Goal: Information Seeking & Learning: Learn about a topic

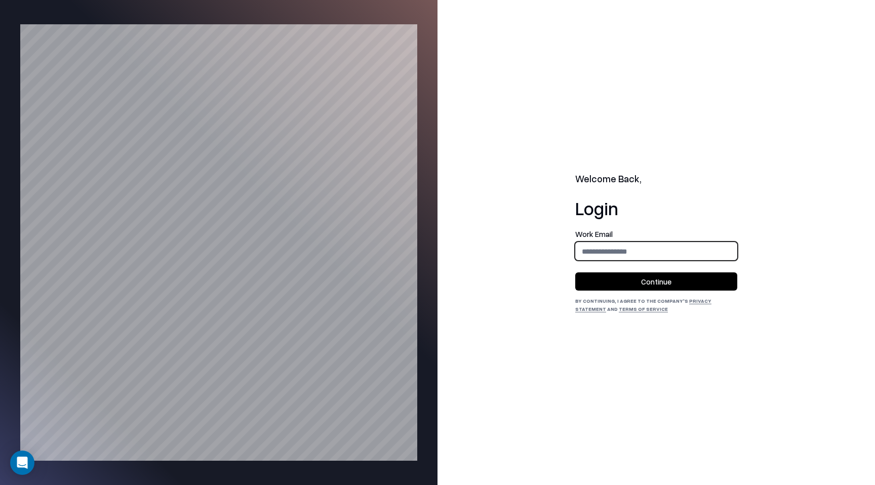
click at [652, 250] on input "email" at bounding box center [655, 251] width 161 height 19
type input "**********"
click at [653, 279] on button "Continue" at bounding box center [656, 281] width 162 height 18
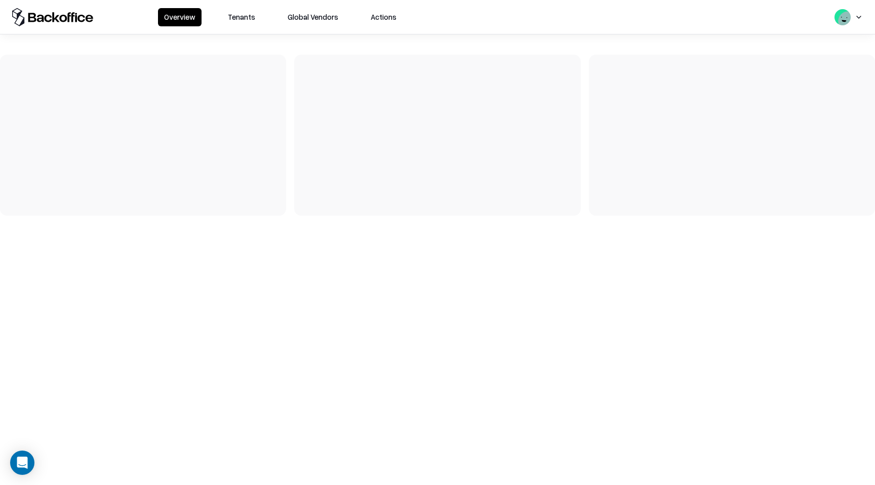
click at [233, 20] on button "Tenants" at bounding box center [241, 17] width 39 height 18
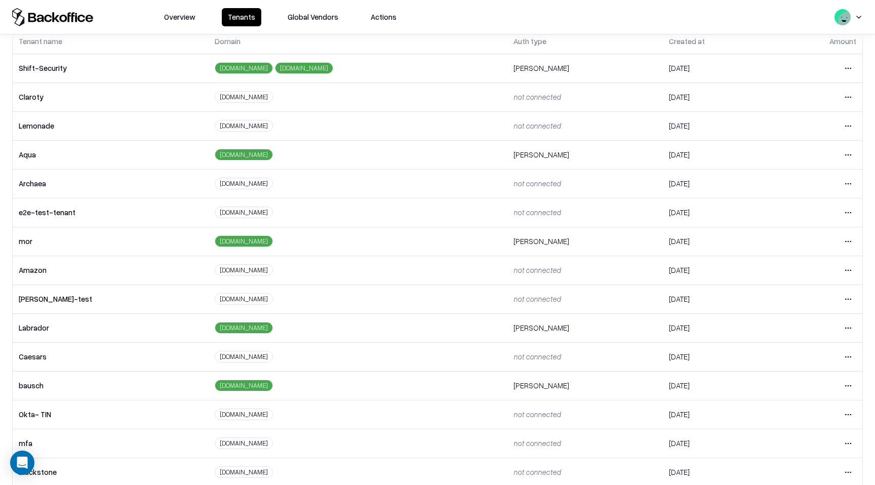
scroll to position [59, 0]
click at [845, 384] on html "Overview Tenants Global Vendors Actions Tenants Add Tenant Tenant name Domain A…" at bounding box center [437, 242] width 875 height 485
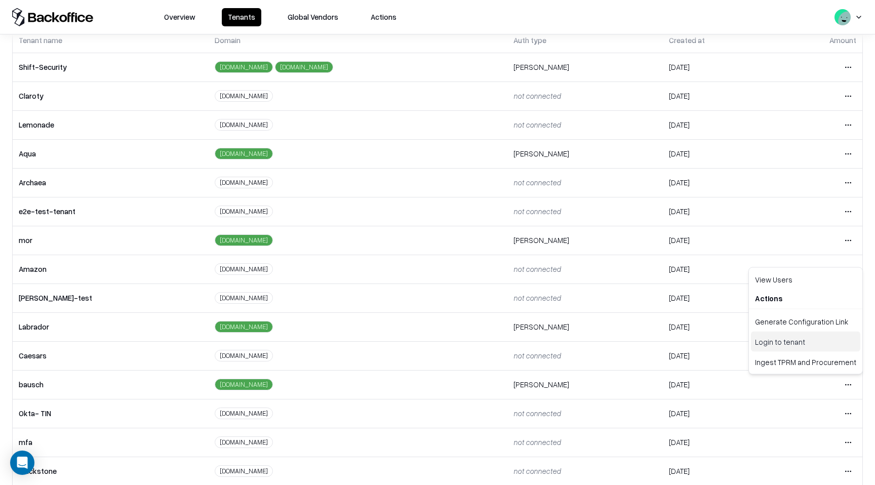
click at [788, 341] on div "Login to tenant" at bounding box center [805, 341] width 109 height 20
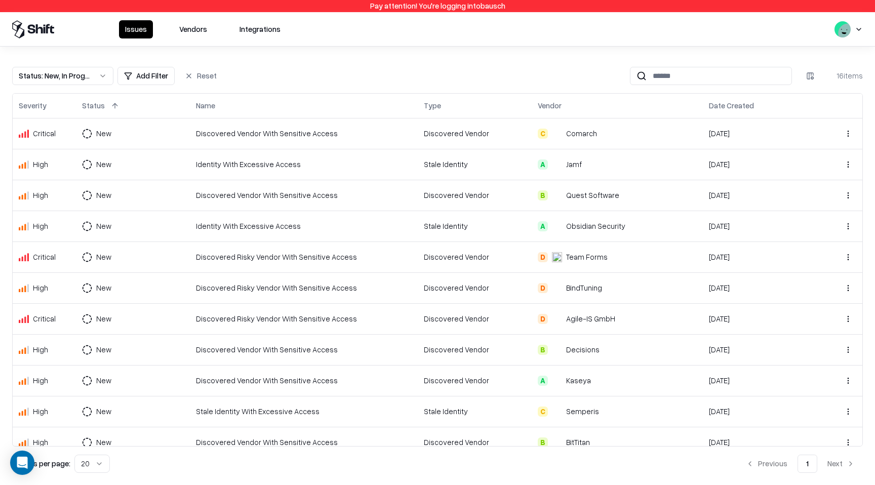
click at [192, 29] on button "Vendors" at bounding box center [193, 29] width 40 height 18
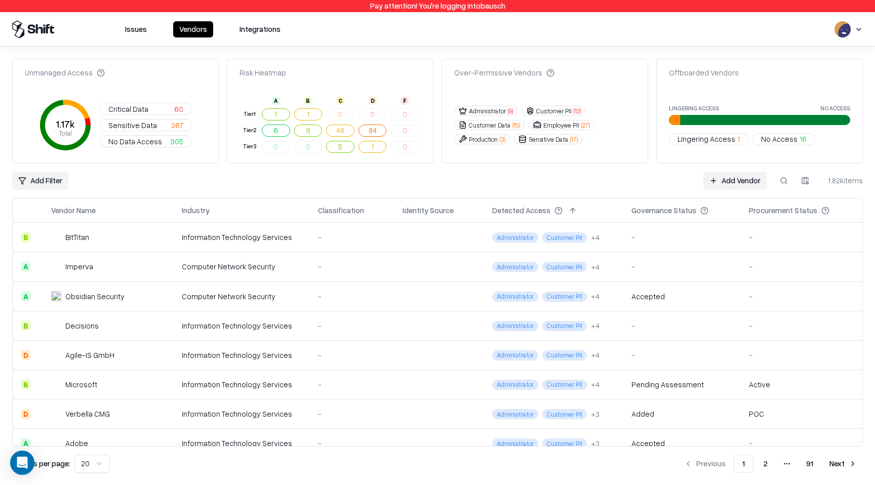
click at [718, 181] on link "Add Vendor" at bounding box center [734, 181] width 63 height 18
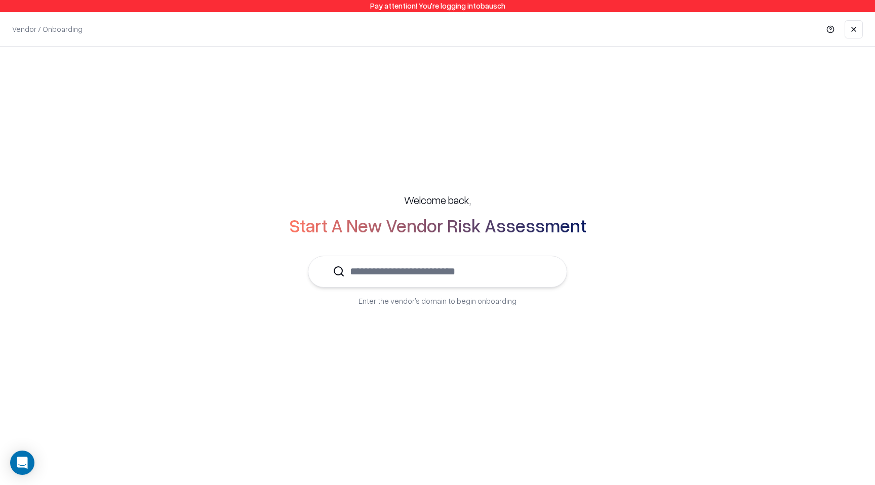
click at [449, 279] on input "text" at bounding box center [443, 271] width 197 height 31
click at [443, 298] on div "Shift Security [DOMAIN_NAME]" at bounding box center [438, 302] width 224 height 20
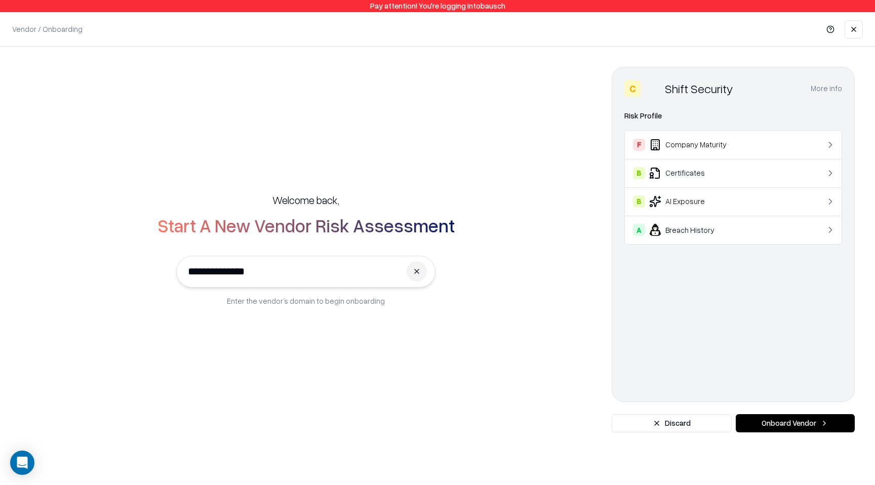
type input "**********"
click at [792, 431] on button "Onboard Vendor" at bounding box center [794, 423] width 119 height 18
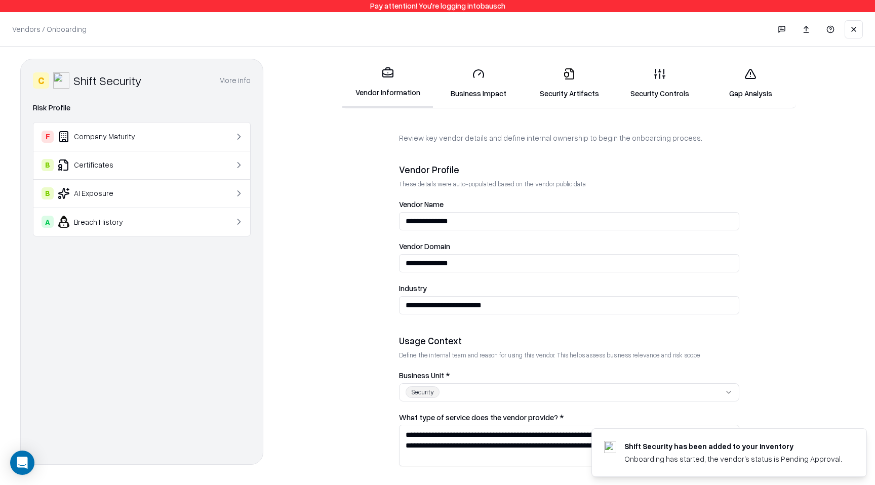
click at [485, 92] on link "Business Impact" at bounding box center [478, 83] width 91 height 47
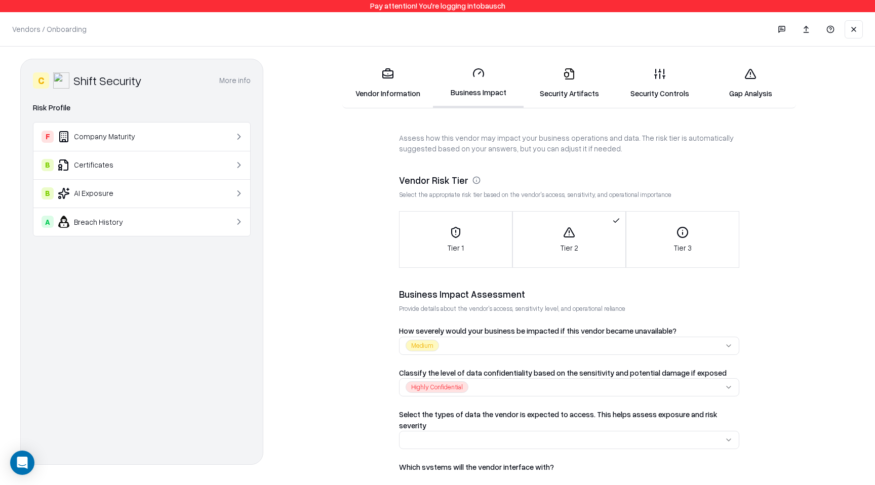
click at [776, 85] on link "Gap Analysis" at bounding box center [750, 83] width 91 height 47
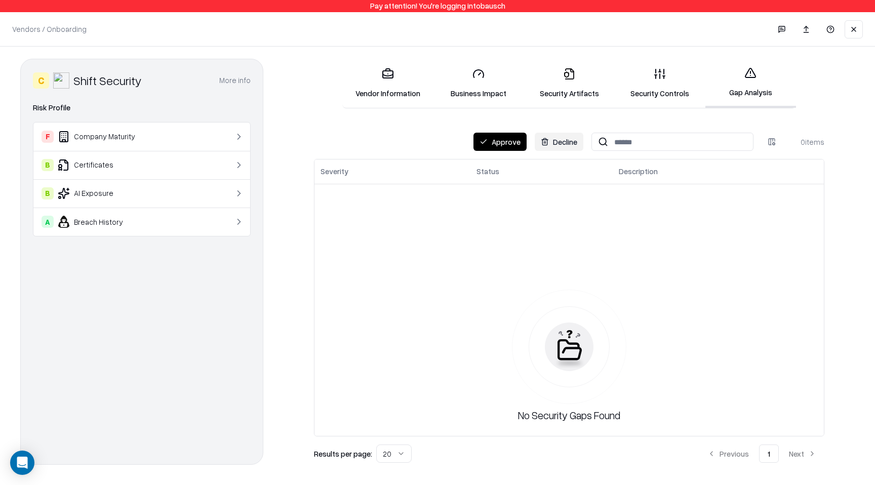
click at [666, 92] on link "Security Controls" at bounding box center [659, 83] width 91 height 47
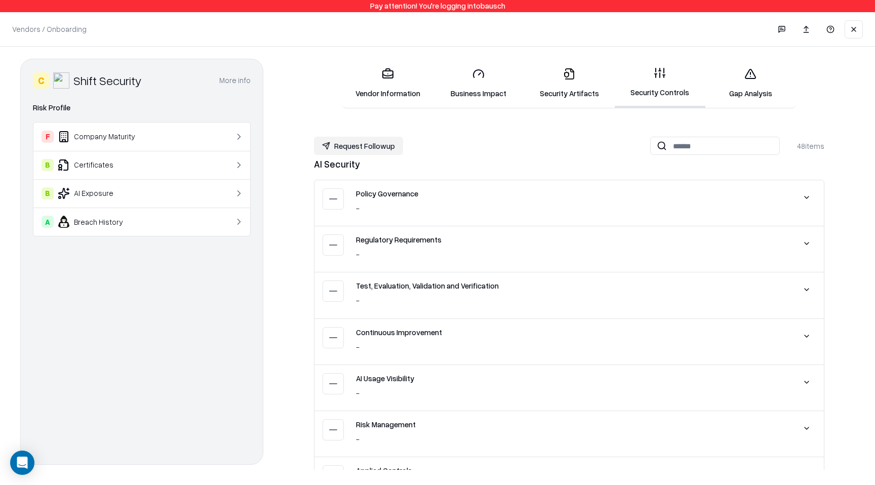
click at [739, 95] on link "Gap Analysis" at bounding box center [750, 83] width 91 height 47
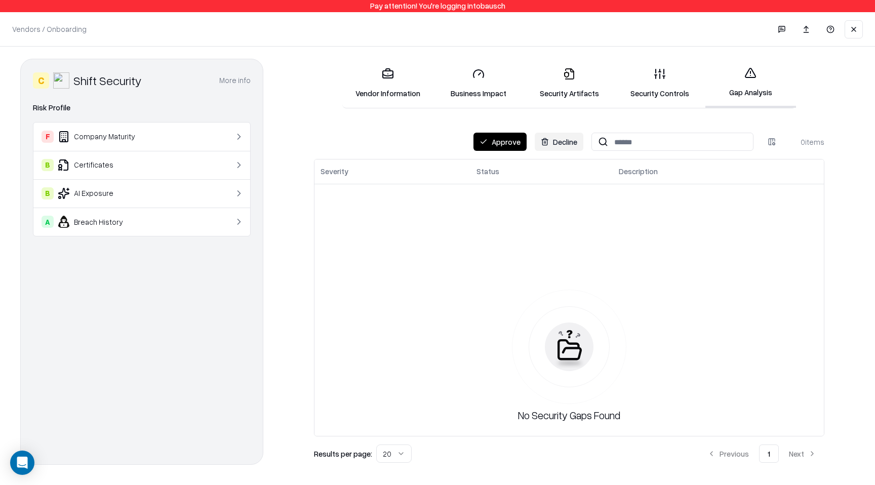
click at [472, 88] on link "Business Impact" at bounding box center [478, 83] width 91 height 47
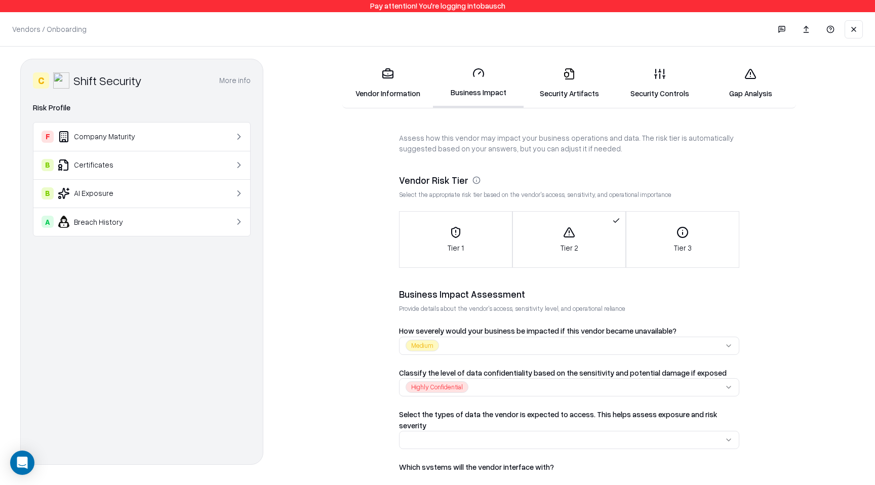
click at [568, 86] on link "Security Artifacts" at bounding box center [568, 83] width 91 height 47
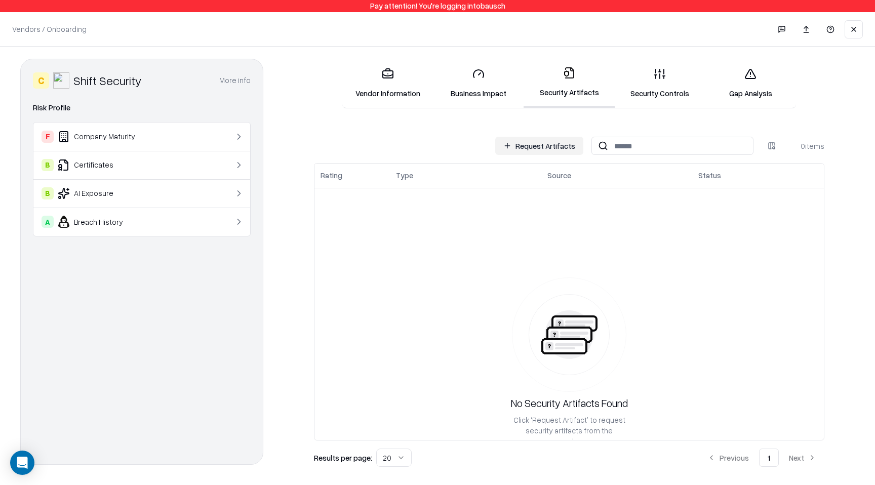
click at [541, 147] on button "Request Artifacts" at bounding box center [539, 146] width 88 height 18
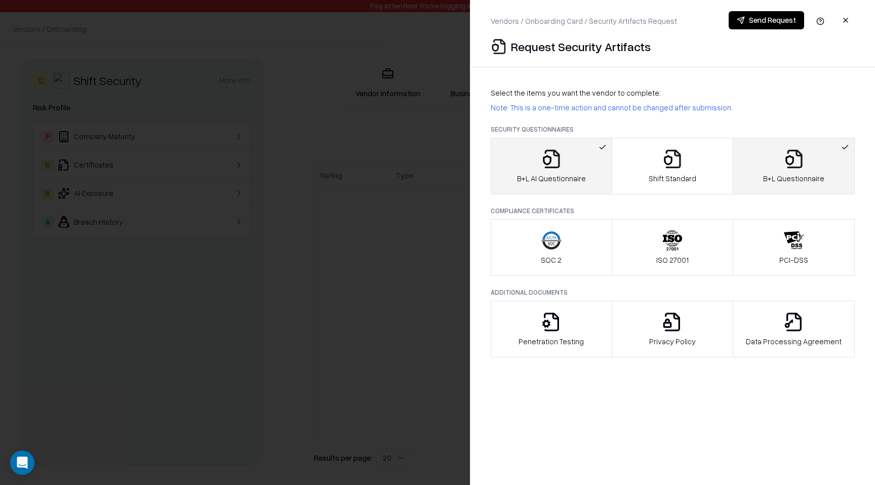
click at [842, 25] on button "button" at bounding box center [845, 20] width 18 height 18
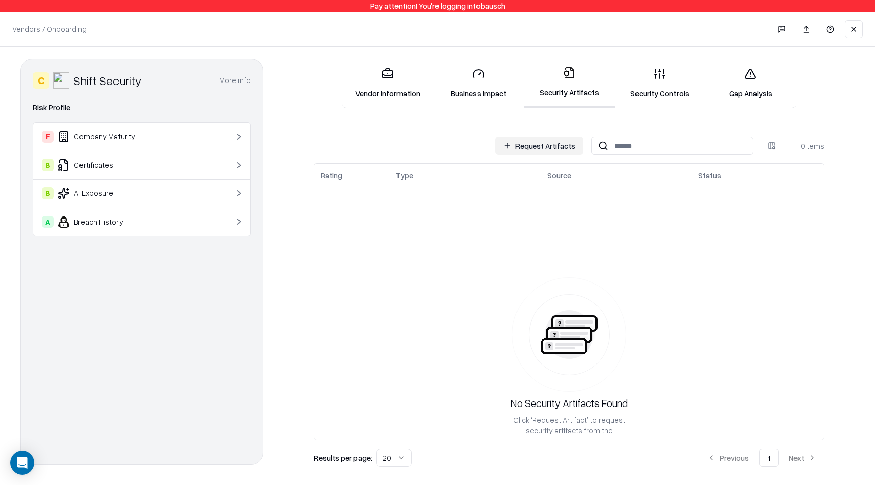
click at [665, 91] on link "Security Controls" at bounding box center [659, 83] width 91 height 47
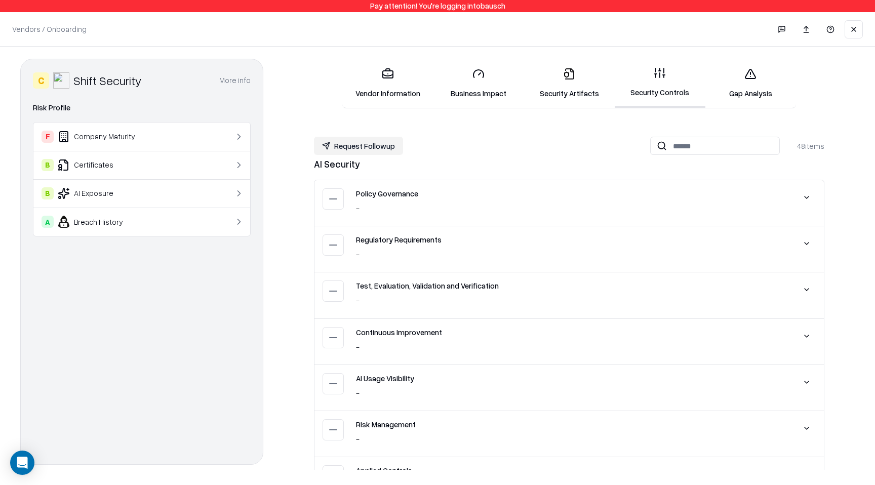
click at [759, 98] on link "Gap Analysis" at bounding box center [750, 83] width 91 height 47
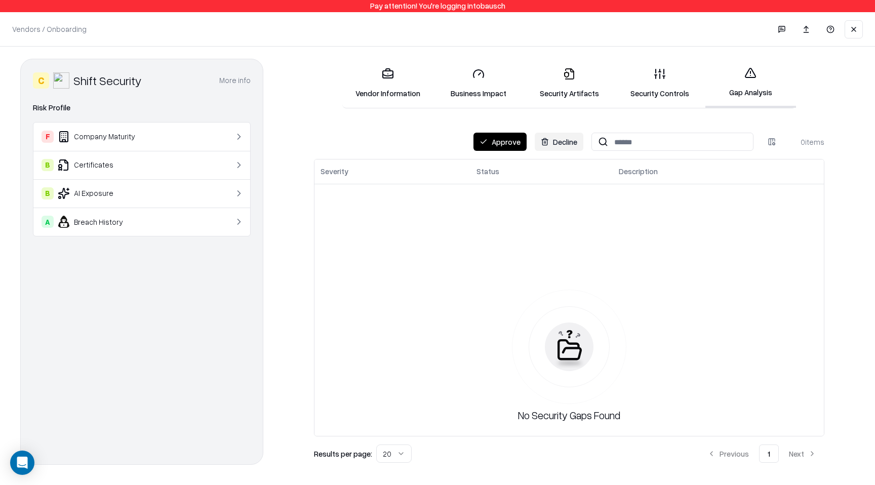
click at [644, 103] on link "Security Controls" at bounding box center [659, 83] width 91 height 47
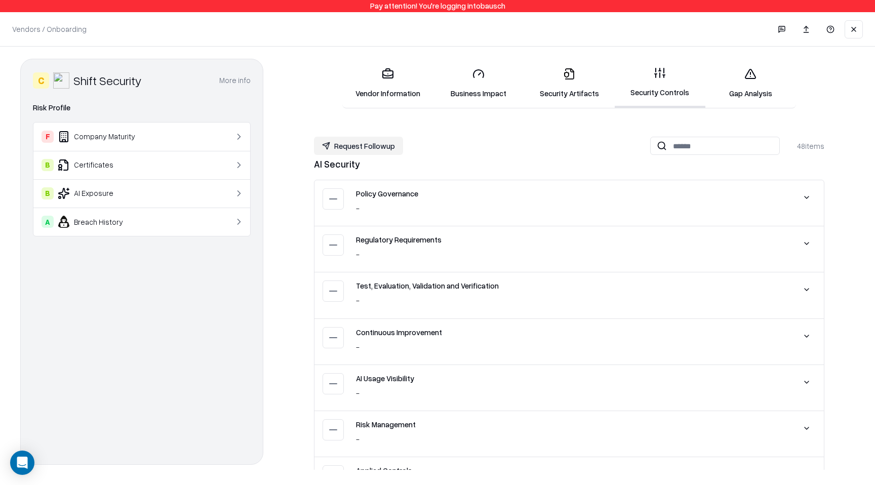
click at [363, 148] on button "Request Followup" at bounding box center [358, 146] width 89 height 18
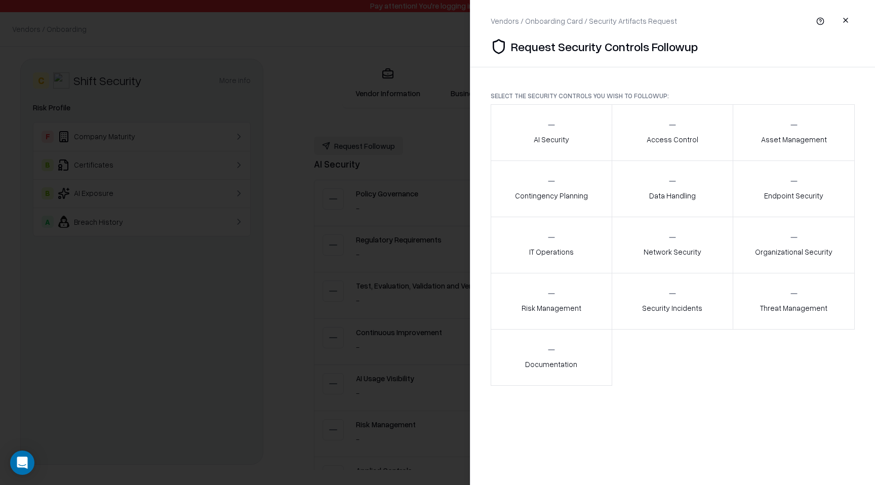
click at [577, 138] on button "AI Security" at bounding box center [550, 132] width 121 height 57
click at [650, 144] on p "Access Control" at bounding box center [672, 139] width 52 height 11
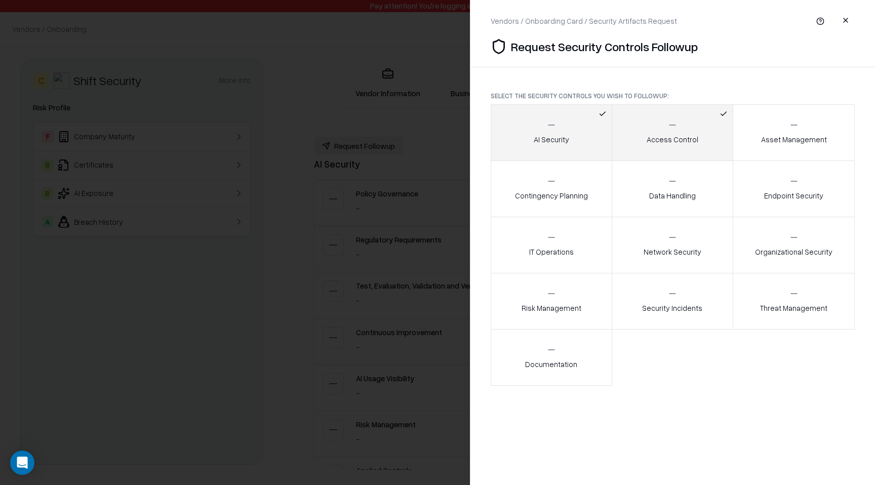
click at [587, 137] on button "AI Security" at bounding box center [550, 132] width 121 height 57
click at [658, 138] on p "Access Control" at bounding box center [672, 139] width 52 height 11
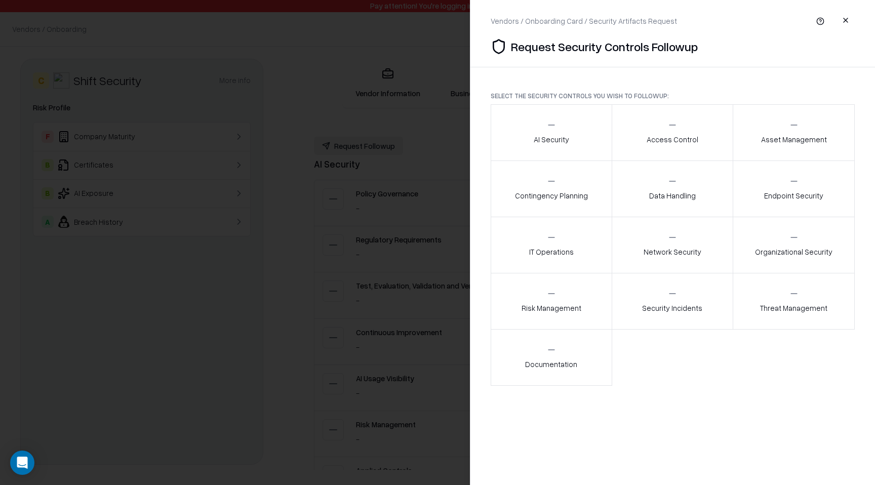
click at [848, 17] on button "button" at bounding box center [845, 20] width 18 height 18
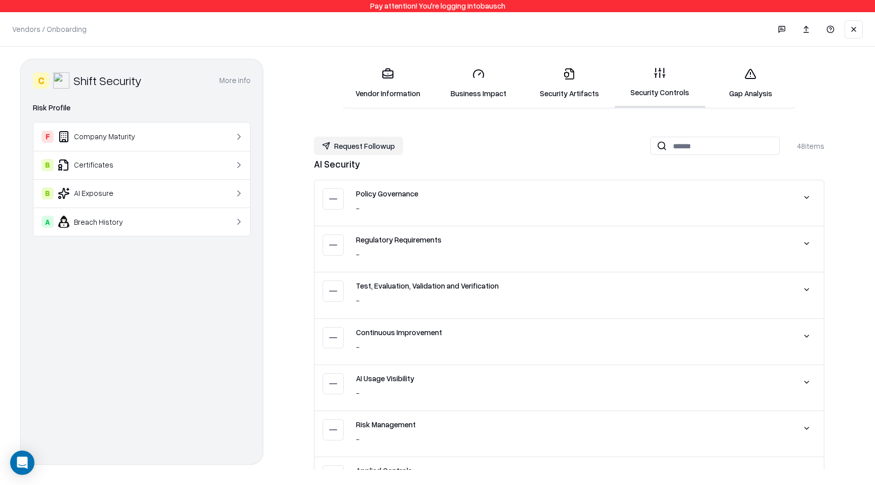
click at [850, 31] on button at bounding box center [853, 29] width 18 height 18
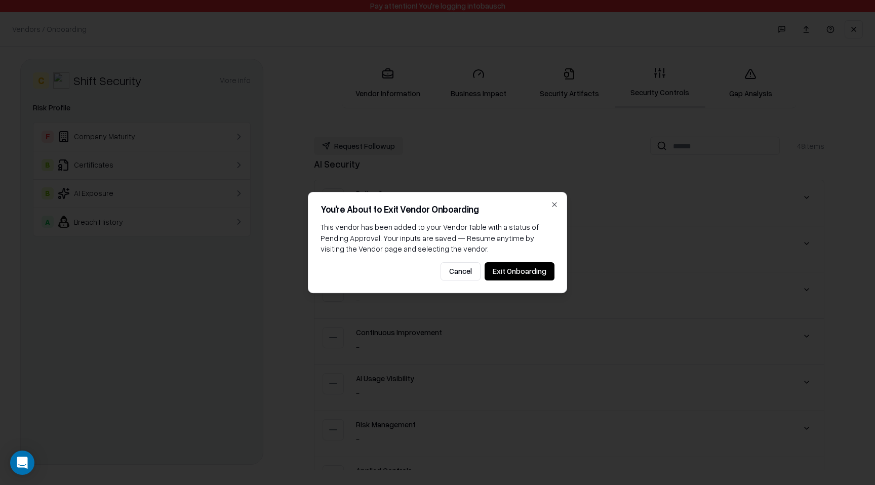
click at [520, 274] on button "Exit Onboarding" at bounding box center [519, 271] width 70 height 18
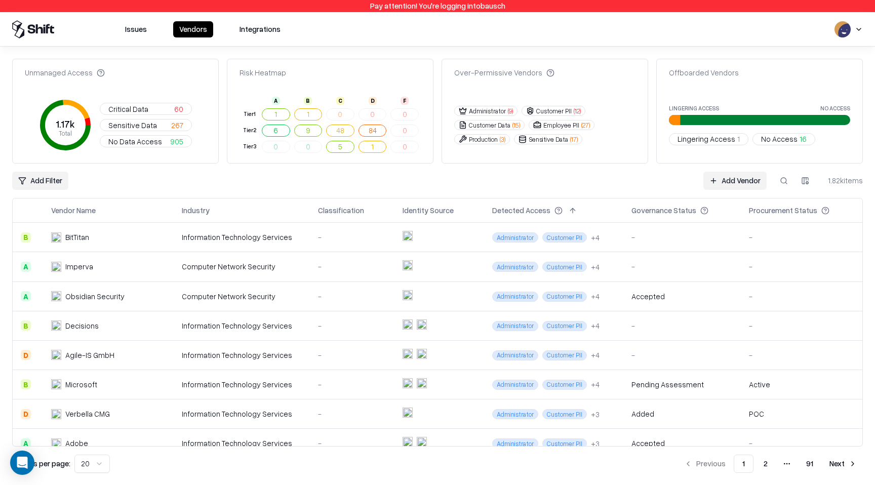
click at [130, 31] on button "Issues" at bounding box center [136, 29] width 34 height 16
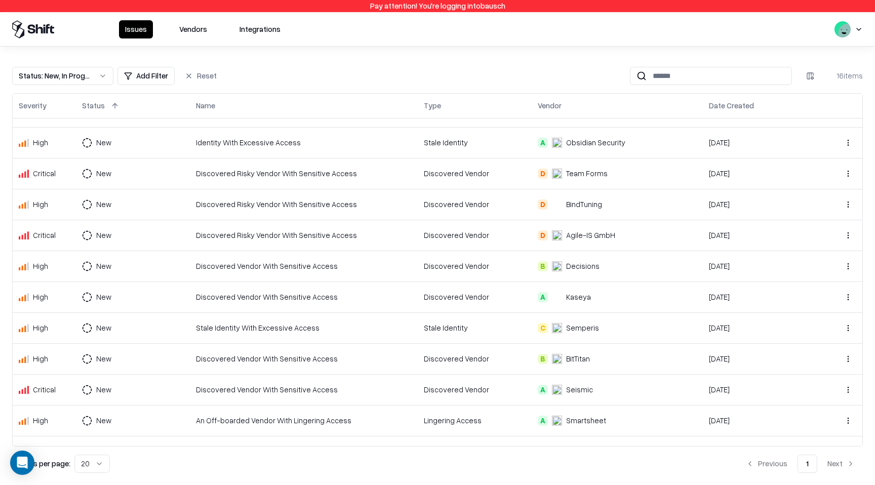
scroll to position [165, 0]
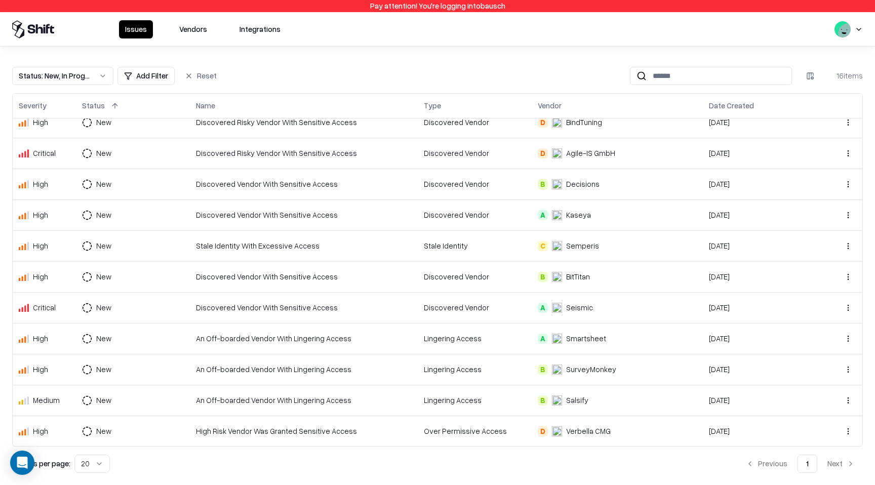
click at [175, 348] on td "New" at bounding box center [133, 338] width 114 height 31
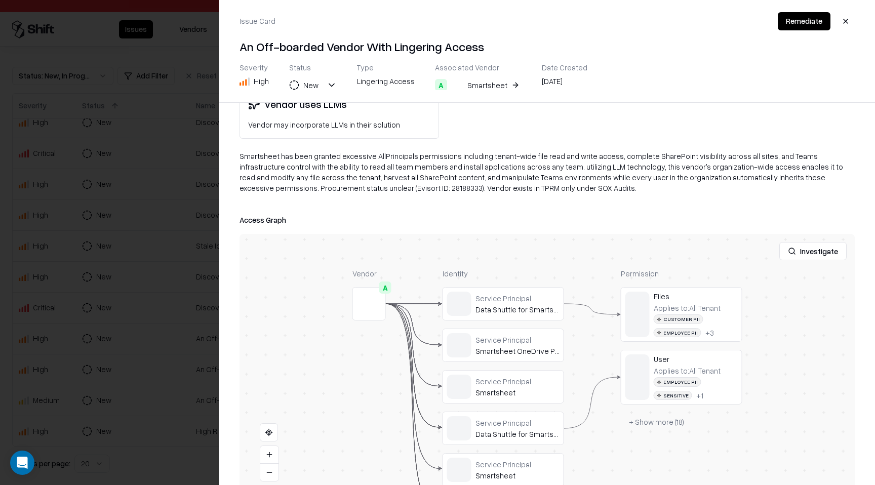
scroll to position [174, 0]
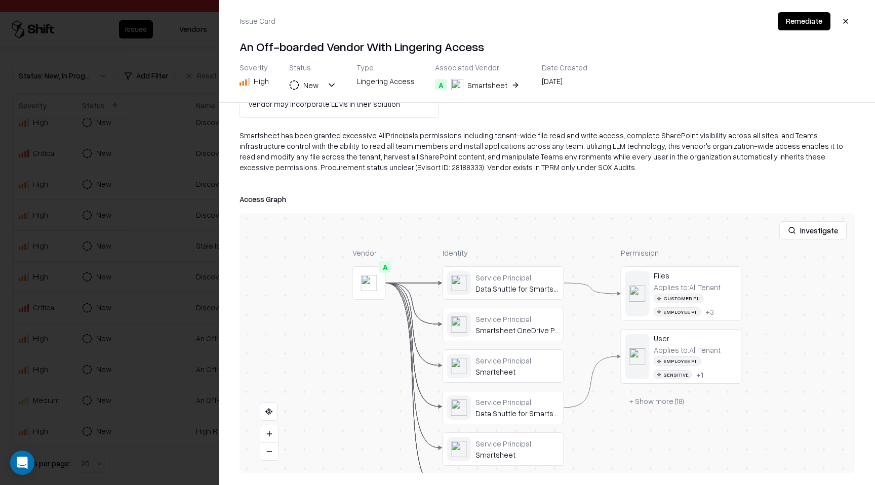
click at [669, 405] on button "+ Show more ( 18 )" at bounding box center [655, 401] width 71 height 18
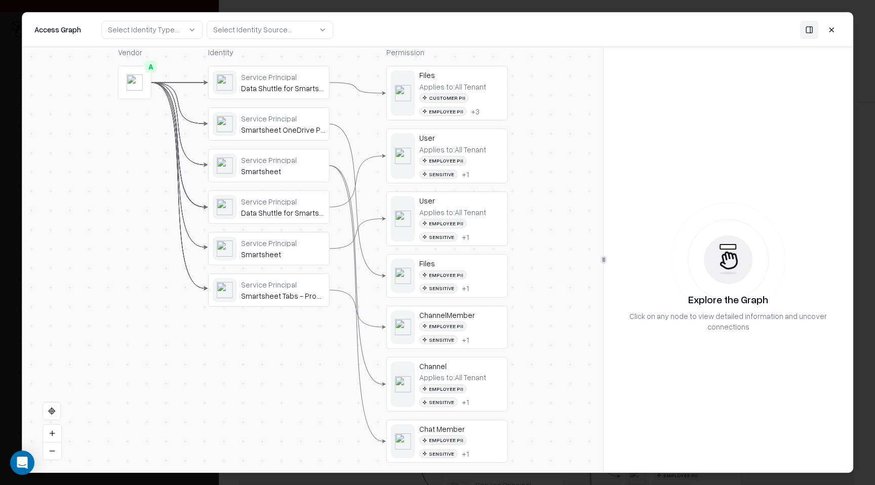
click at [454, 81] on div "Files Applies to: All Tenant Customer PII Employee PII + 3" at bounding box center [461, 93] width 84 height 46
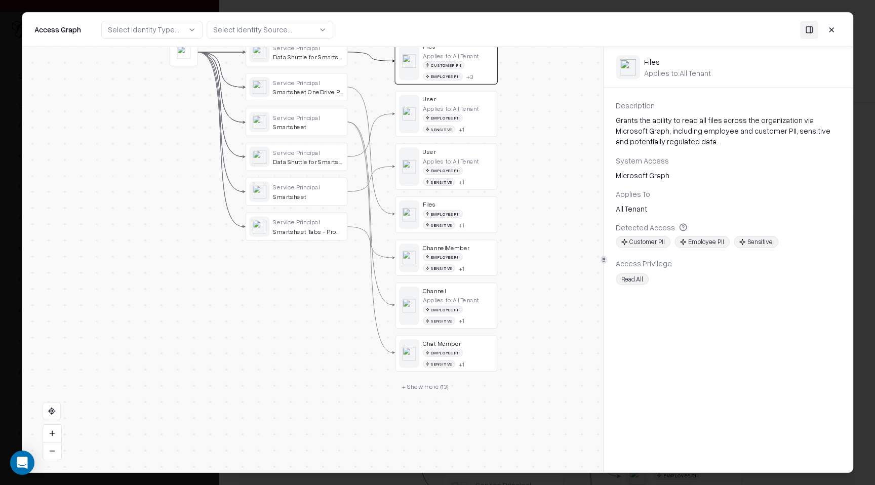
click at [436, 395] on div "Vendor A Identity Service Principal Data Shuttle for Smartsheet Service Princip…" at bounding box center [312, 259] width 580 height 425
click at [432, 389] on button "+ Show more ( 13 )" at bounding box center [425, 386] width 60 height 15
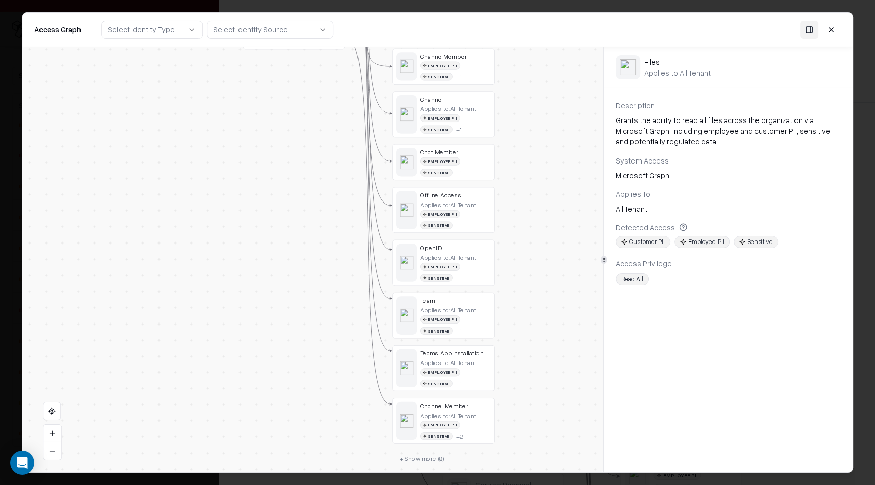
drag, startPoint x: 502, startPoint y: 285, endPoint x: 502, endPoint y: 272, distance: 13.2
click at [502, 272] on div "Vendor A Identity Service Principal Data Shuttle for Smartsheet Service Princip…" at bounding box center [312, 259] width 580 height 425
click at [831, 32] on button at bounding box center [831, 29] width 18 height 18
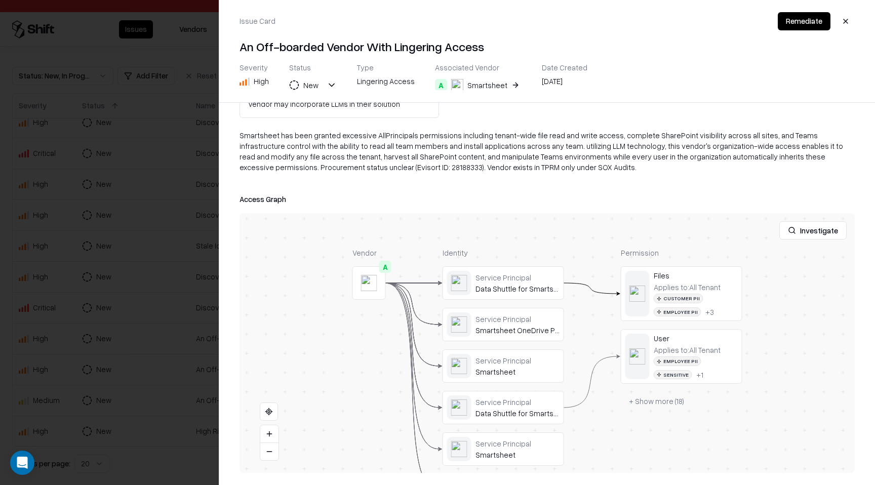
click at [850, 20] on button "button" at bounding box center [845, 21] width 18 height 18
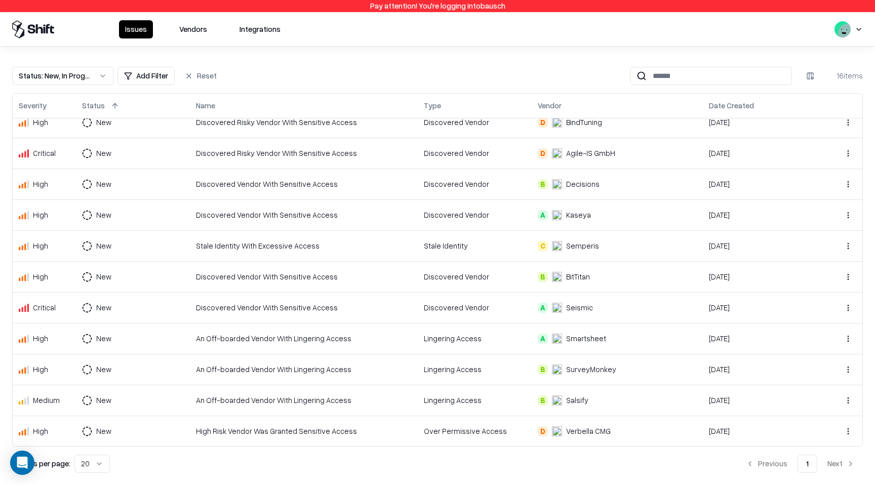
click at [202, 23] on button "Vendors" at bounding box center [193, 29] width 40 height 18
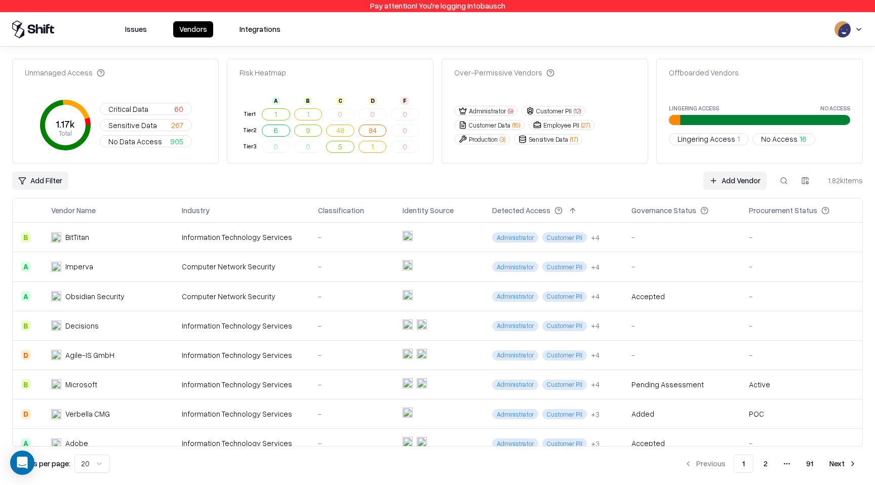
click at [542, 141] on button "Sensitive Data ( 17 )" at bounding box center [548, 139] width 68 height 10
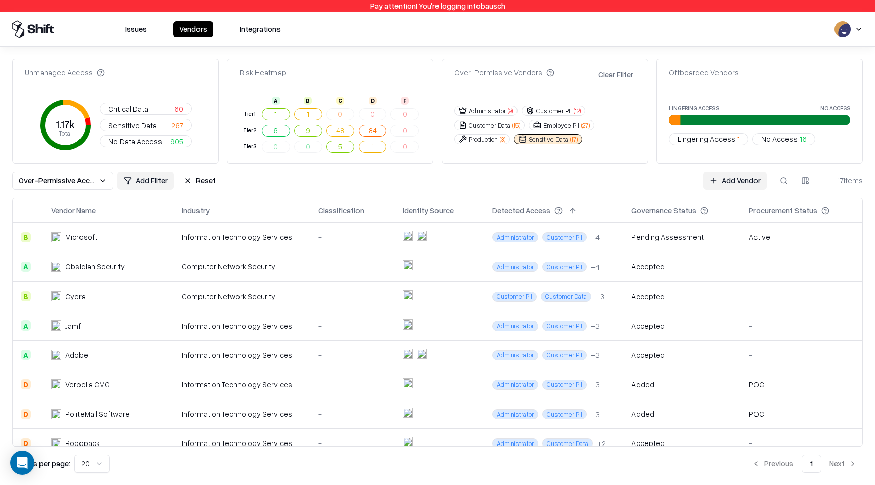
click at [565, 140] on button "Sensitive Data ( 17 )" at bounding box center [548, 139] width 68 height 10
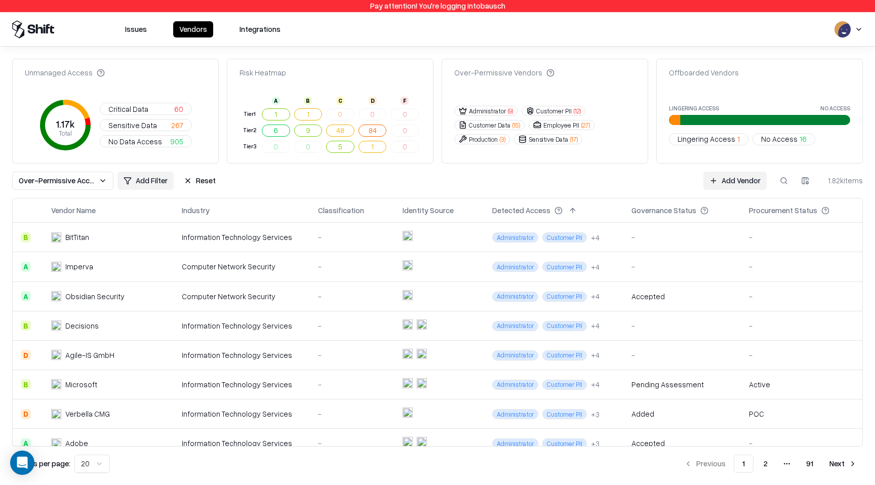
drag, startPoint x: 698, startPoint y: 74, endPoint x: 718, endPoint y: 136, distance: 64.7
click at [718, 136] on div "Offboarded Vendors Lingering Access No Access Lingering Access 1 No Access 16" at bounding box center [759, 111] width 206 height 105
click at [140, 30] on button "Issues" at bounding box center [136, 29] width 34 height 16
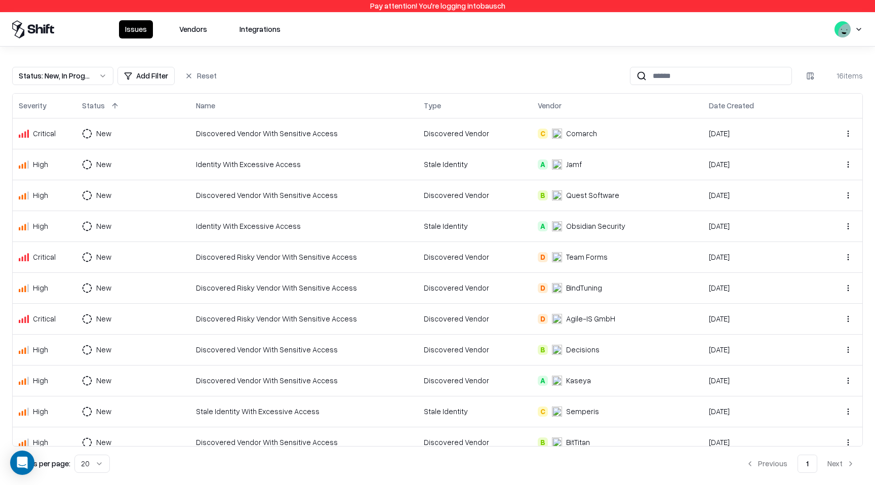
click at [352, 139] on td "Discovered Vendor With Sensitive Access" at bounding box center [304, 133] width 228 height 31
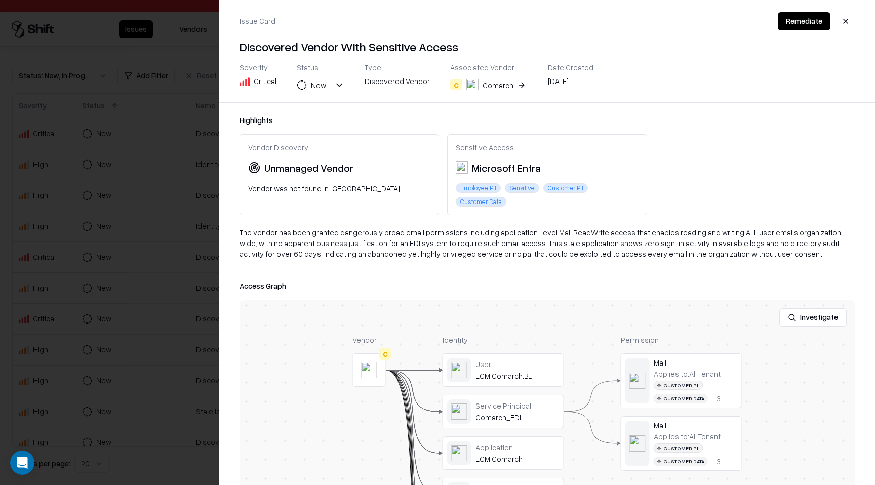
click at [513, 84] on button "C Comarch" at bounding box center [488, 85] width 77 height 18
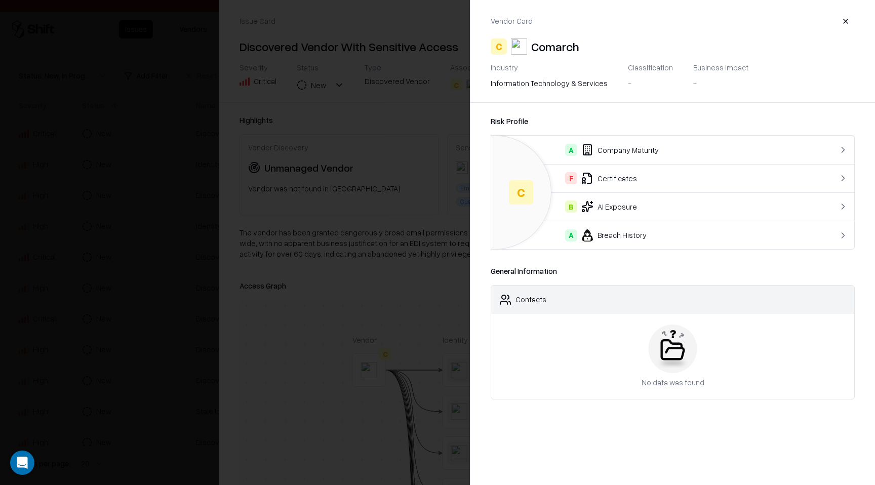
click at [549, 48] on div "Comarch" at bounding box center [555, 46] width 48 height 16
copy div "Comarch"
click at [437, 92] on div at bounding box center [437, 242] width 875 height 485
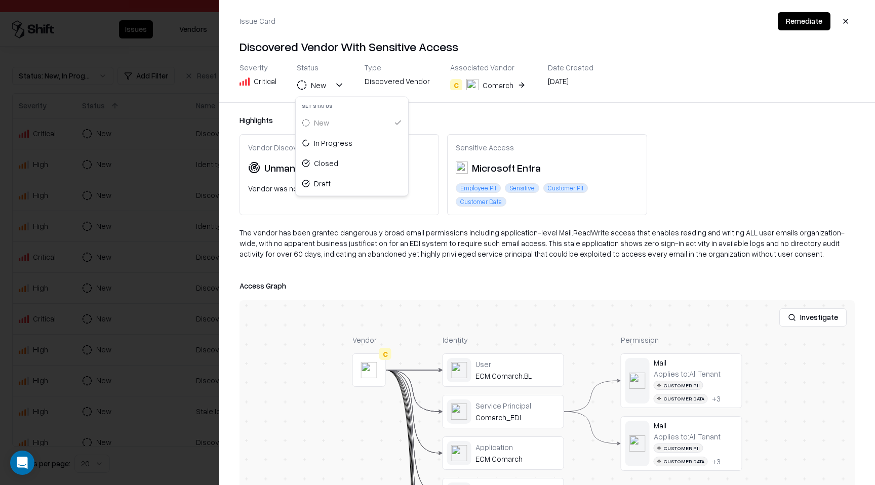
click at [341, 85] on button "New" at bounding box center [321, 85] width 48 height 18
click at [846, 20] on button "button" at bounding box center [845, 21] width 18 height 18
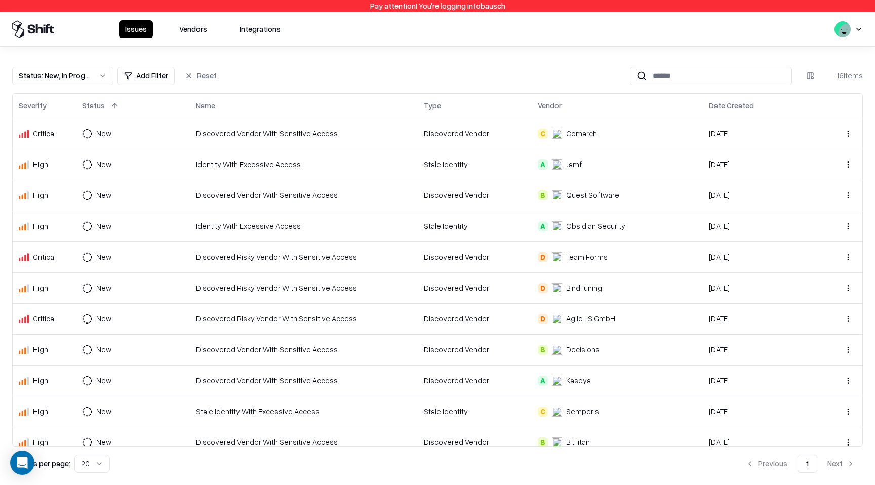
click at [413, 135] on td "Discovered Vendor With Sensitive Access" at bounding box center [304, 133] width 228 height 31
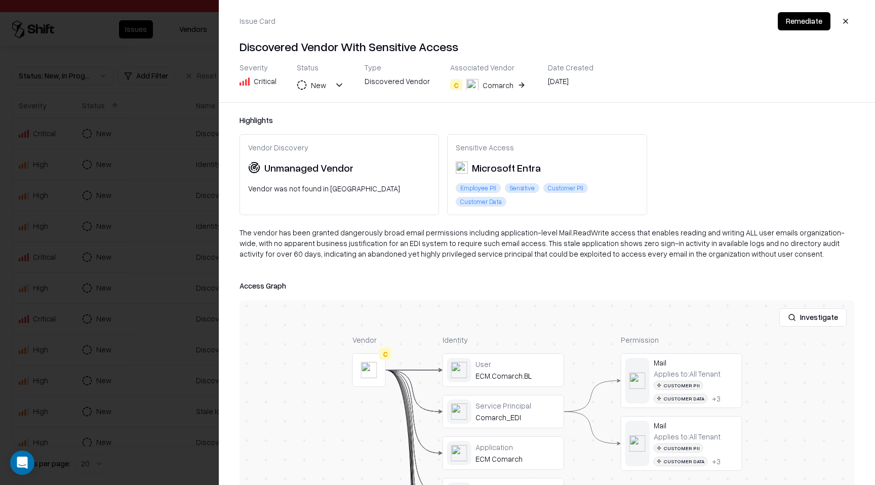
click at [502, 89] on div "Comarch" at bounding box center [497, 85] width 31 height 11
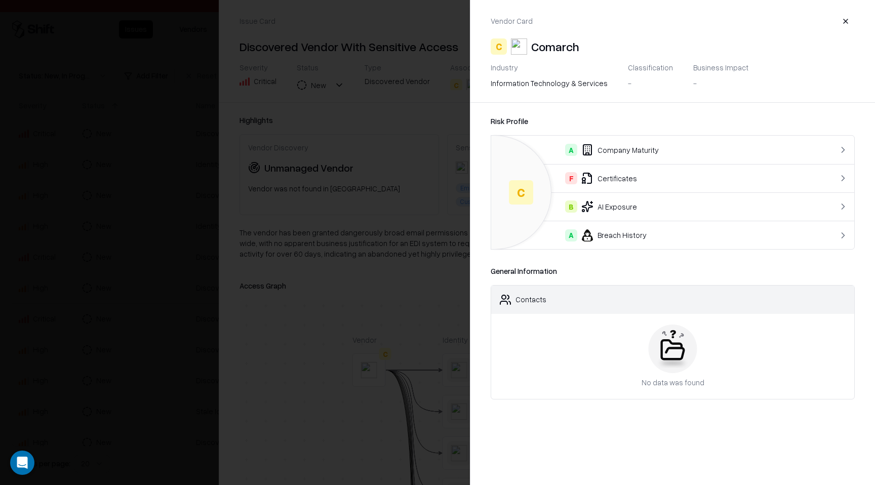
click at [850, 15] on button "button" at bounding box center [845, 21] width 18 height 18
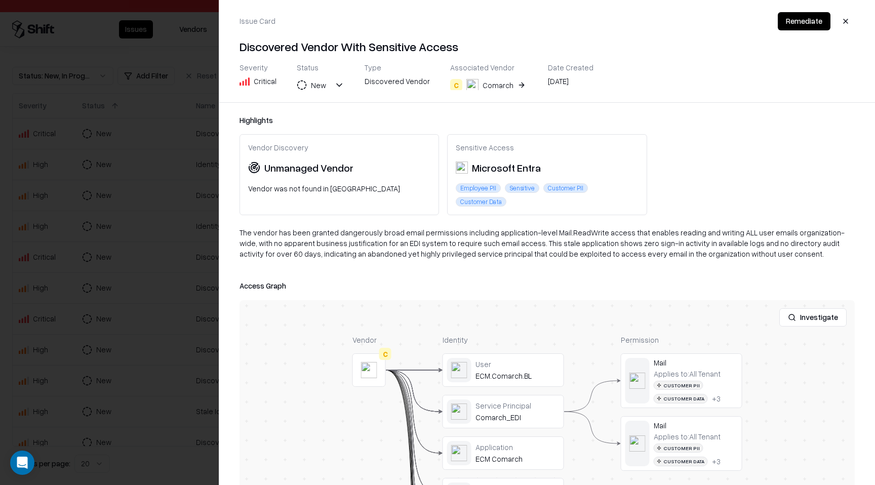
click at [842, 24] on button "button" at bounding box center [845, 21] width 18 height 18
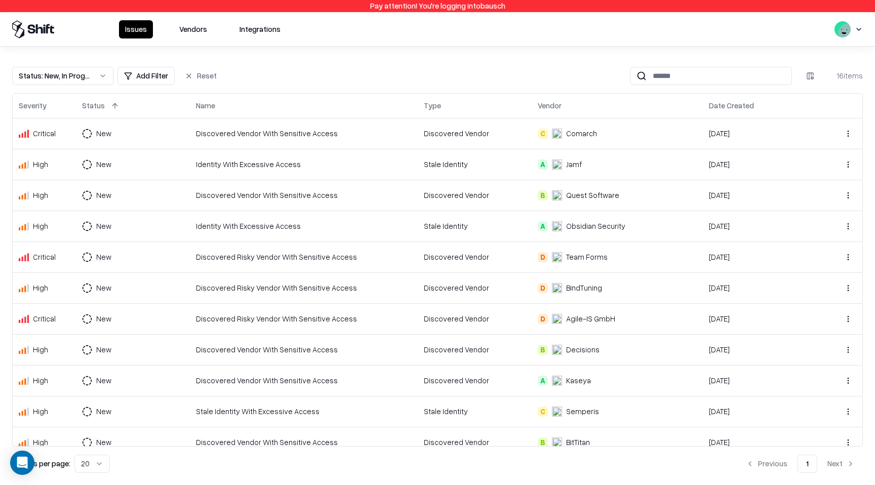
click at [406, 161] on div "Identity With Excessive Access" at bounding box center [304, 164] width 216 height 11
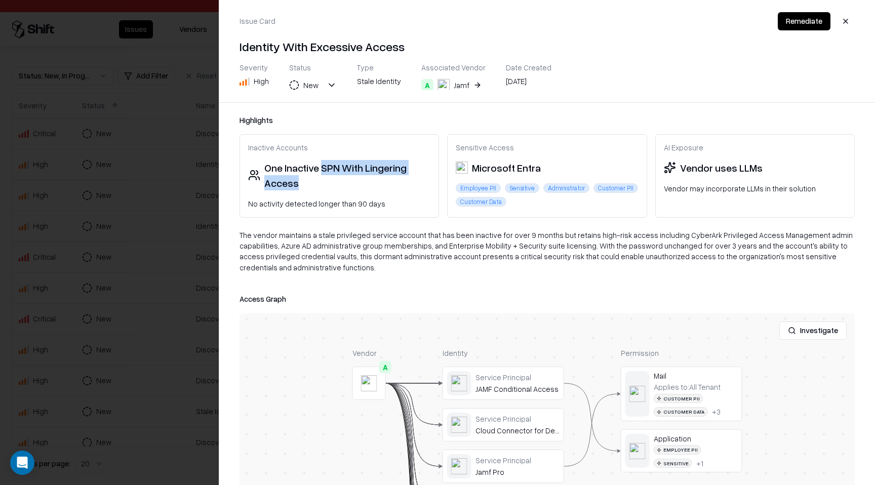
drag, startPoint x: 320, startPoint y: 172, endPoint x: 320, endPoint y: 181, distance: 9.6
click at [320, 182] on div "One Inactive SPN With Lingering Access" at bounding box center [347, 175] width 166 height 30
click at [475, 82] on button "A Jamf" at bounding box center [452, 85] width 62 height 18
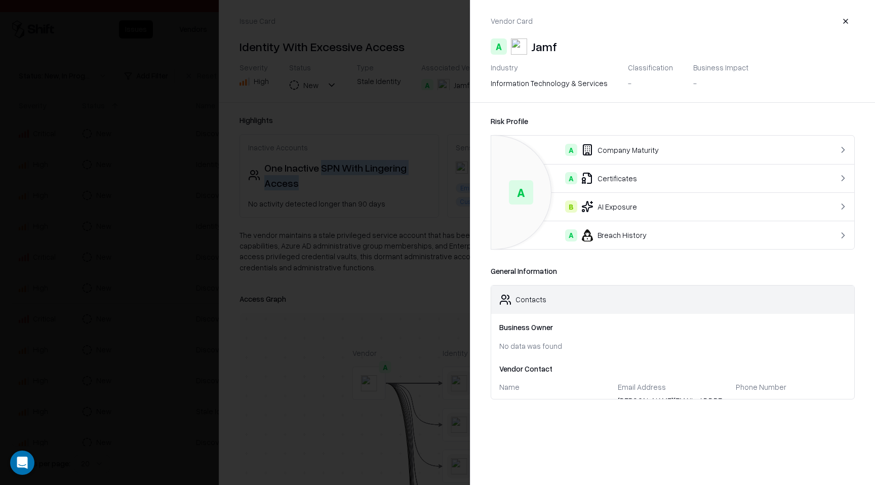
click at [845, 22] on button "button" at bounding box center [845, 21] width 18 height 18
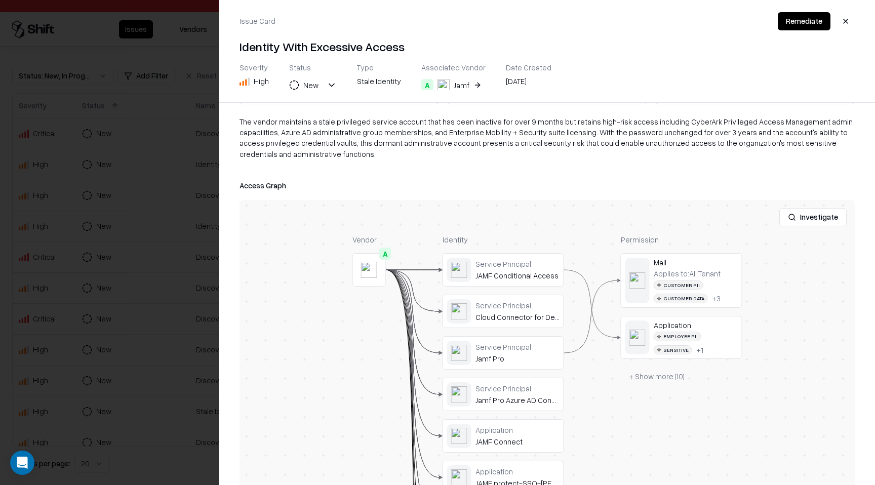
scroll to position [151, 0]
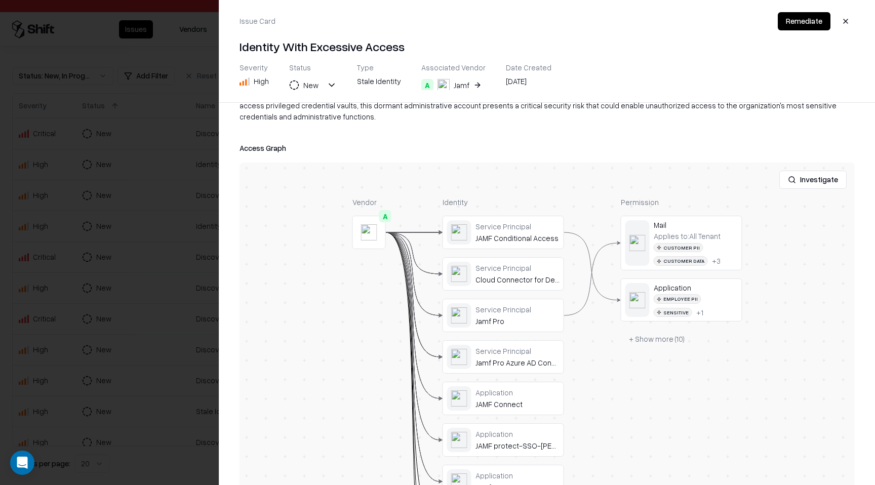
click at [661, 341] on button "+ Show more ( 10 )" at bounding box center [656, 338] width 72 height 18
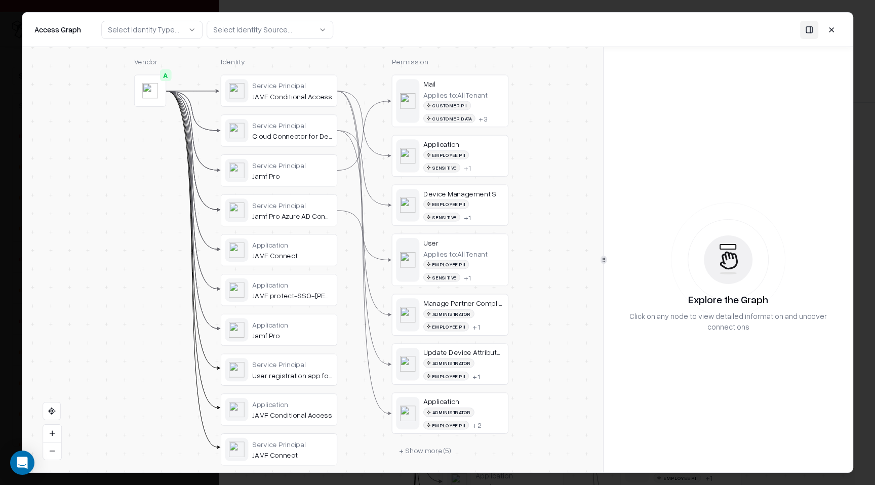
click at [829, 36] on button at bounding box center [831, 29] width 18 height 18
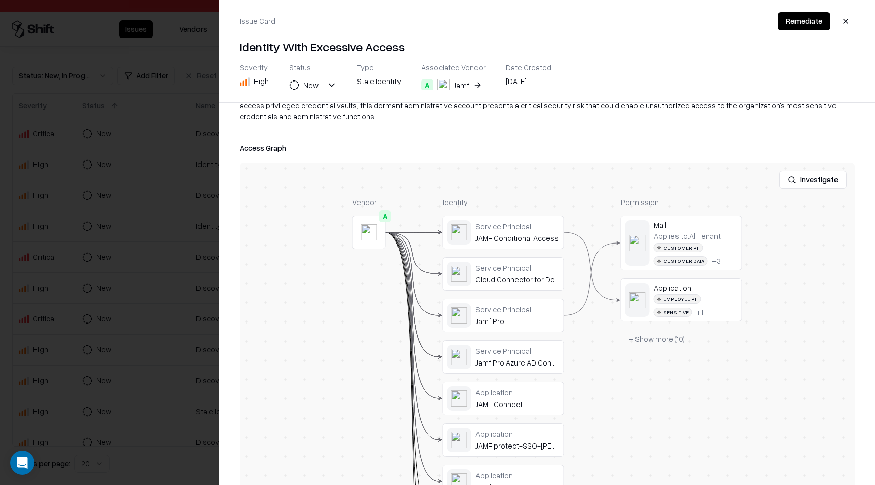
click at [817, 24] on button "Remediate" at bounding box center [803, 21] width 53 height 18
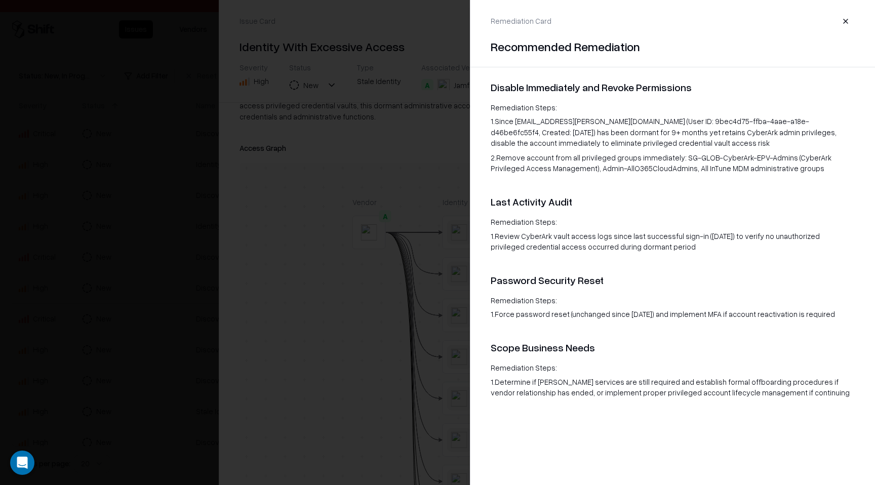
click at [851, 20] on button "button" at bounding box center [845, 21] width 18 height 18
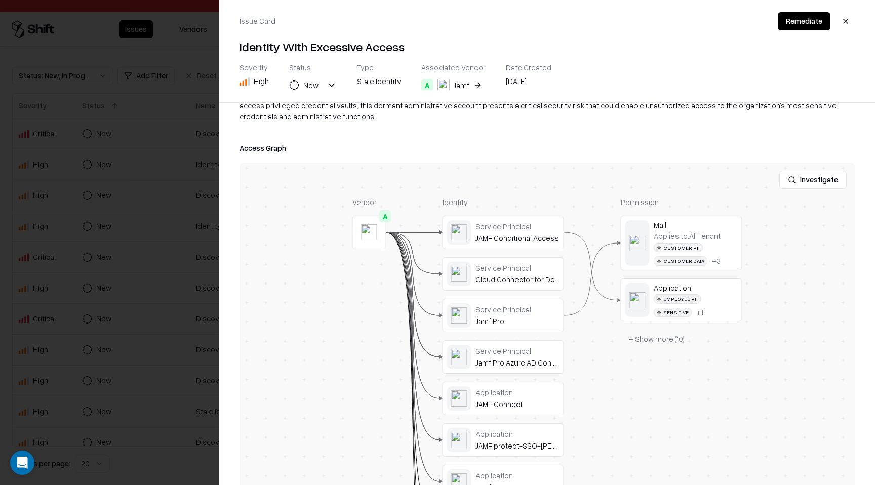
click at [670, 337] on button "+ Show more ( 10 )" at bounding box center [656, 338] width 72 height 18
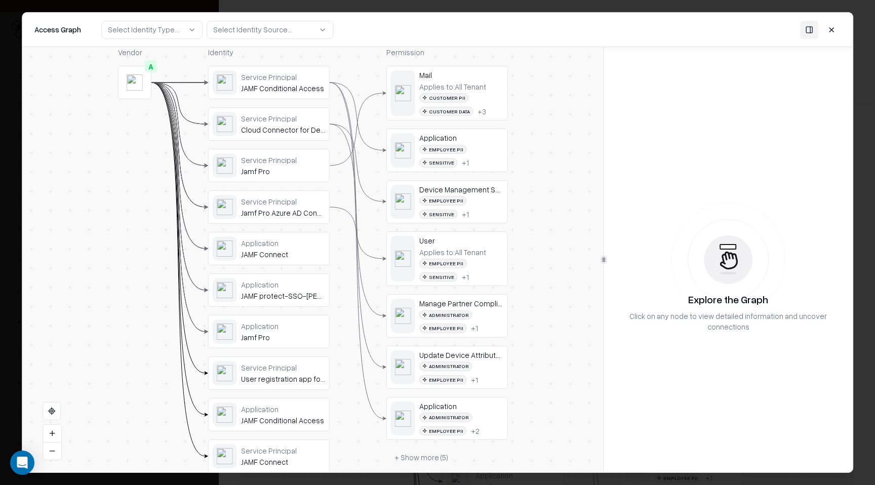
click at [491, 313] on div "Administrator Employee PII + 1" at bounding box center [461, 321] width 84 height 23
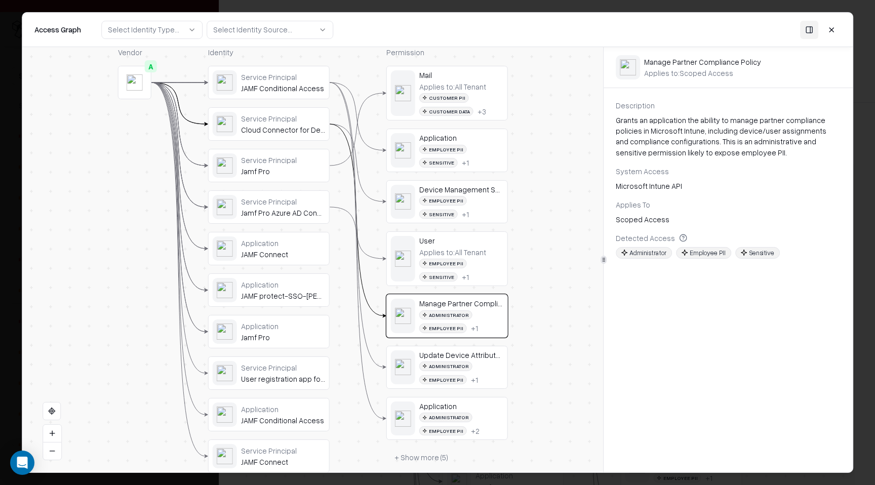
click at [489, 247] on div "Applies to: All Tenant Employee PII Sensitive + 1" at bounding box center [461, 264] width 84 height 34
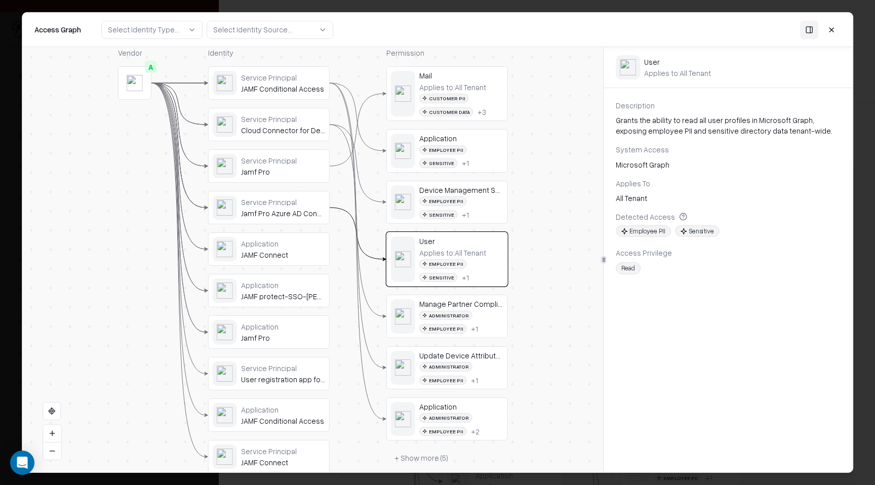
click at [301, 91] on div "JAMF Conditional Access" at bounding box center [283, 88] width 84 height 9
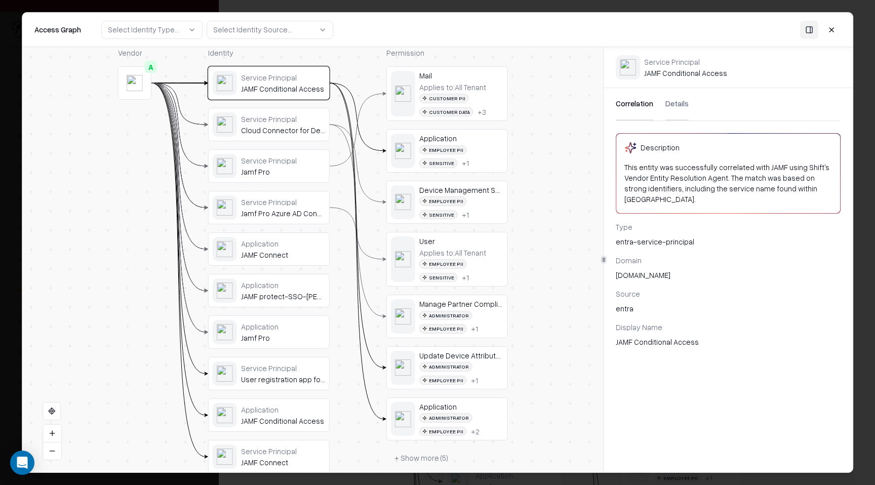
click at [287, 136] on div "Service Principal Cloud Connector for Device Compliance" at bounding box center [269, 124] width 112 height 24
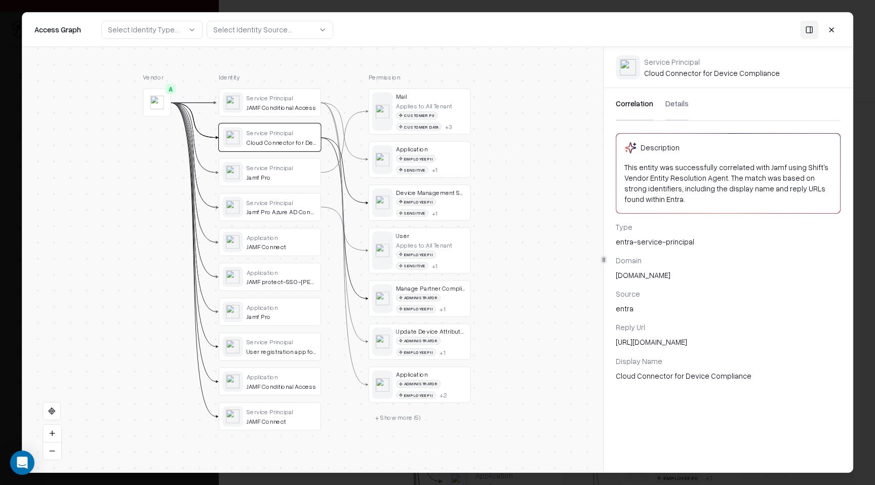
click at [273, 319] on div "Jamf Pro" at bounding box center [281, 317] width 70 height 8
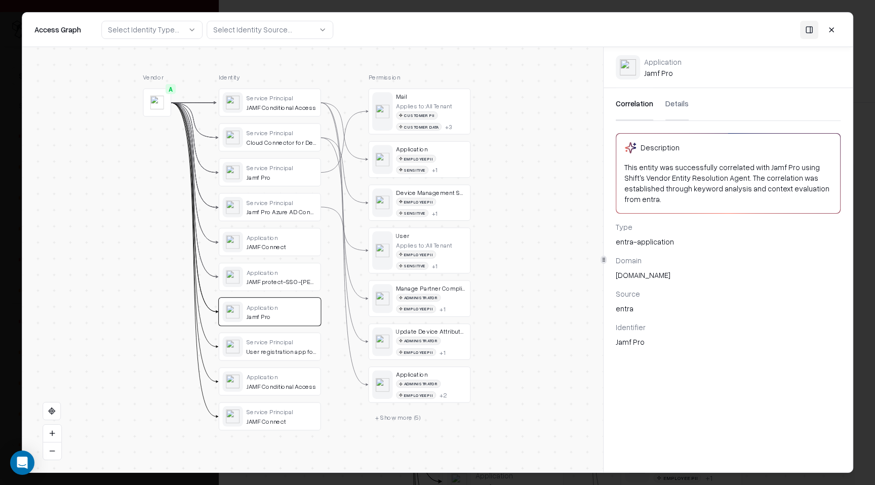
click at [252, 116] on div "Service Principal JAMF Conditional Access Service Principal Cloud Connector for…" at bounding box center [270, 260] width 102 height 342
click at [253, 113] on div "Service Principal JAMF Conditional Access" at bounding box center [269, 102] width 101 height 27
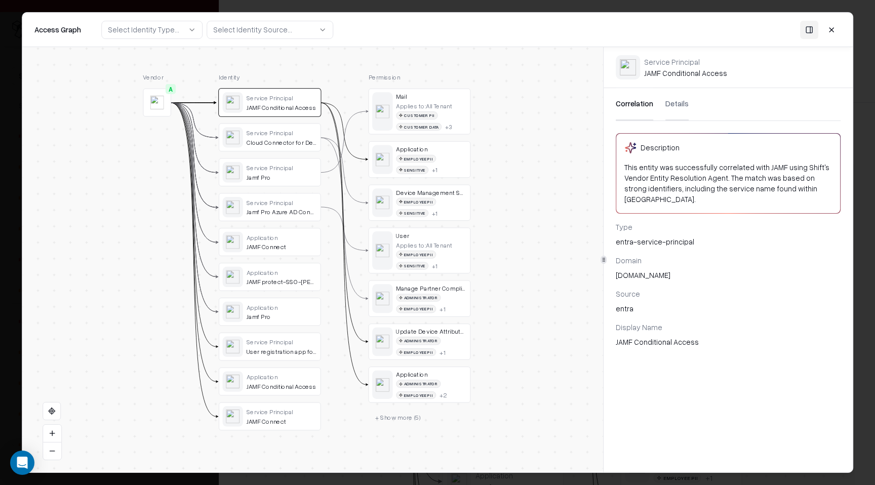
click at [680, 107] on button "Details" at bounding box center [676, 104] width 23 height 32
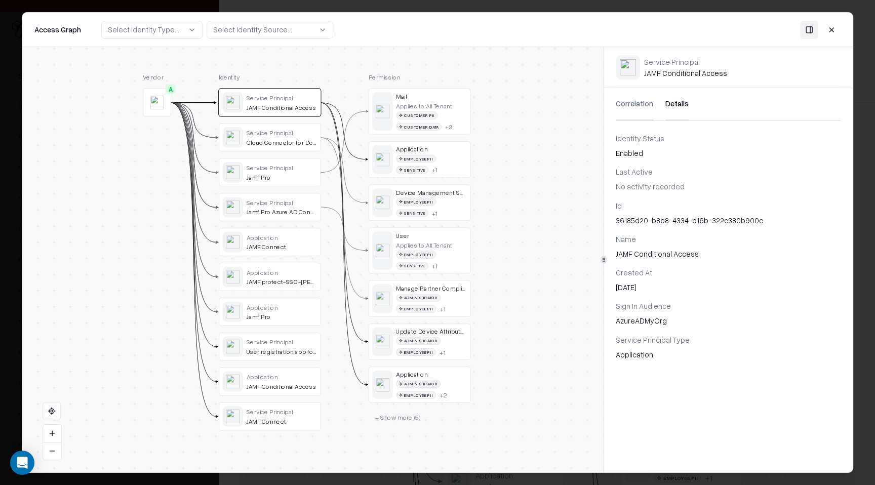
click at [632, 365] on div "Identity Status Enabled Last Active No activity recorded Id 36185d20-b8b8-4334-…" at bounding box center [727, 296] width 249 height 327
click at [635, 357] on div "Application" at bounding box center [727, 354] width 225 height 11
click at [834, 24] on button at bounding box center [831, 29] width 18 height 18
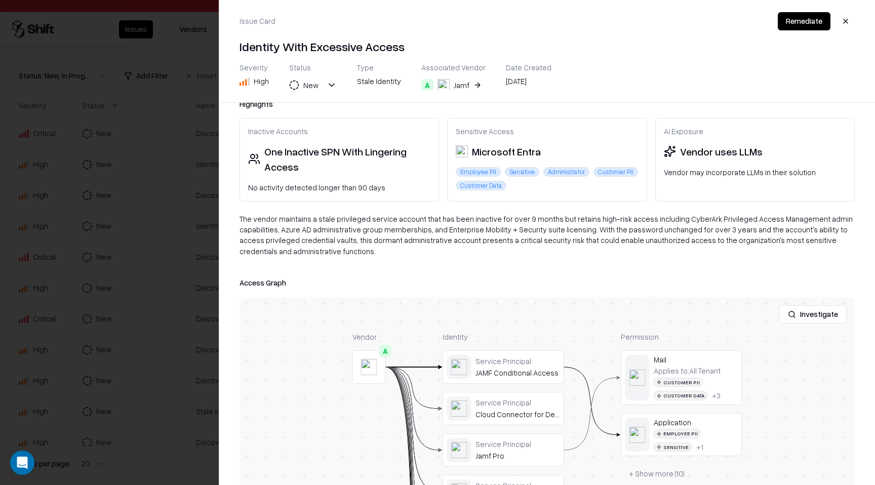
scroll to position [0, 0]
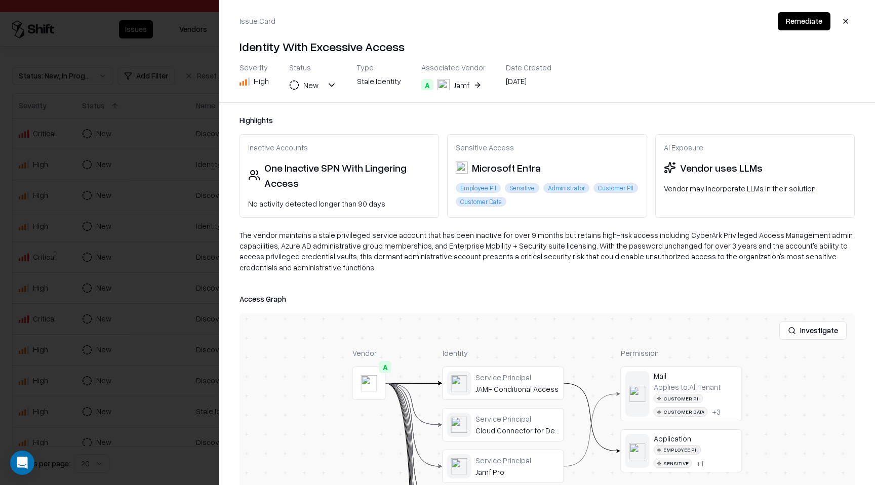
click at [470, 86] on button "A Jamf" at bounding box center [452, 85] width 62 height 18
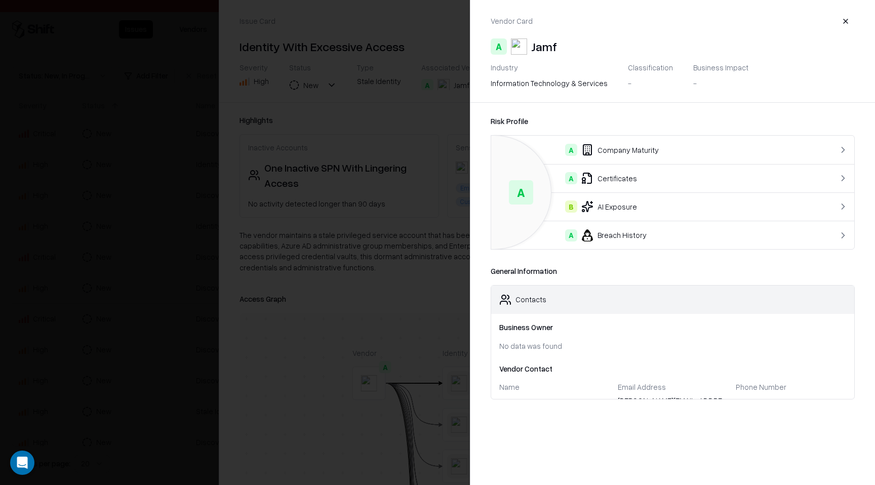
click at [844, 22] on button "button" at bounding box center [845, 21] width 18 height 18
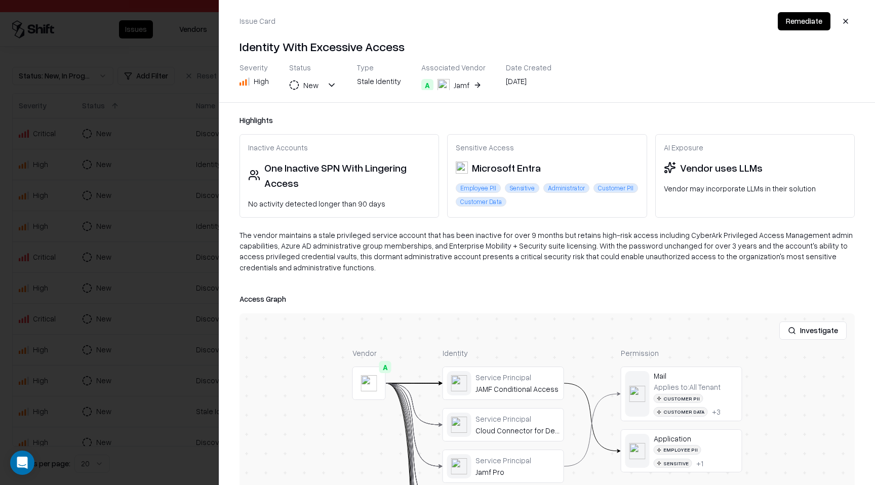
click at [475, 89] on button "A Jamf" at bounding box center [452, 85] width 62 height 18
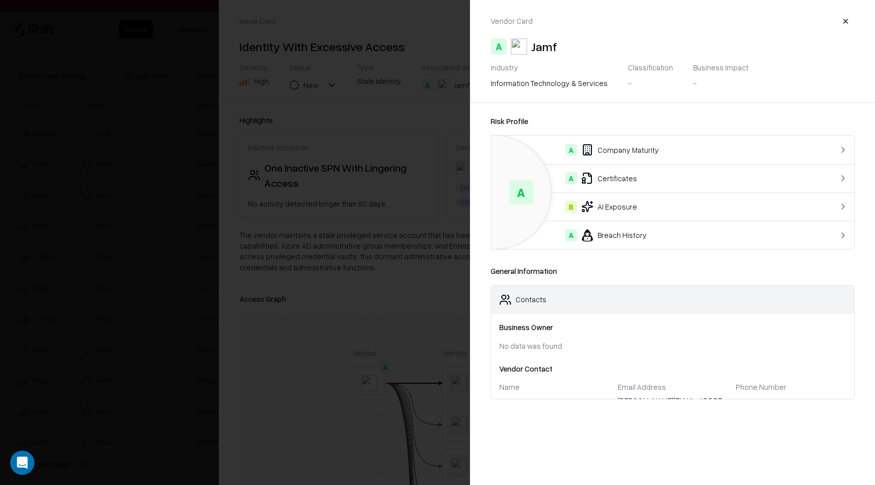
click at [849, 16] on button "button" at bounding box center [845, 21] width 18 height 18
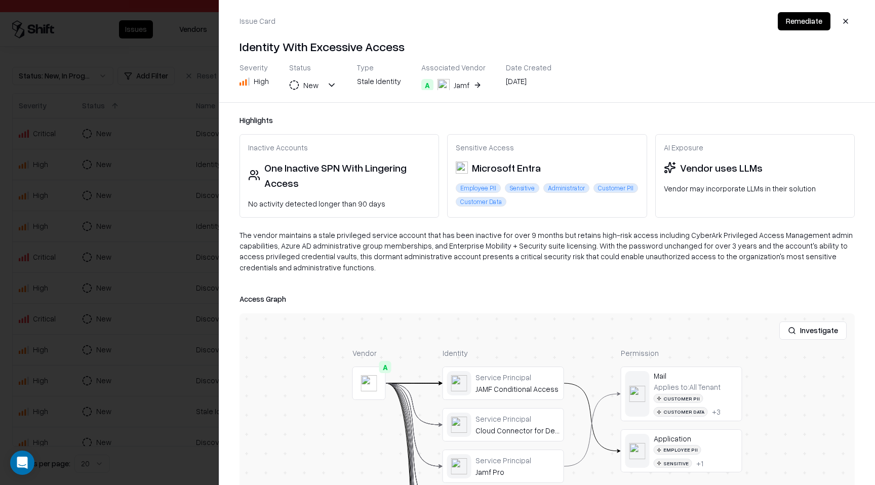
click at [846, 21] on button "button" at bounding box center [845, 21] width 18 height 18
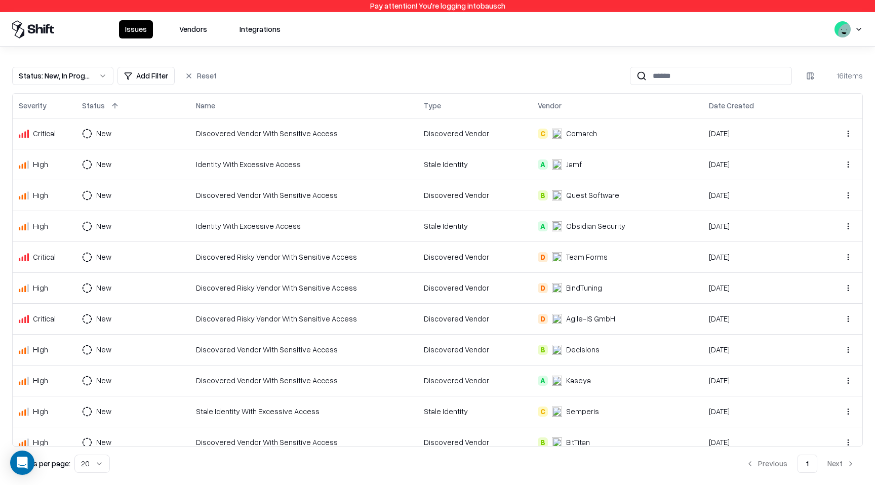
click at [200, 30] on button "Vendors" at bounding box center [193, 29] width 40 height 18
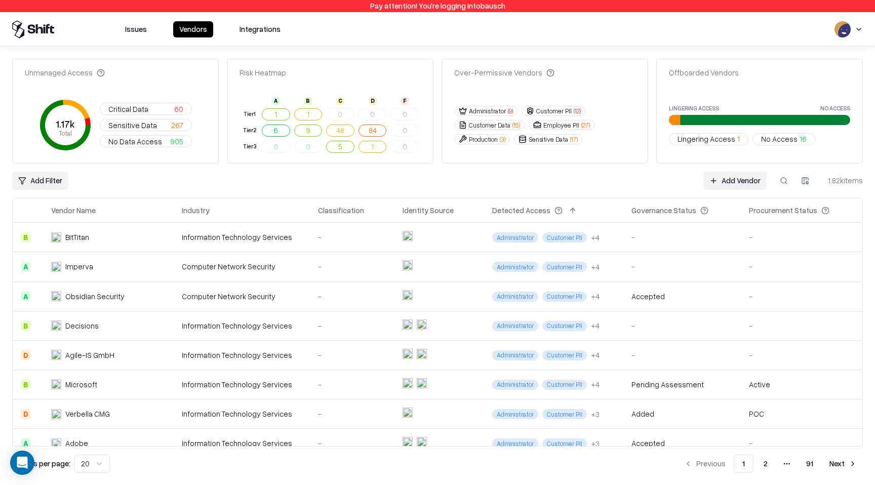
click at [787, 175] on button at bounding box center [783, 181] width 18 height 18
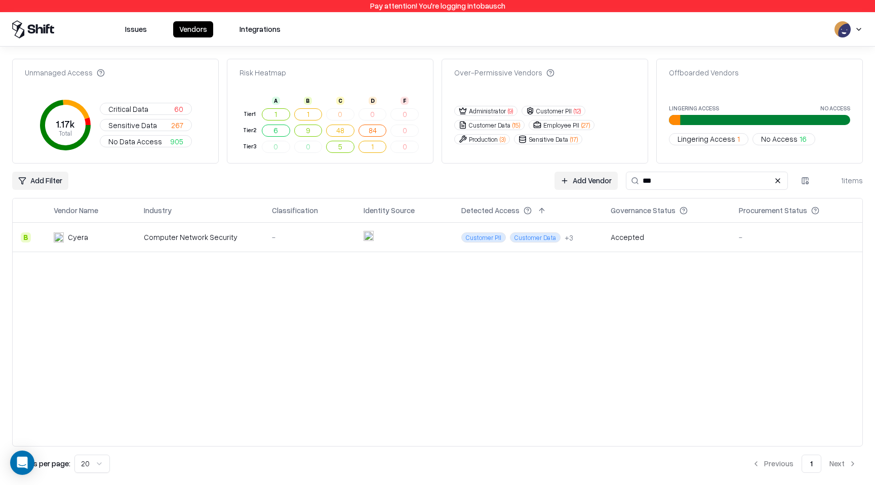
type input "***"
click at [777, 184] on button at bounding box center [777, 181] width 12 height 12
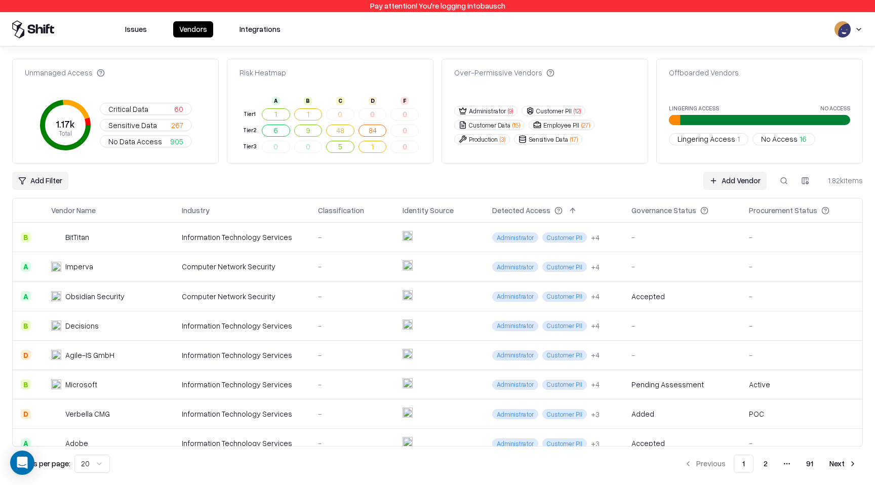
click at [54, 182] on html "Pay attention! You're logging into bausch Issues Vendors Integrations Unmanaged…" at bounding box center [437, 242] width 875 height 485
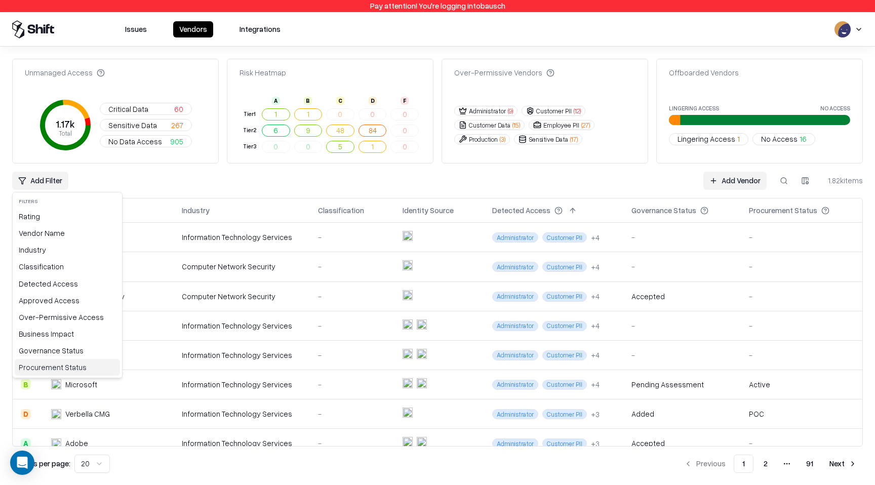
click at [56, 369] on div "Procurement Status" at bounding box center [67, 367] width 105 height 17
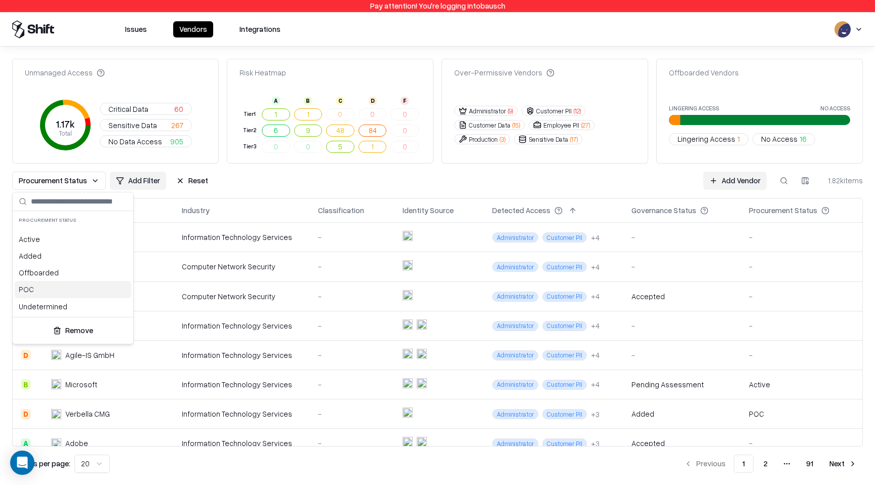
click at [91, 289] on div "POC" at bounding box center [73, 289] width 116 height 17
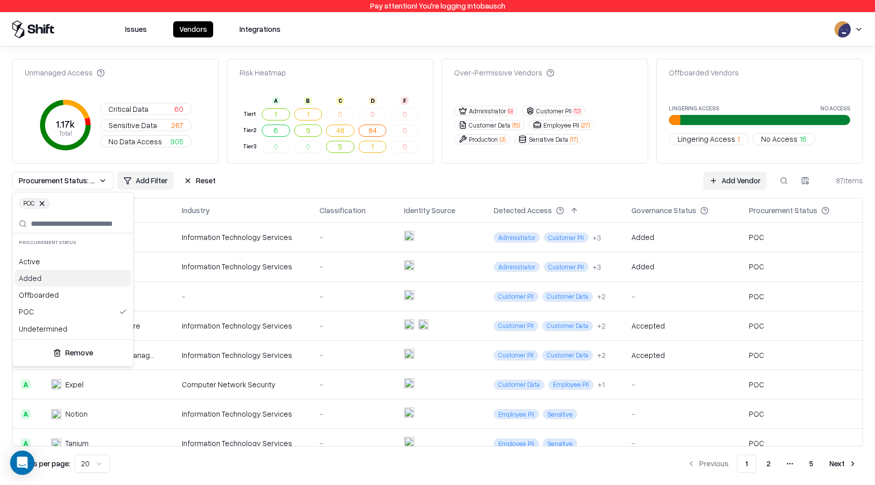
click at [257, 181] on html "Pay attention! You're logging into bausch Issues Vendors Integrations Unmanaged…" at bounding box center [437, 242] width 875 height 485
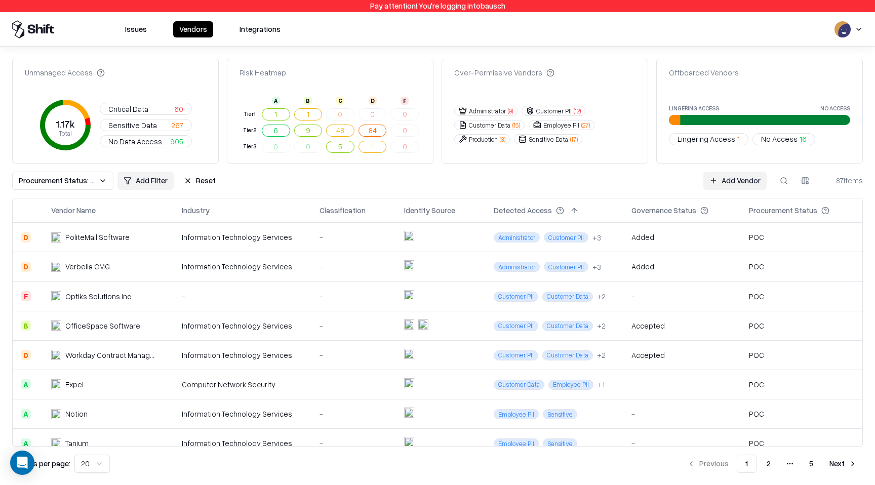
click at [105, 184] on button "Procurement Status: POC" at bounding box center [62, 181] width 101 height 18
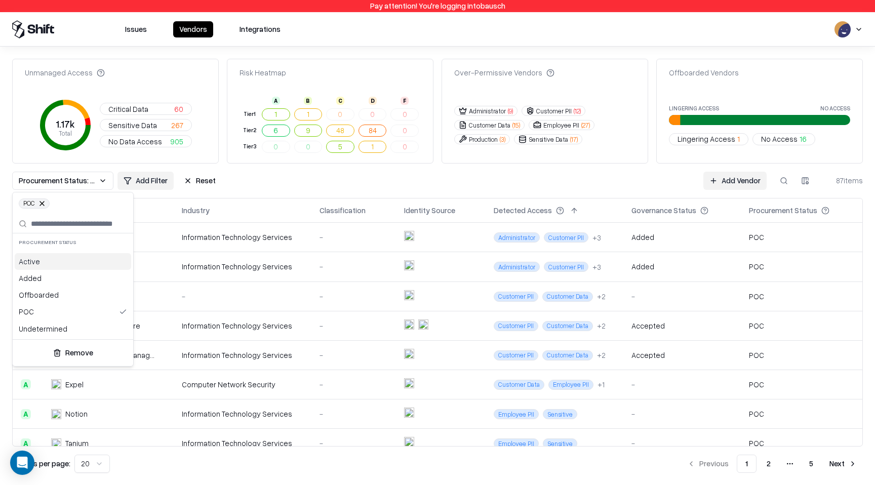
click at [31, 264] on div "Active" at bounding box center [73, 261] width 116 height 17
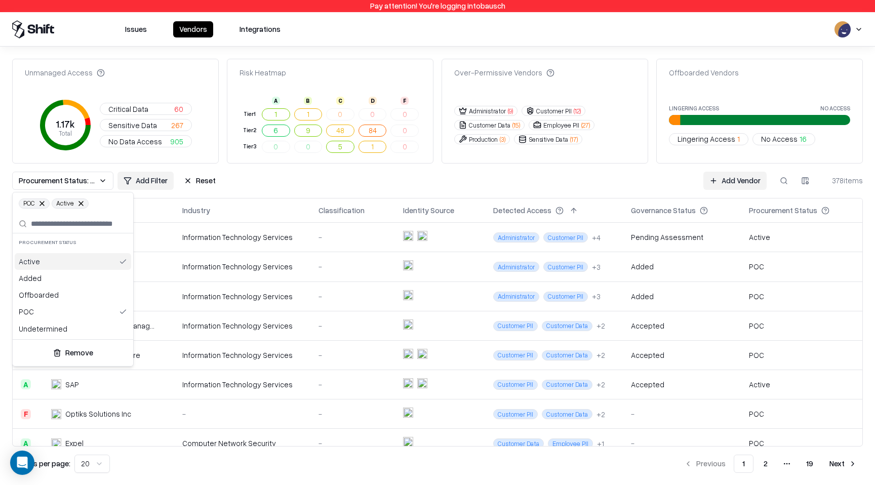
click at [44, 203] on button at bounding box center [42, 203] width 6 height 6
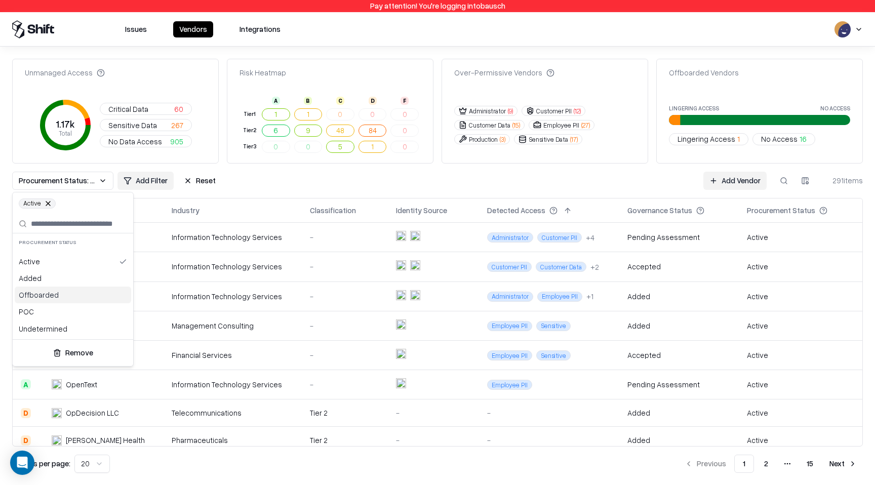
click at [55, 293] on div "Offboarded" at bounding box center [73, 294] width 116 height 17
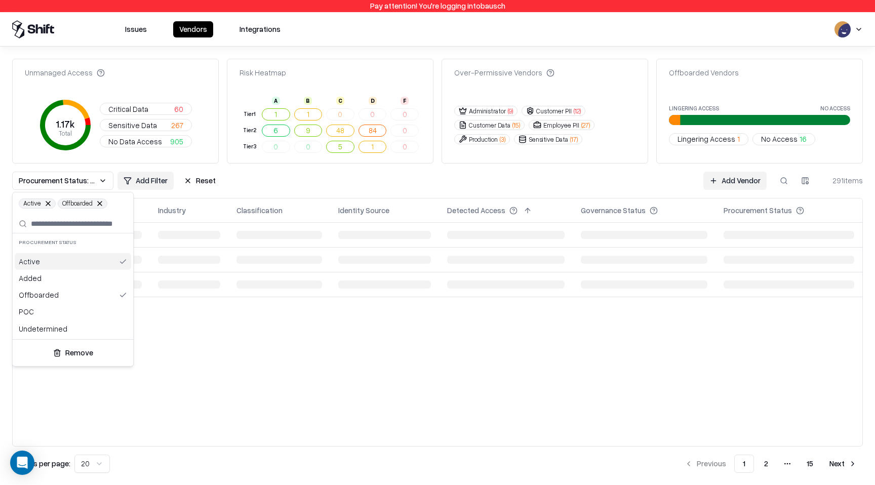
click at [107, 265] on div "Active" at bounding box center [73, 261] width 116 height 17
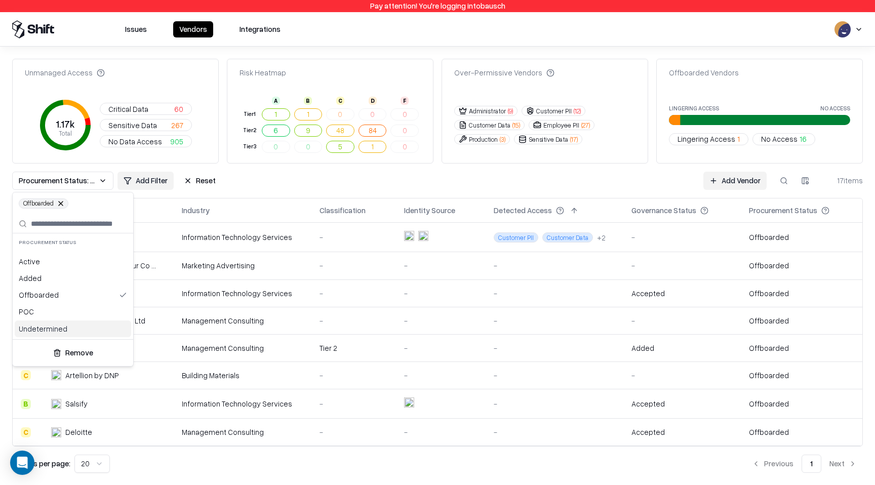
click at [285, 407] on html "Pay attention! You're logging into bausch Issues Vendors Integrations Unmanaged…" at bounding box center [437, 242] width 875 height 485
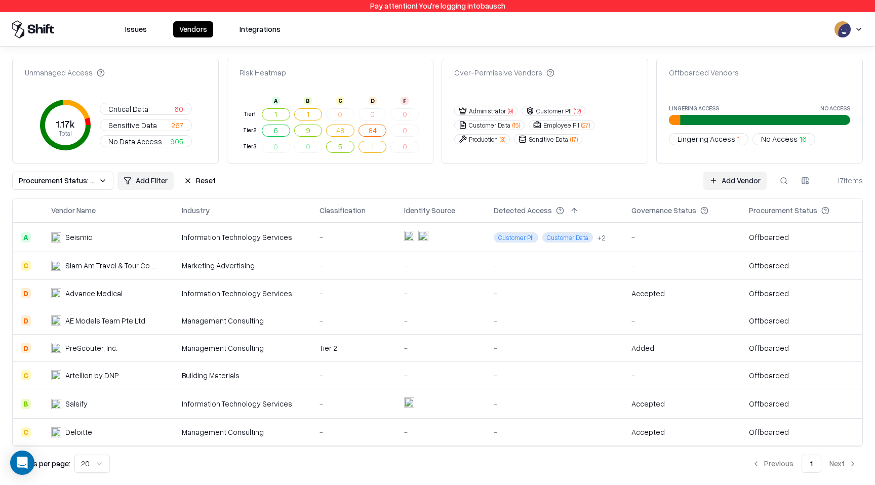
click at [325, 403] on div "-" at bounding box center [353, 403] width 68 height 11
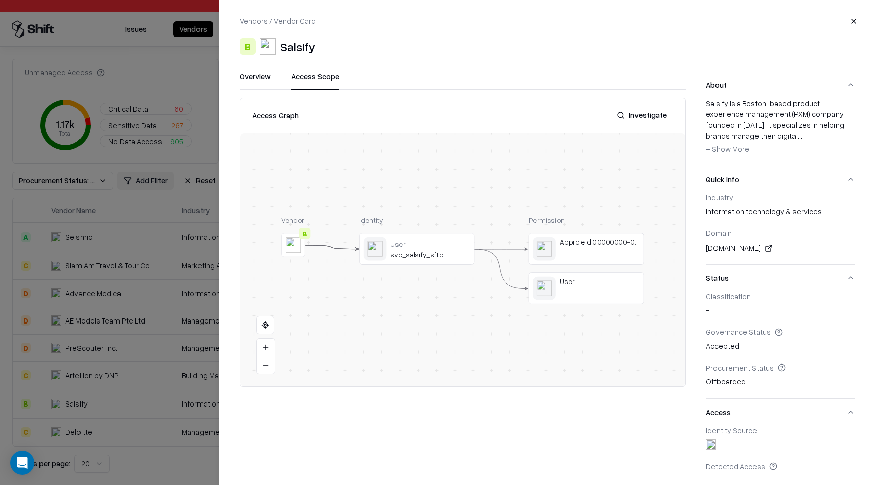
click at [320, 79] on button "Access Scope" at bounding box center [315, 80] width 48 height 18
click at [304, 51] on div "Salsify" at bounding box center [297, 46] width 35 height 16
click at [849, 23] on button "Close" at bounding box center [853, 21] width 18 height 18
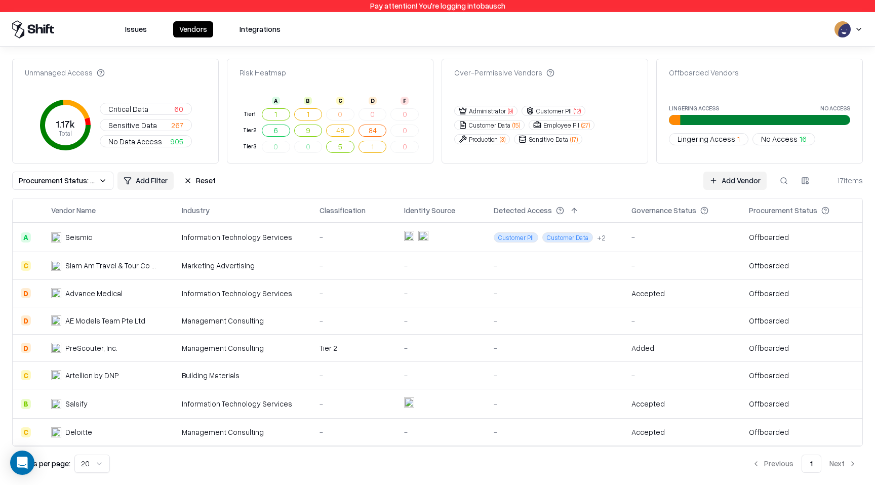
click at [92, 181] on span "Procurement Status: Offboarded" at bounding box center [57, 180] width 76 height 11
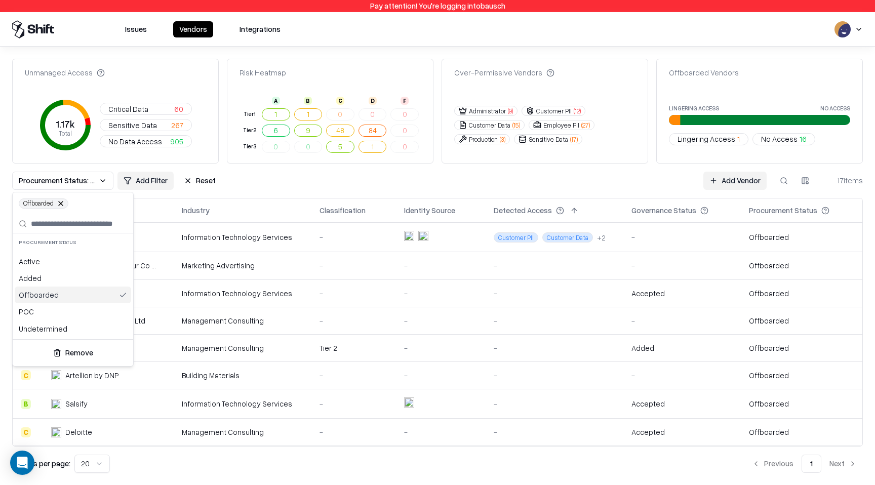
click at [84, 300] on div "Offboarded" at bounding box center [73, 294] width 116 height 17
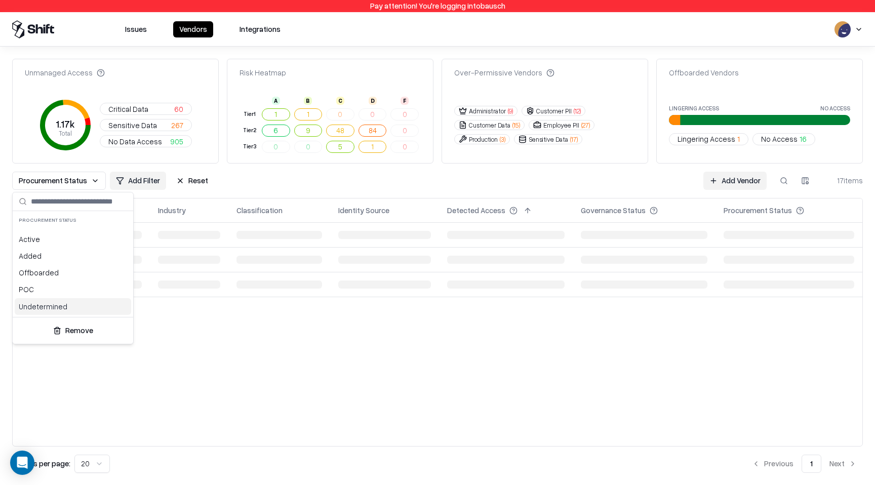
click at [79, 305] on div "Undetermined" at bounding box center [73, 306] width 116 height 17
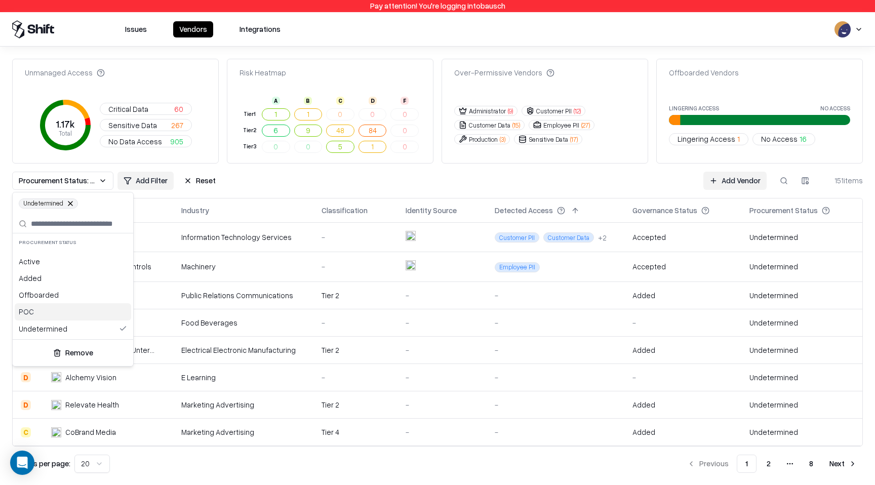
click at [520, 192] on html "Pay attention! You're logging into bausch Issues Vendors Integrations Unmanaged…" at bounding box center [437, 242] width 875 height 485
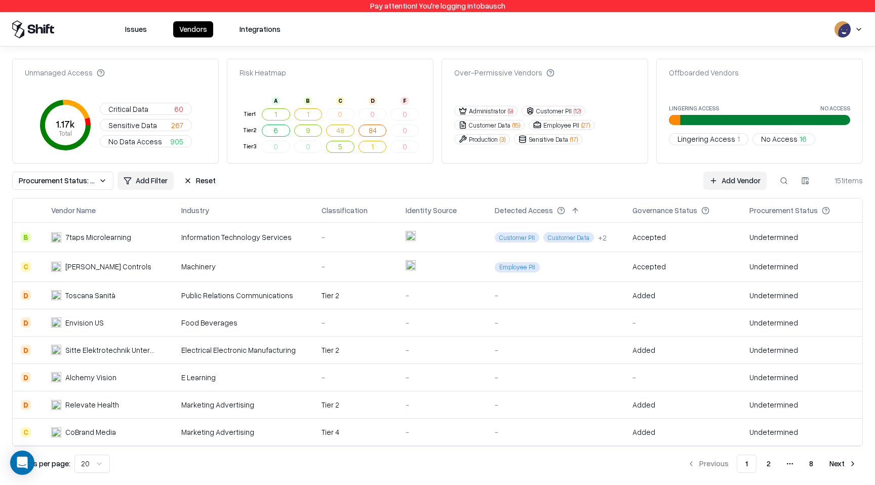
click at [465, 233] on td at bounding box center [442, 237] width 90 height 29
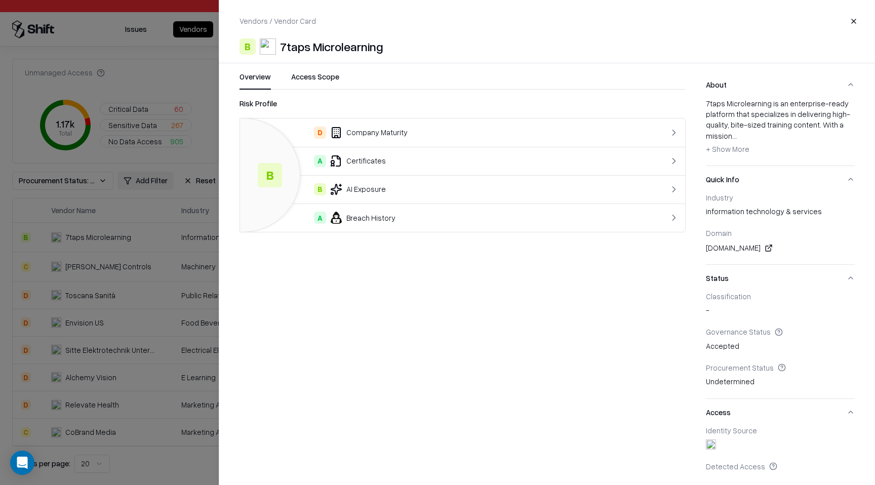
click at [855, 22] on button "Close" at bounding box center [853, 21] width 18 height 18
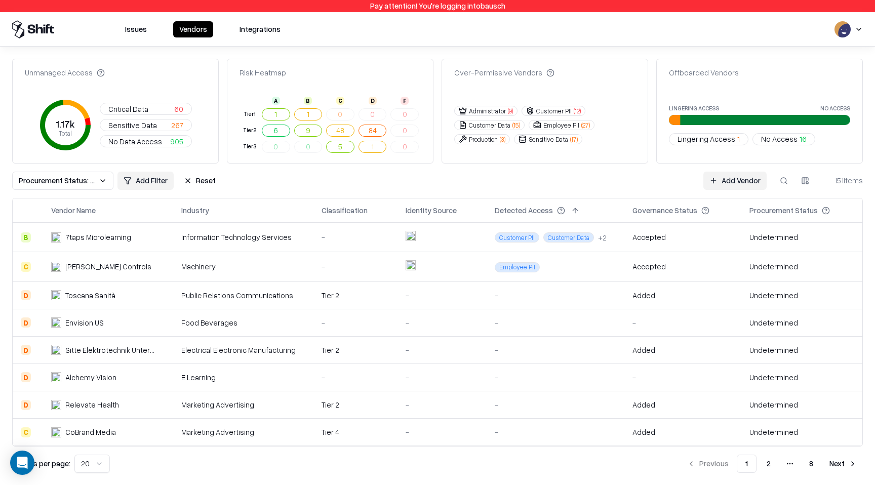
click at [188, 177] on button "Reset" at bounding box center [200, 181] width 44 height 18
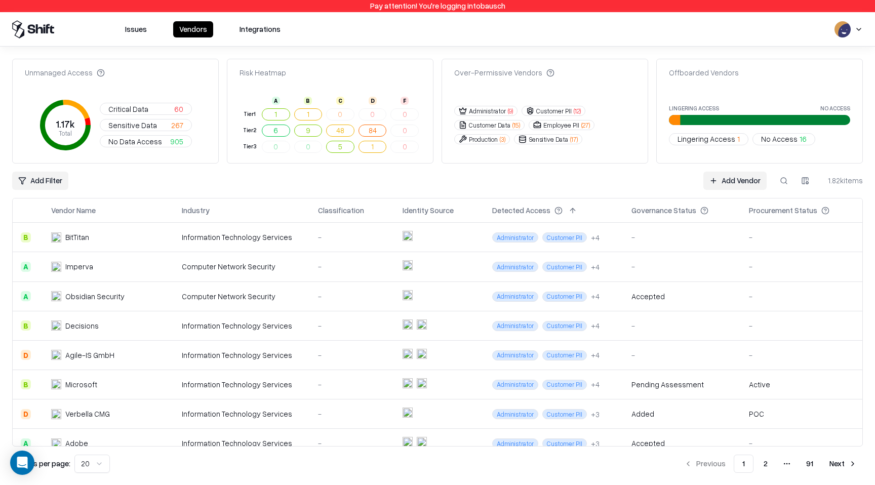
click at [132, 33] on button "Issues" at bounding box center [136, 29] width 34 height 16
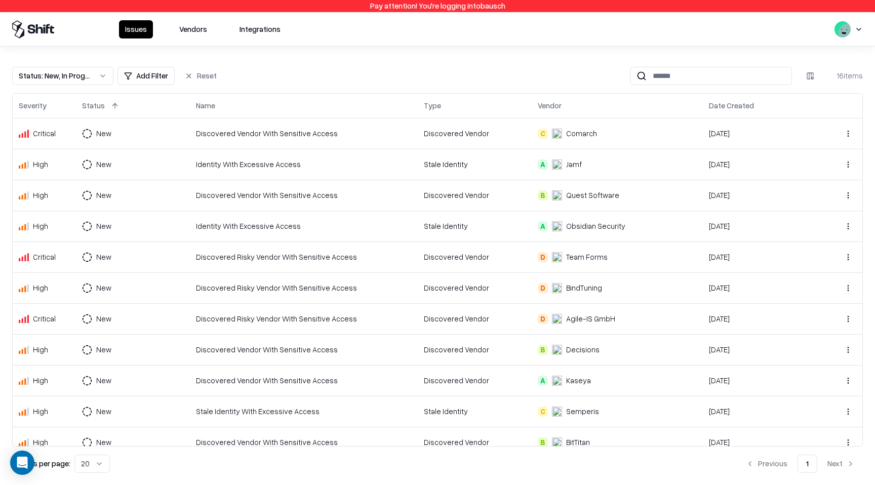
click at [444, 170] on td "Stale Identity" at bounding box center [475, 164] width 114 height 31
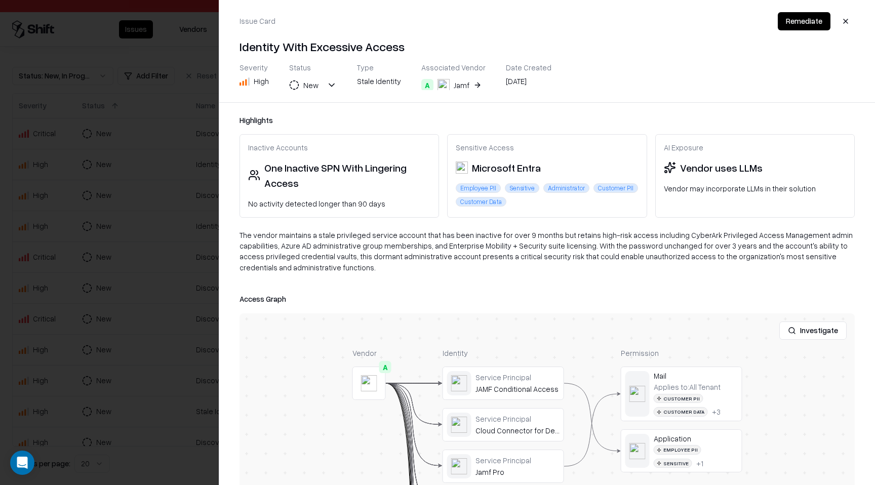
click at [471, 87] on button "A Jamf" at bounding box center [452, 85] width 62 height 18
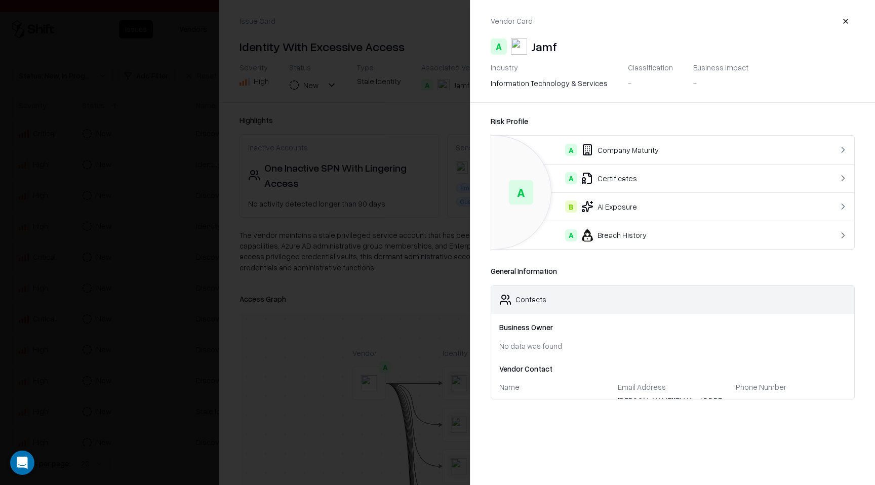
click at [849, 22] on button "button" at bounding box center [845, 21] width 18 height 18
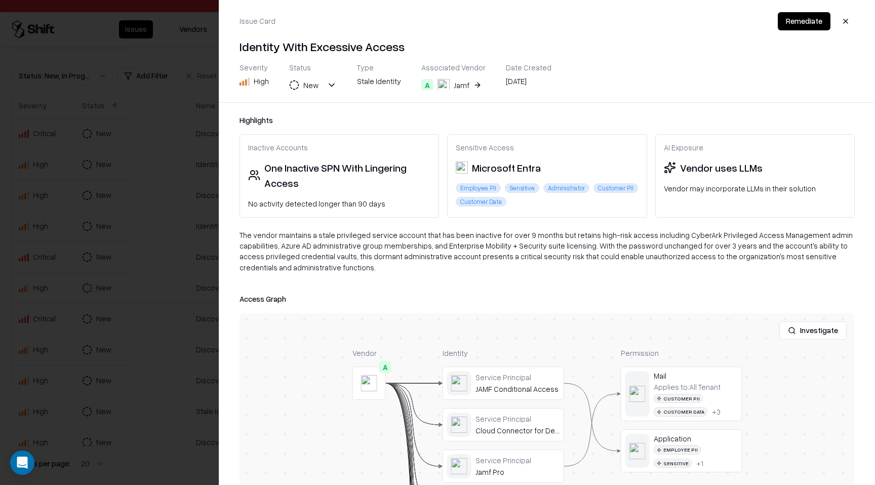
click at [849, 22] on button "button" at bounding box center [845, 21] width 18 height 18
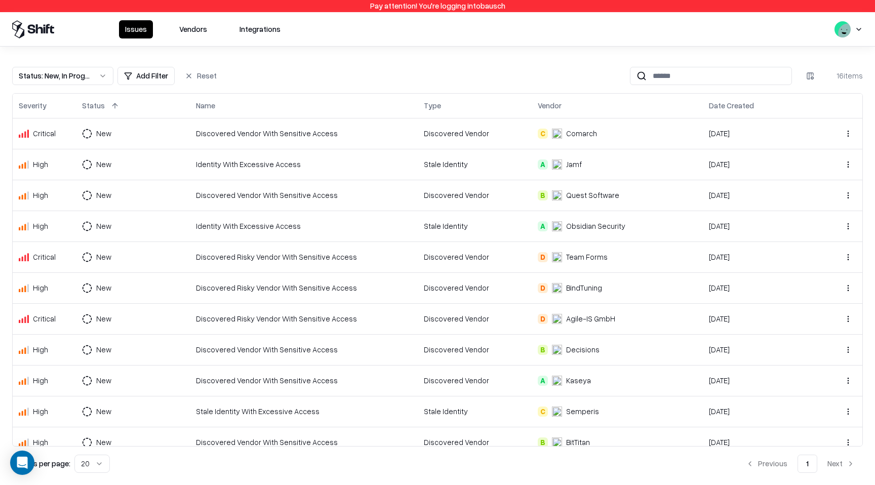
click at [191, 32] on button "Vendors" at bounding box center [193, 29] width 40 height 18
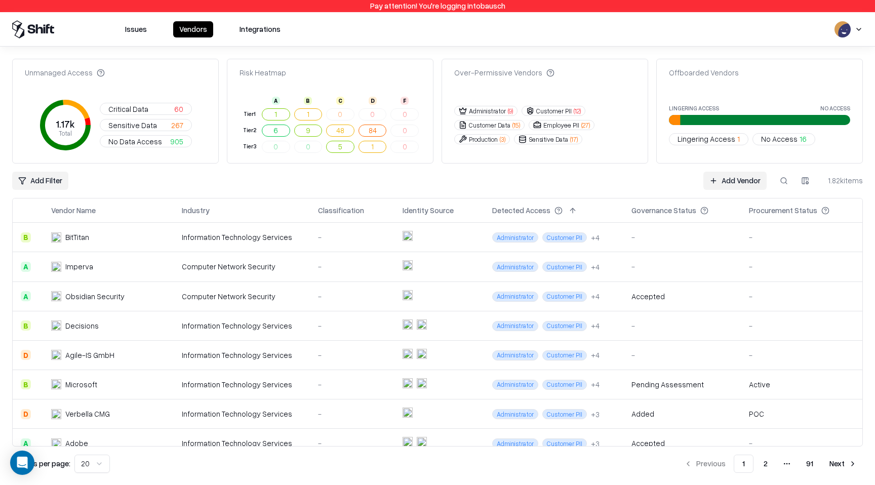
click at [788, 185] on button at bounding box center [783, 181] width 18 height 18
type input "****"
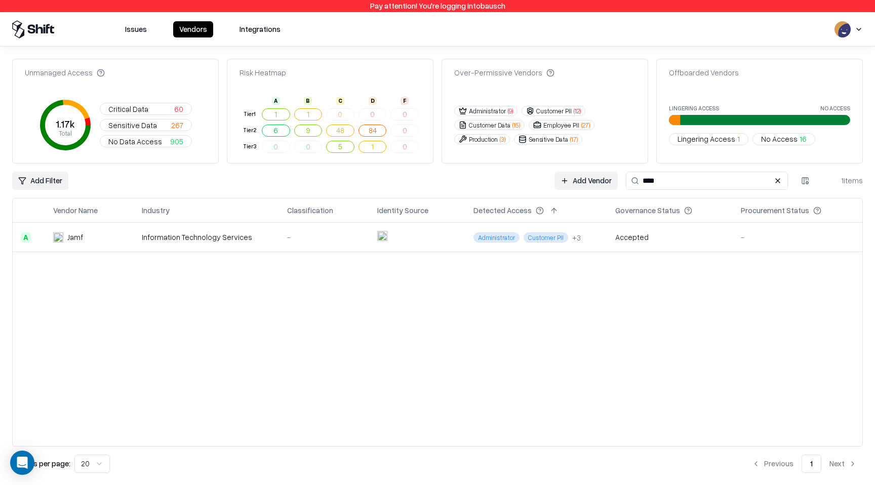
click at [660, 235] on div "Accepted" at bounding box center [669, 237] width 109 height 11
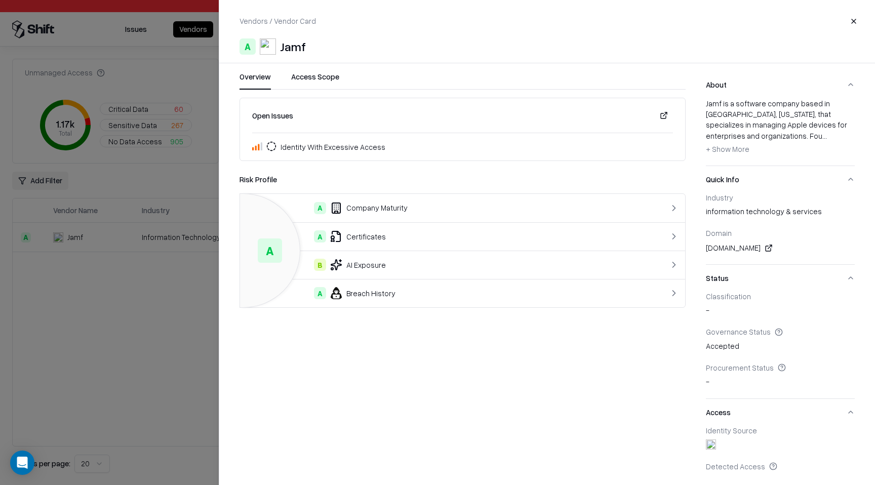
click at [856, 25] on button "Close" at bounding box center [853, 21] width 18 height 18
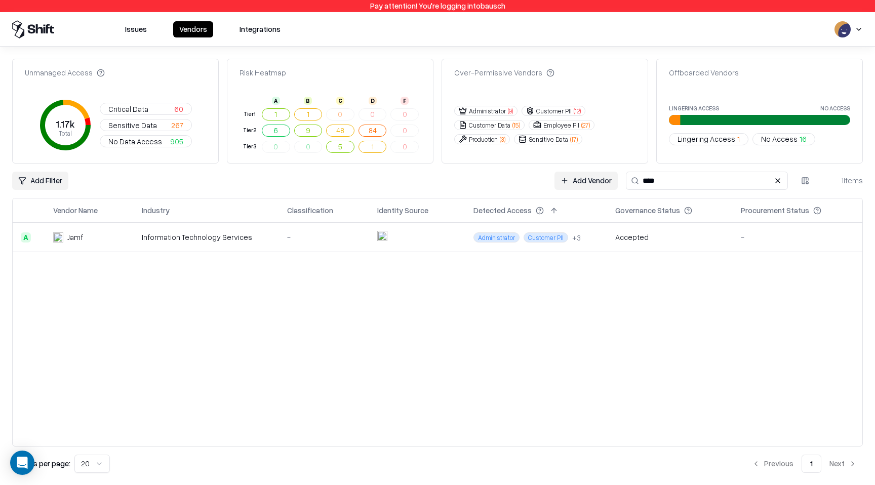
click at [137, 33] on button "Issues" at bounding box center [136, 29] width 34 height 16
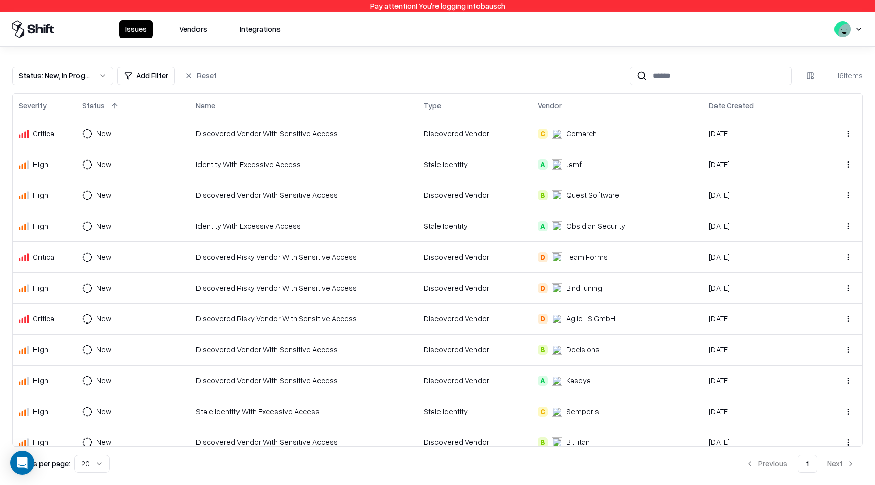
click at [448, 163] on div "Stale Identity" at bounding box center [475, 164] width 102 height 11
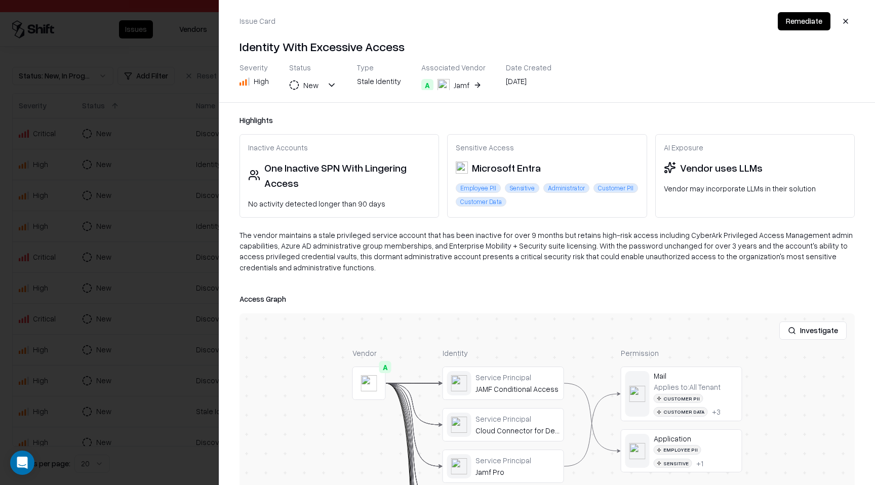
click at [844, 16] on button "button" at bounding box center [845, 21] width 18 height 18
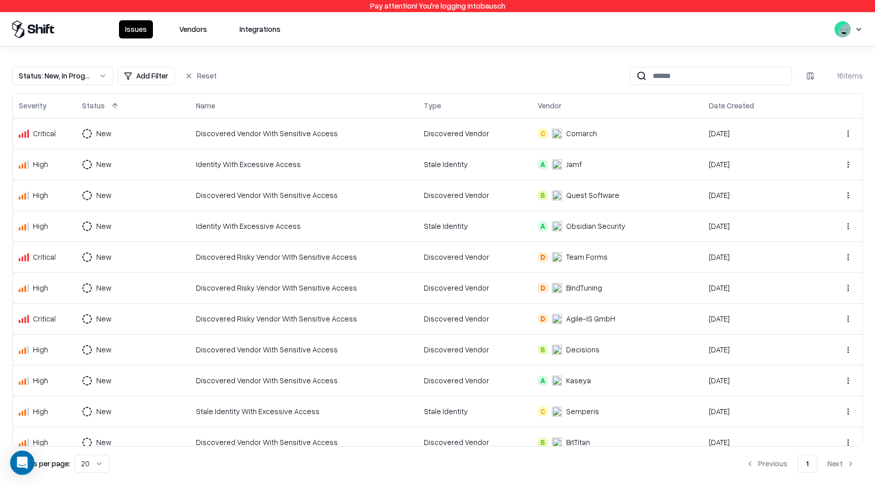
click at [253, 192] on div "Discovered Vendor With Sensitive Access" at bounding box center [304, 195] width 216 height 11
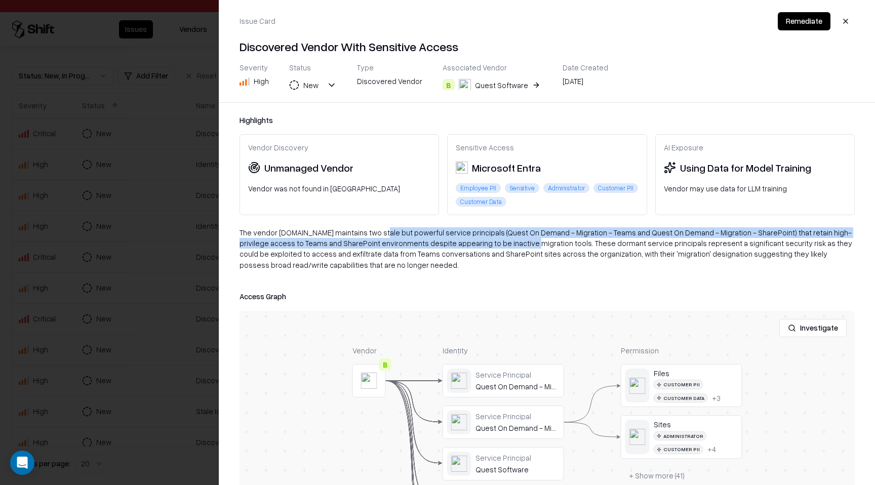
drag, startPoint x: 374, startPoint y: 235, endPoint x: 473, endPoint y: 240, distance: 98.8
click at [473, 240] on div "The vendor [DOMAIN_NAME] maintains two stale but powerful service principals (Q…" at bounding box center [546, 252] width 615 height 51
click at [510, 87] on div "Quest Software" at bounding box center [501, 85] width 53 height 11
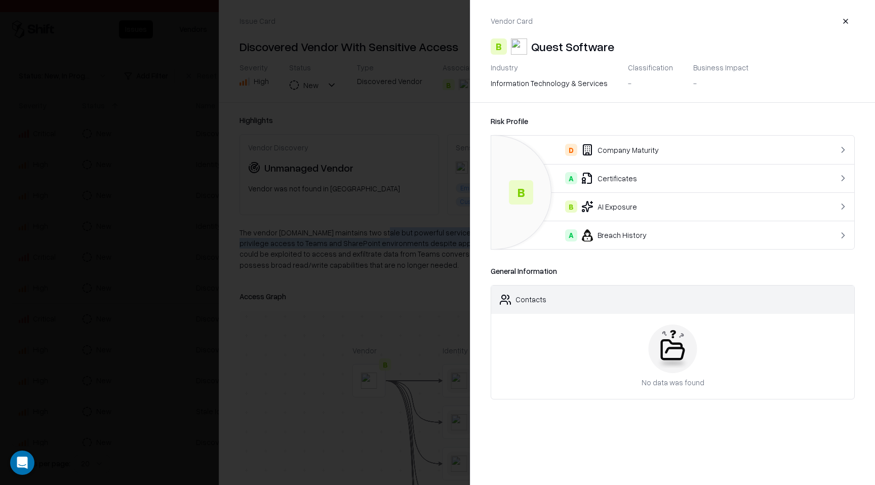
click at [850, 26] on button "button" at bounding box center [845, 21] width 18 height 18
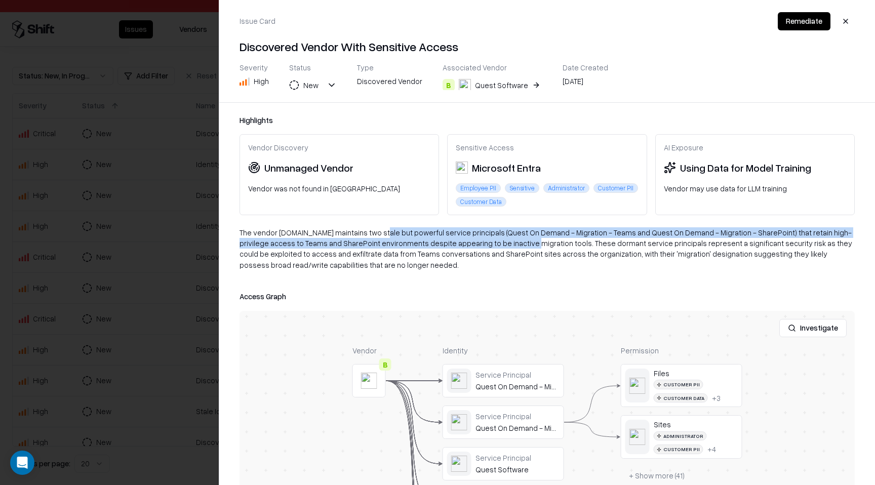
click at [850, 23] on button "button" at bounding box center [845, 21] width 18 height 18
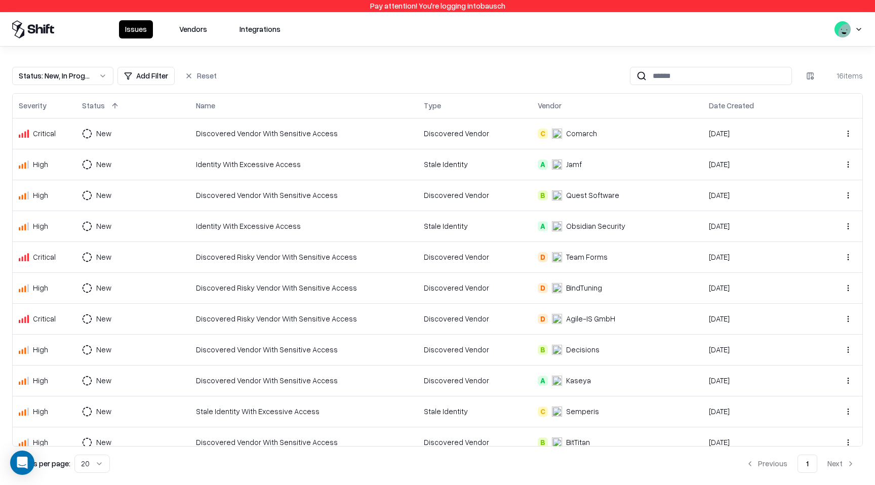
click at [192, 34] on button "Vendors" at bounding box center [193, 29] width 40 height 18
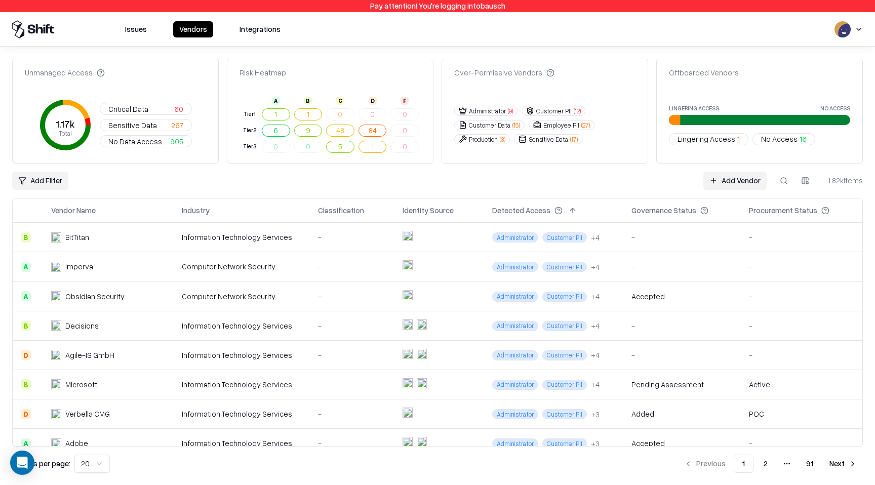
click at [784, 184] on button at bounding box center [783, 181] width 18 height 18
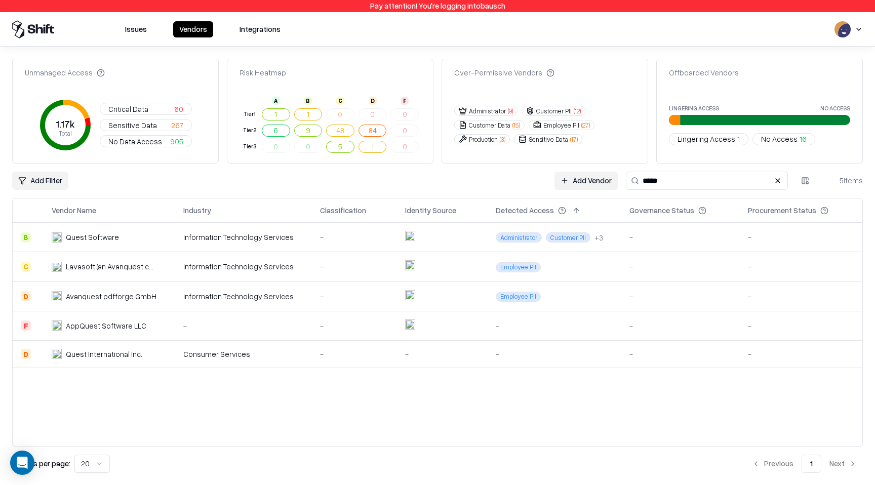
type input "*****"
click at [265, 234] on div "Information Technology Services" at bounding box center [243, 237] width 121 height 11
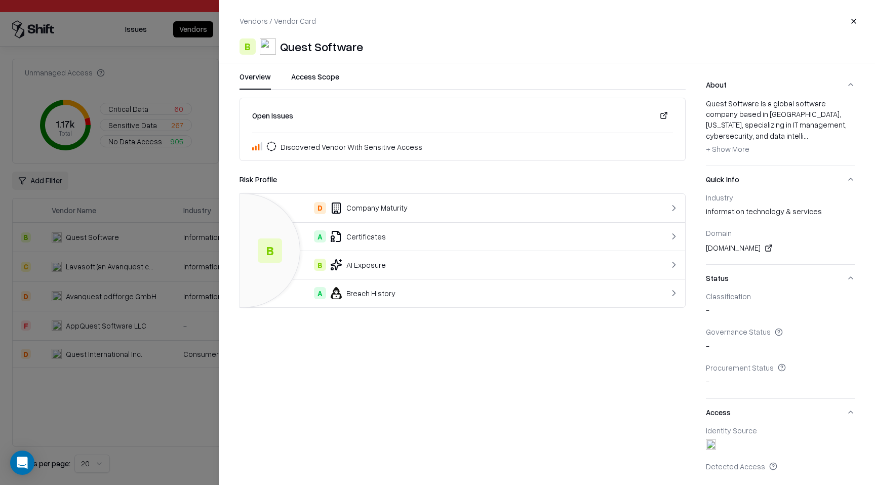
click at [318, 77] on button "Access Scope" at bounding box center [315, 80] width 48 height 18
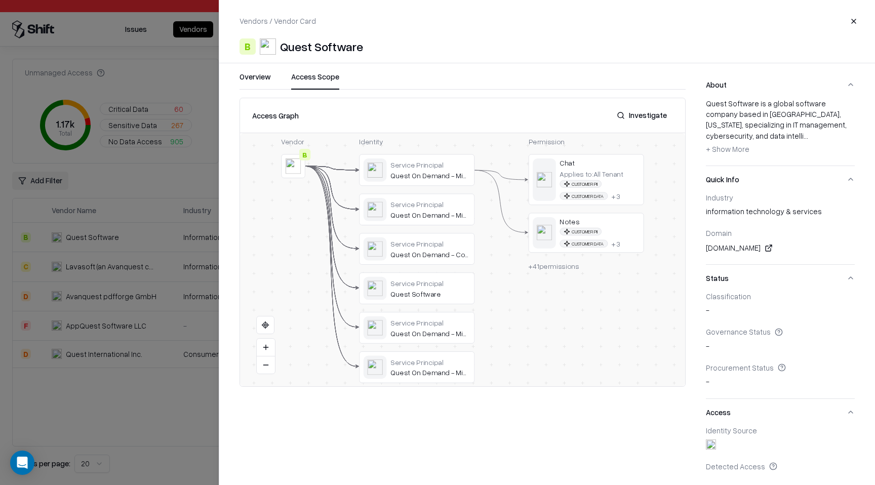
click at [565, 278] on div "Permission Chat Applies to: All Tenant Customer PII Customer Data + 3 Notes Cus…" at bounding box center [585, 259] width 115 height 246
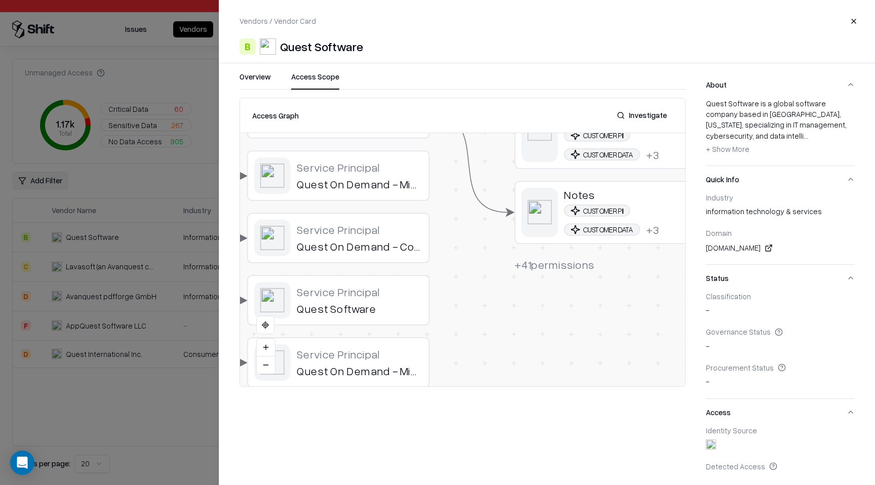
click at [544, 263] on span "+ 41 permissions" at bounding box center [554, 264] width 80 height 14
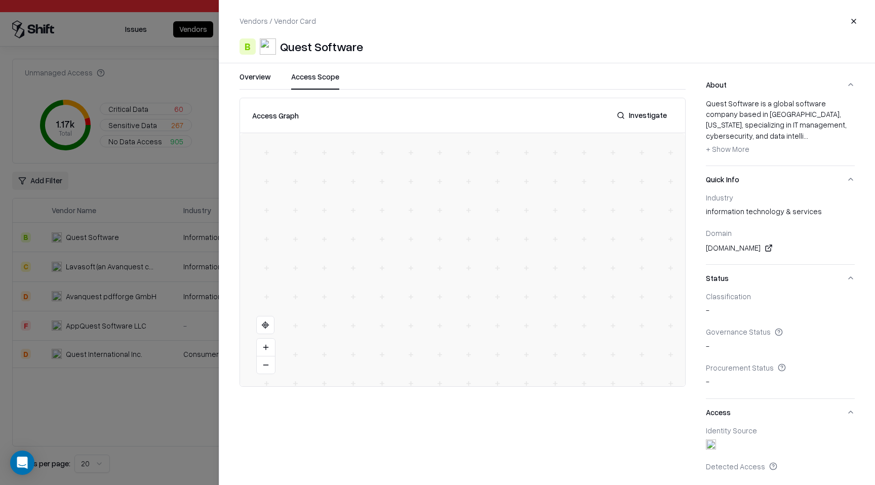
click at [544, 264] on div "Vendor B Identity Service Principal Quest On Demand - Migration - Teams Service…" at bounding box center [462, 259] width 445 height 253
click at [639, 113] on button "Investigate" at bounding box center [641, 115] width 62 height 18
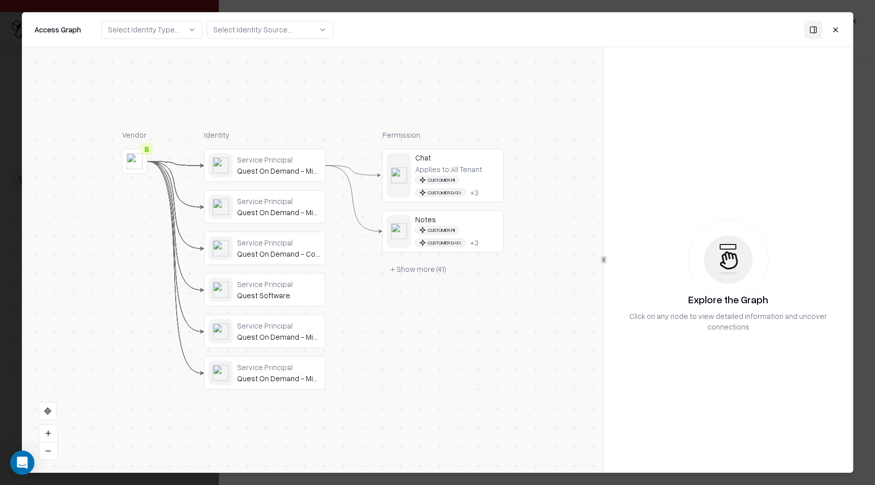
click at [434, 270] on button "+ Show more ( 41 )" at bounding box center [418, 269] width 72 height 18
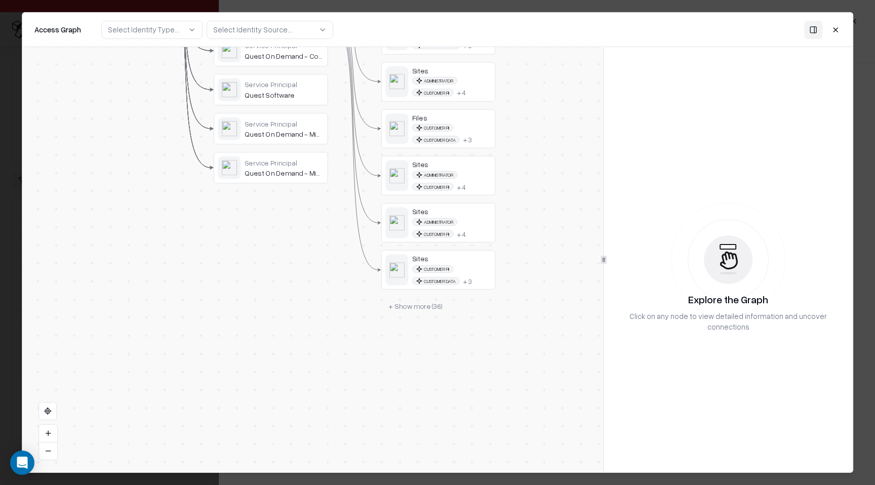
drag, startPoint x: 510, startPoint y: 324, endPoint x: 505, endPoint y: 119, distance: 204.5
click at [505, 119] on div "Vendor B Identity Service Principal Quest On Demand - Migration - Teams Service…" at bounding box center [312, 259] width 580 height 425
click at [416, 304] on button "+ Show more ( 36 )" at bounding box center [415, 300] width 69 height 17
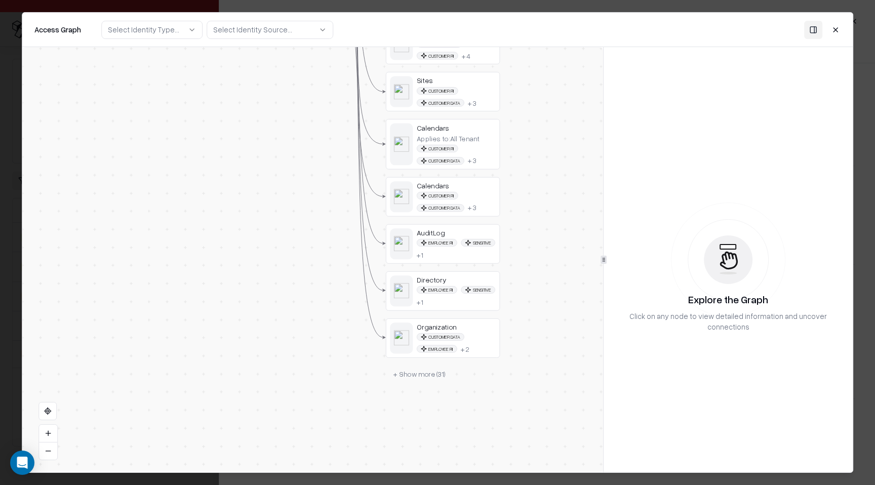
drag, startPoint x: 533, startPoint y: 313, endPoint x: 538, endPoint y: 139, distance: 174.7
click at [538, 139] on div "Vendor B Identity Service Principal Quest On Demand - Migration - Teams Service…" at bounding box center [312, 259] width 580 height 425
click at [428, 373] on button "+ Show more ( 31 )" at bounding box center [419, 372] width 67 height 17
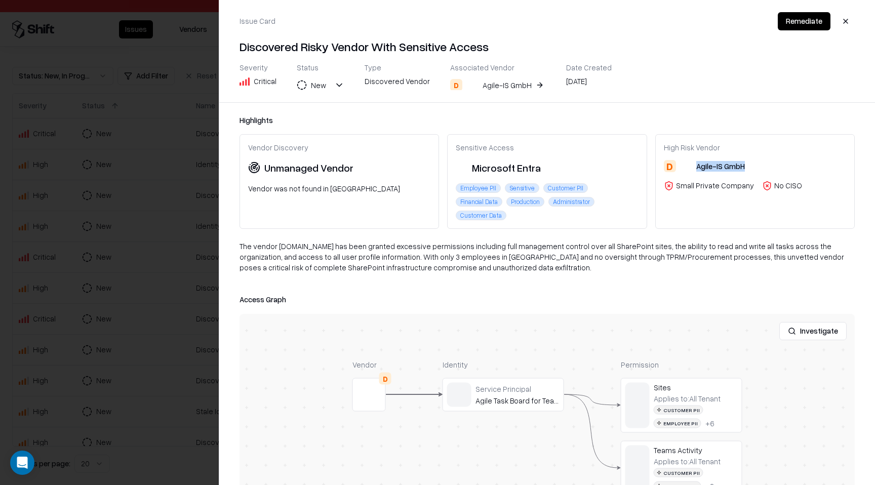
click at [847, 17] on button "button" at bounding box center [845, 21] width 18 height 18
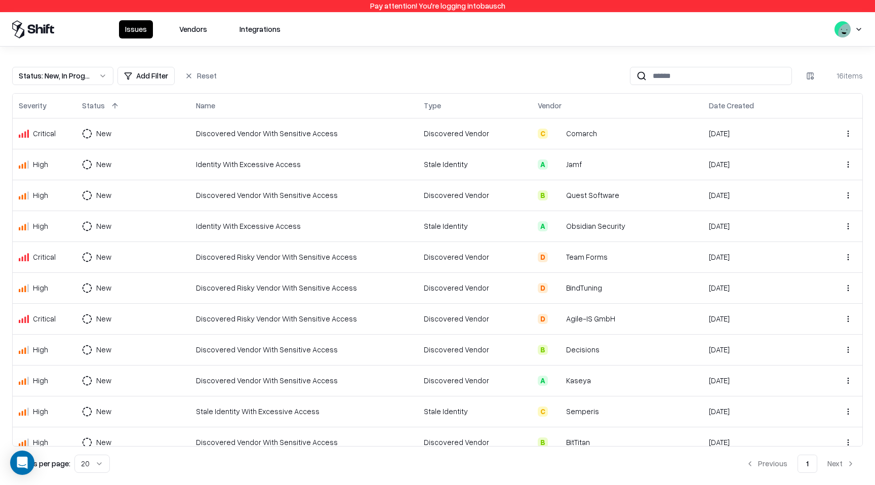
click at [181, 21] on button "Vendors" at bounding box center [193, 29] width 40 height 18
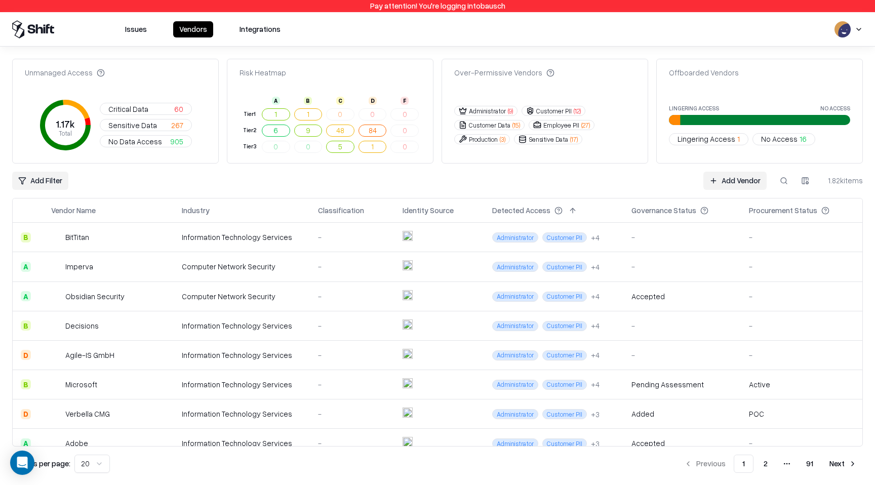
click at [784, 177] on button at bounding box center [783, 181] width 18 height 18
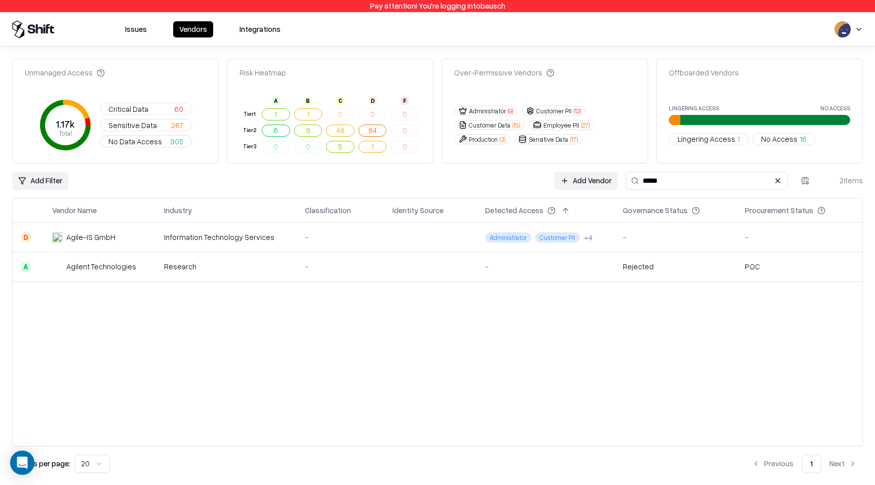
type input "*****"
click at [109, 235] on div "Agile-IS GmbH" at bounding box center [90, 237] width 49 height 11
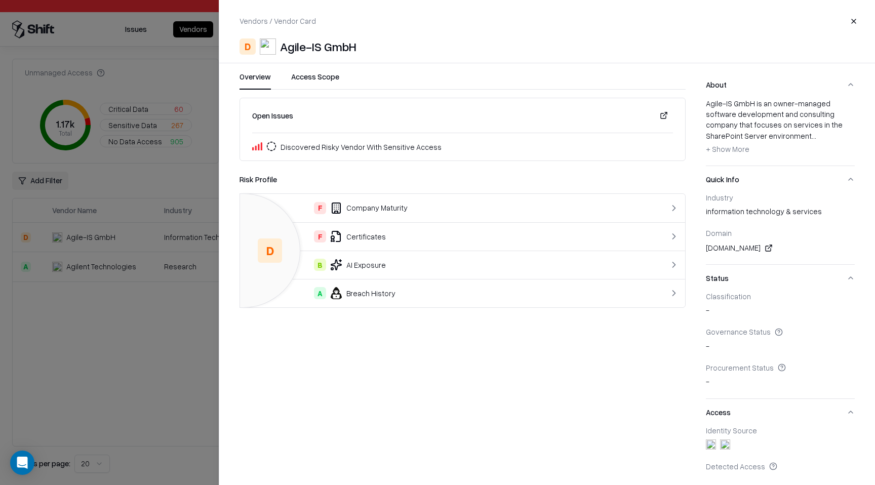
click at [389, 206] on div "F Company Maturity" at bounding box center [437, 208] width 379 height 12
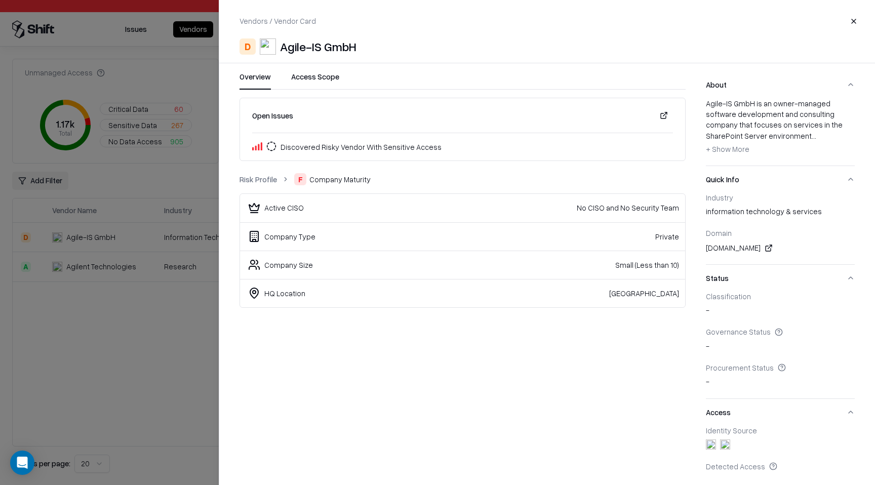
click at [267, 180] on link "Risk Profile" at bounding box center [257, 179] width 37 height 11
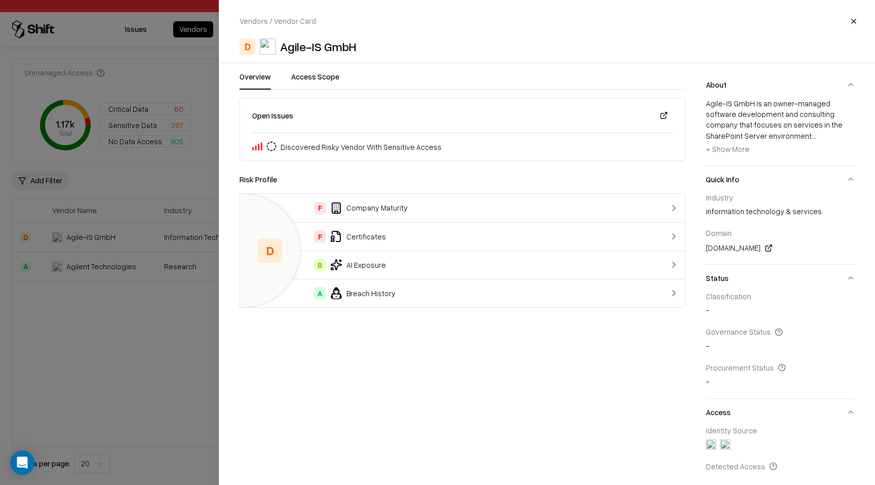
click at [352, 229] on td "F Certificates" at bounding box center [437, 236] width 395 height 28
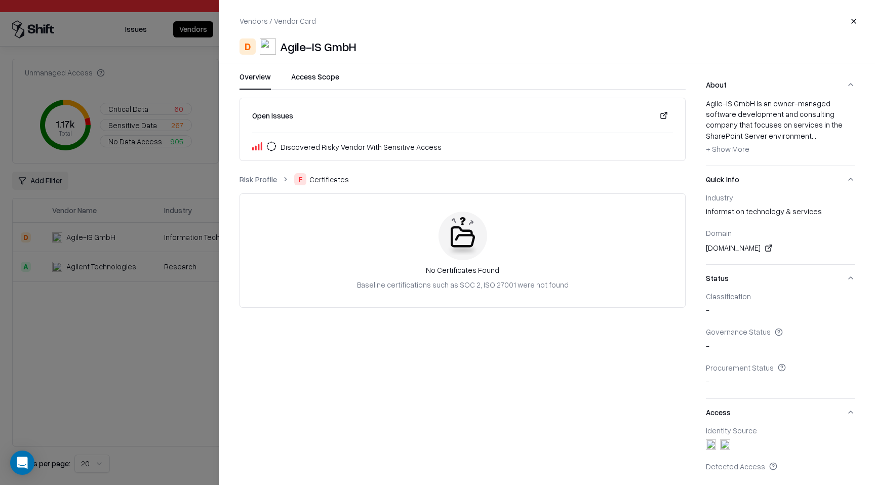
click at [315, 77] on button "Access Scope" at bounding box center [315, 80] width 48 height 18
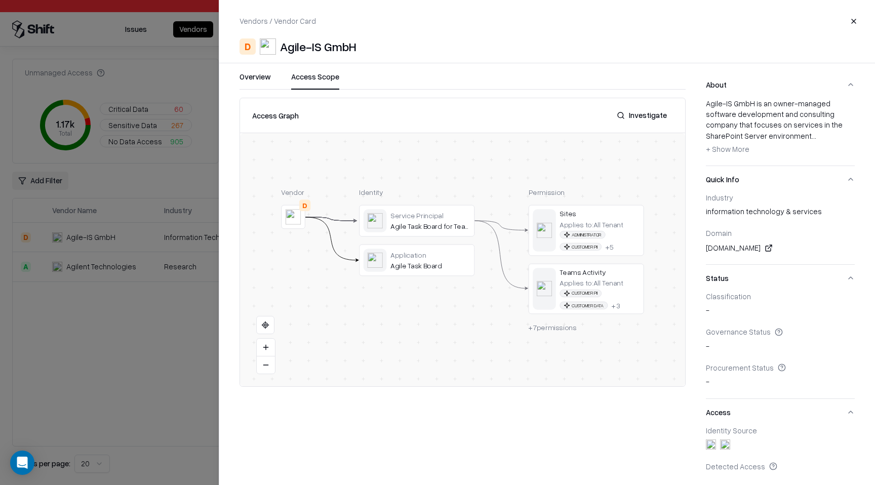
click at [645, 118] on button "Investigate" at bounding box center [641, 115] width 62 height 18
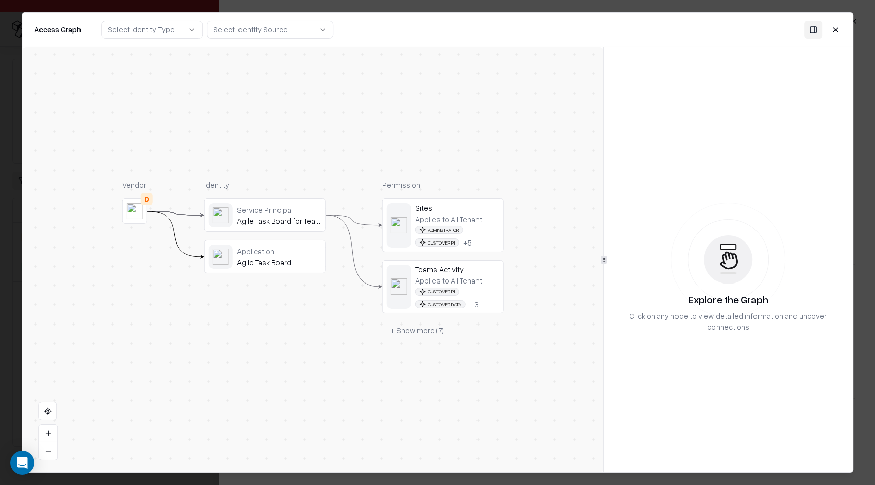
click at [301, 225] on div "Agile Task Board for Teams" at bounding box center [279, 220] width 84 height 9
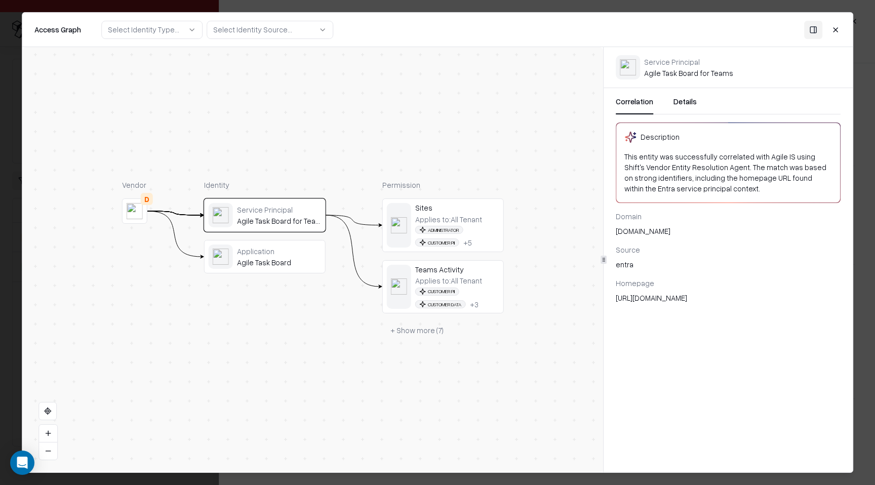
click at [291, 265] on div "Agile Task Board" at bounding box center [279, 262] width 84 height 9
click at [418, 334] on button "+ Show more ( 7 )" at bounding box center [416, 330] width 69 height 18
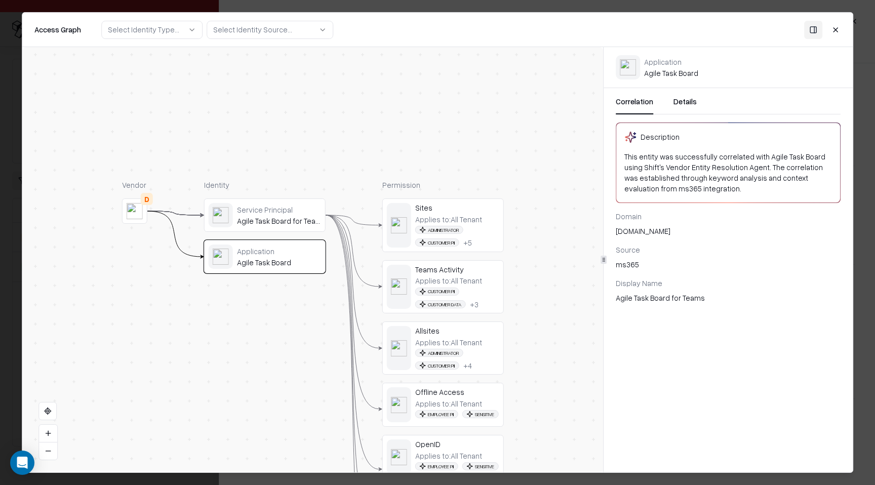
click at [424, 292] on span "Customer PII" at bounding box center [437, 291] width 44 height 8
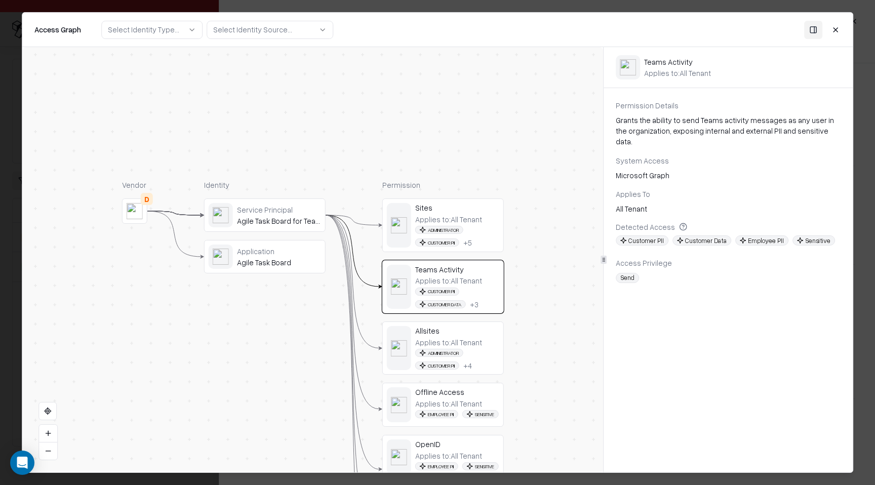
click at [395, 225] on object "entra" at bounding box center [399, 225] width 16 height 16
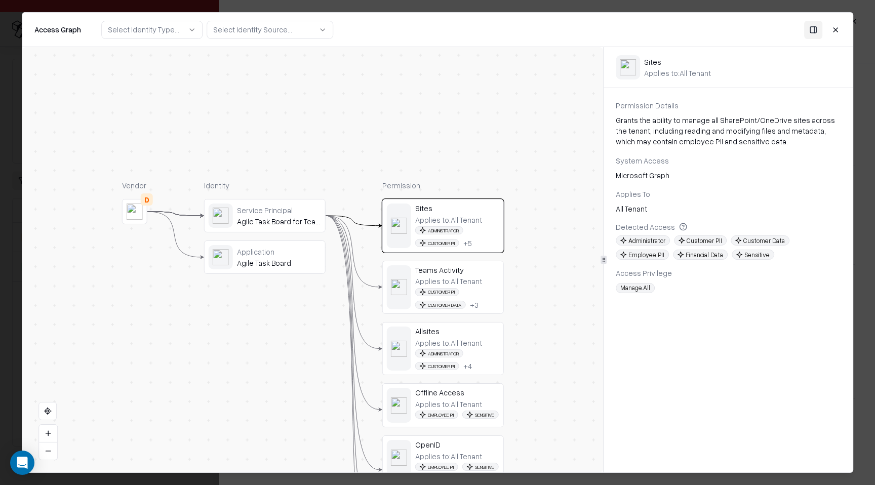
click at [429, 330] on div "Allsites" at bounding box center [457, 330] width 84 height 9
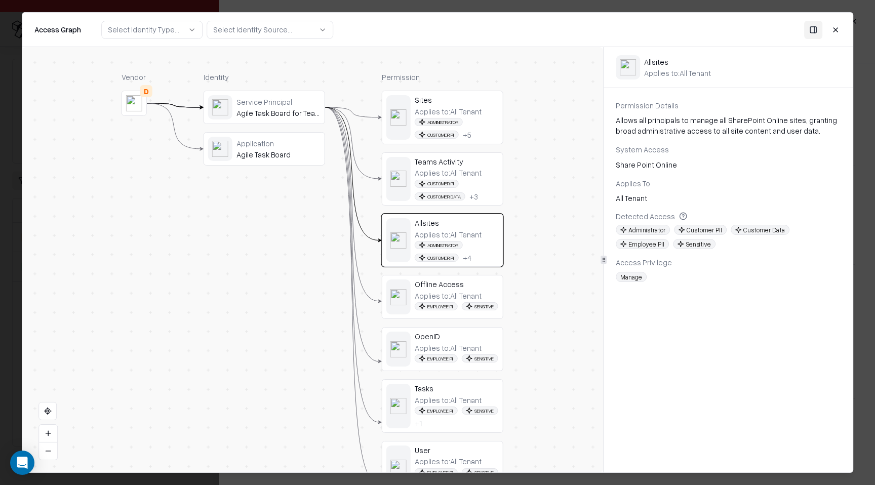
drag, startPoint x: 434, startPoint y: 372, endPoint x: 434, endPoint y: 267, distance: 105.3
click at [447, 305] on span "Employee PII" at bounding box center [435, 306] width 43 height 8
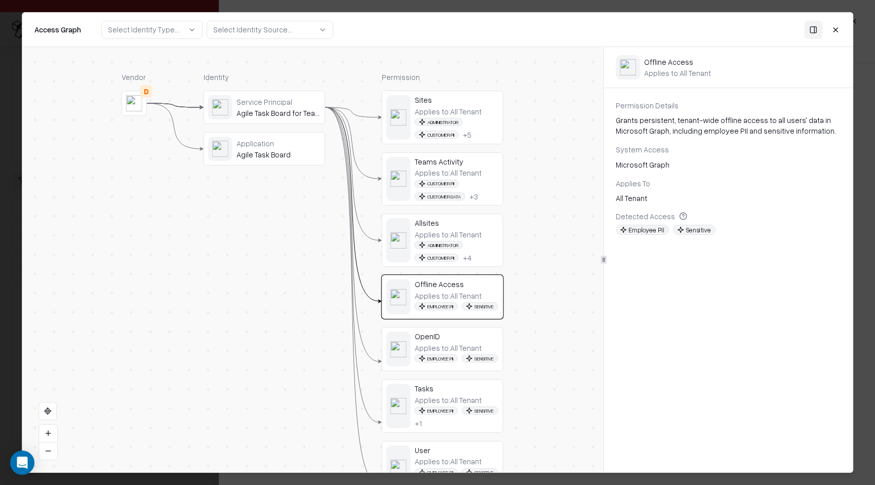
click at [460, 352] on div "Applies to: All Tenant" at bounding box center [447, 347] width 67 height 9
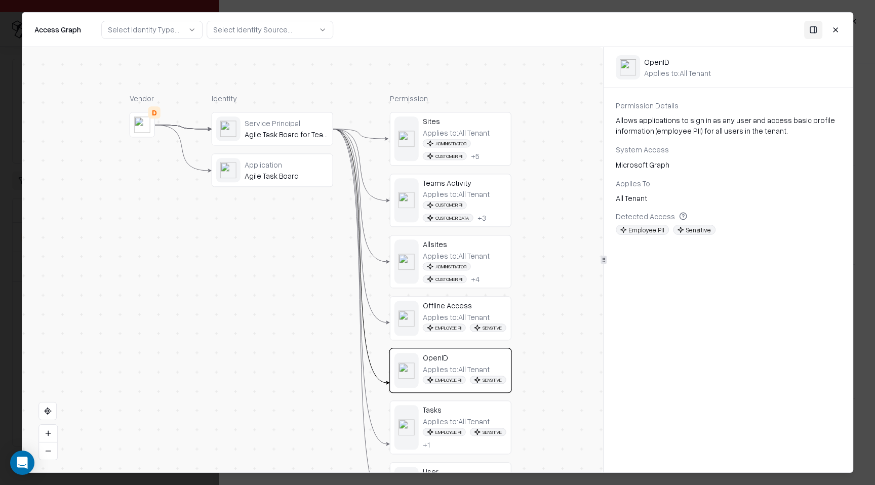
click at [839, 31] on button "Close" at bounding box center [835, 29] width 18 height 18
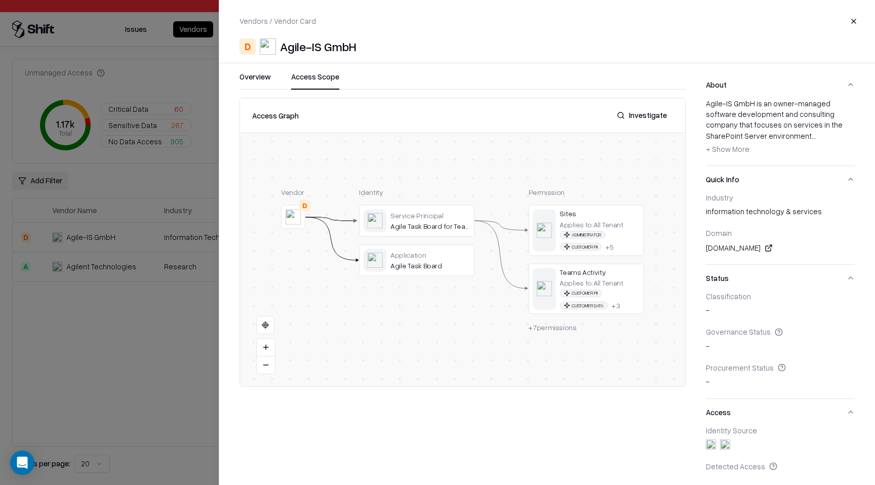
click at [857, 19] on button "Close" at bounding box center [853, 21] width 18 height 18
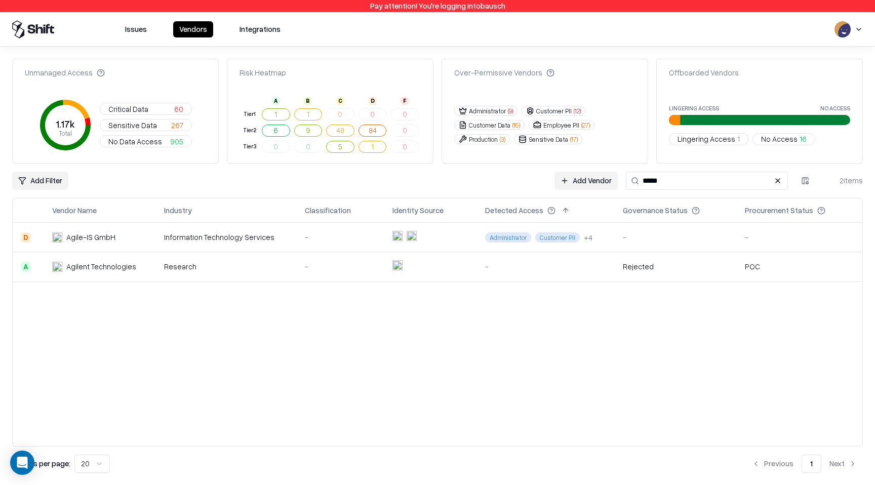
click at [147, 30] on button "Issues" at bounding box center [136, 29] width 34 height 16
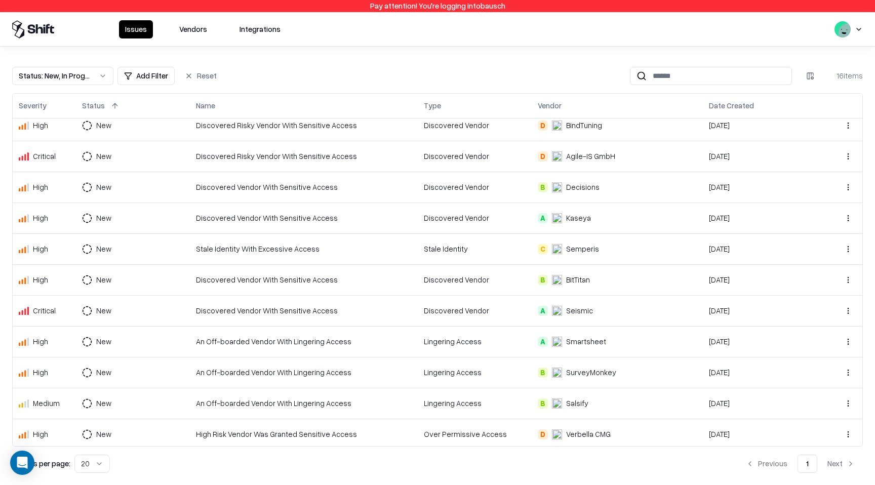
scroll to position [165, 0]
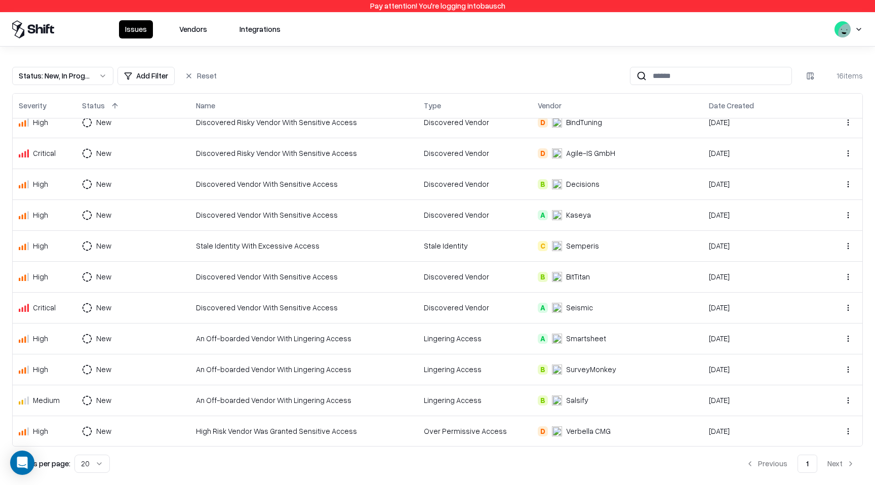
click at [412, 305] on td "Discovered Vendor With Sensitive Access" at bounding box center [304, 307] width 228 height 31
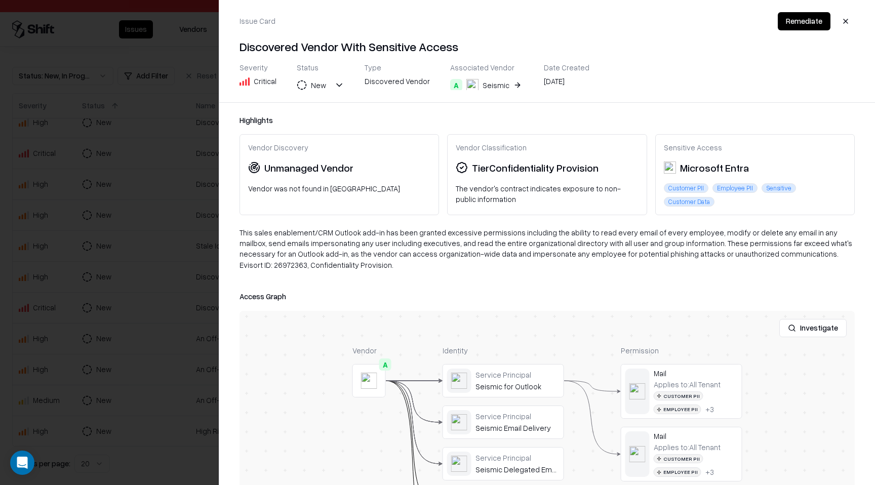
click at [543, 325] on div "Investigate" at bounding box center [546, 328] width 615 height 34
click at [335, 168] on div "Unmanaged Vendor" at bounding box center [308, 167] width 89 height 15
click at [511, 87] on button "A Seismic" at bounding box center [486, 85] width 73 height 18
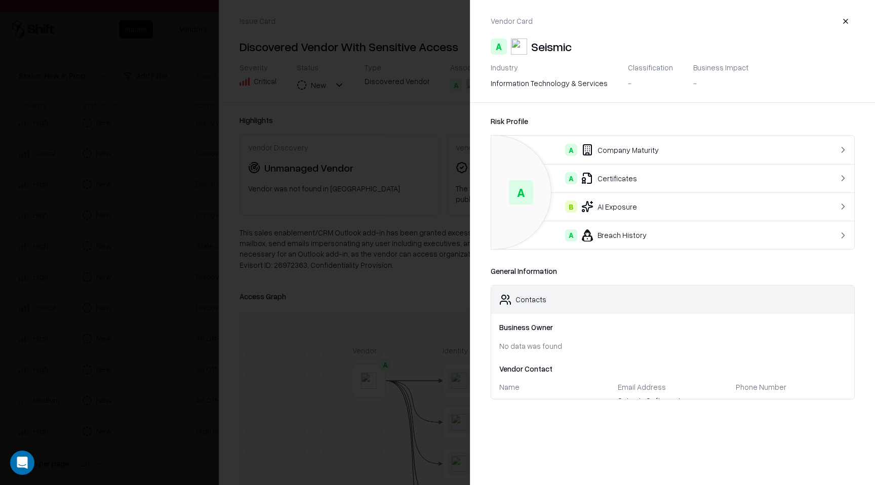
click at [547, 49] on div "Seismic" at bounding box center [551, 46] width 40 height 16
copy div "Seismic"
click at [852, 25] on button "button" at bounding box center [845, 21] width 18 height 18
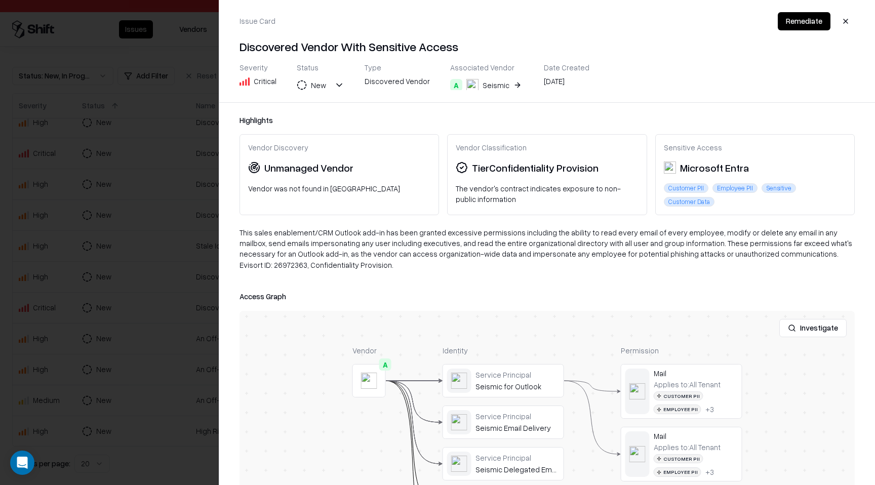
click at [521, 171] on div "Tier Confidentiality Provision" at bounding box center [535, 167] width 127 height 15
click at [591, 191] on div "The vendor's contract indicates exposure to non-public information" at bounding box center [546, 193] width 182 height 21
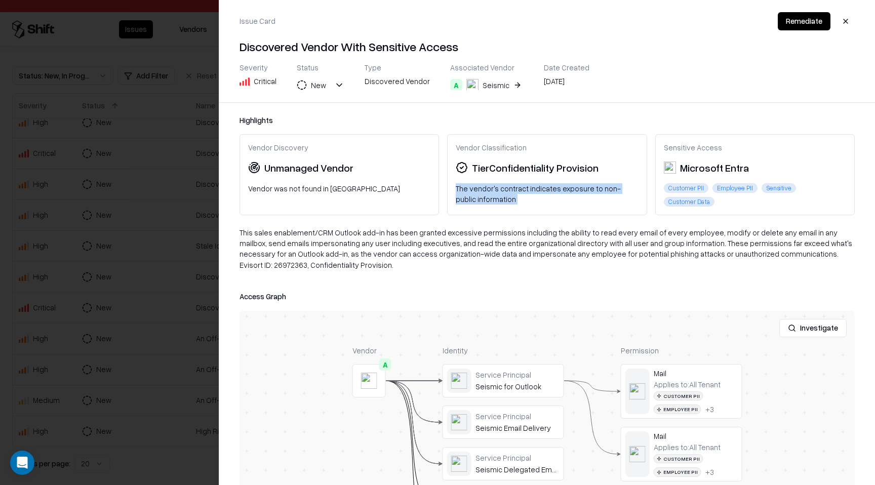
click at [591, 191] on div "The vendor's contract indicates exposure to non-public information" at bounding box center [546, 193] width 182 height 21
click at [334, 169] on div "Unmanaged Vendor" at bounding box center [308, 167] width 89 height 15
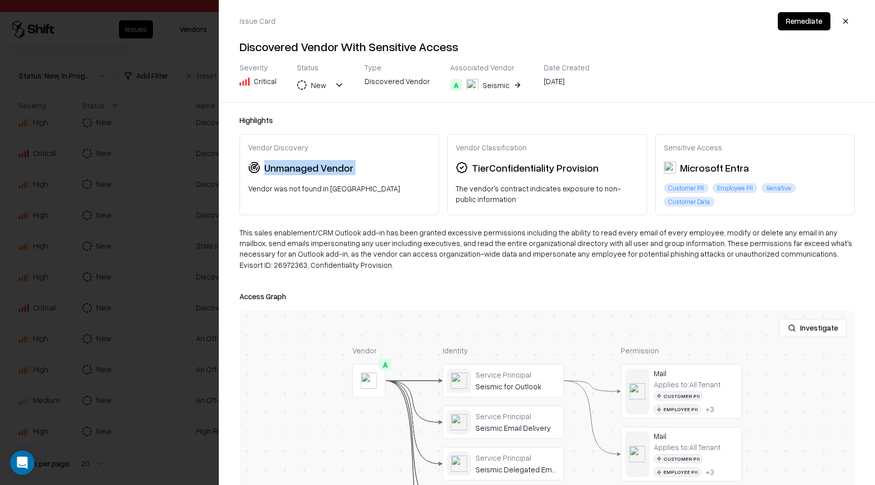
click at [334, 169] on div "Unmanaged Vendor" at bounding box center [308, 167] width 89 height 15
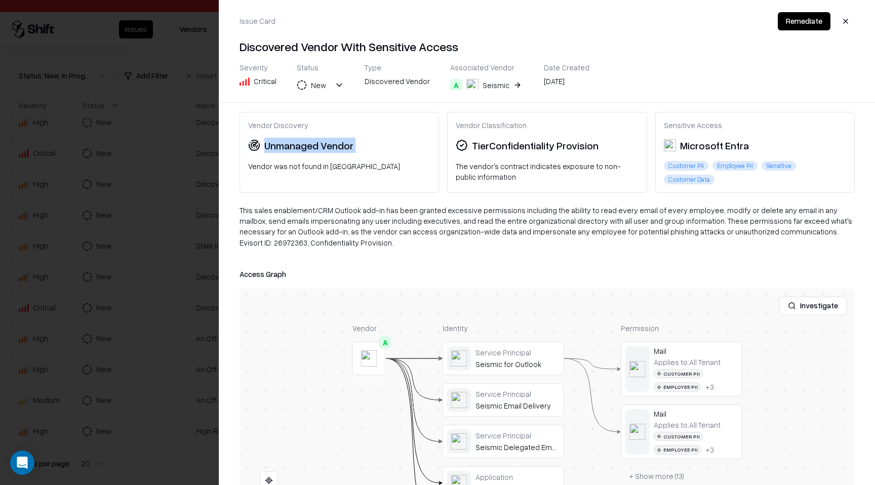
scroll to position [23, 0]
drag, startPoint x: 740, startPoint y: 230, endPoint x: 818, endPoint y: 232, distance: 78.0
click at [818, 232] on div "This sales enablement/CRM Outlook add-in has been granted excessive permissions…" at bounding box center [546, 229] width 615 height 51
drag, startPoint x: 316, startPoint y: 211, endPoint x: 377, endPoint y: 210, distance: 60.7
click at [377, 210] on div "This sales enablement/CRM Outlook add-in has been granted excessive permissions…" at bounding box center [546, 229] width 615 height 51
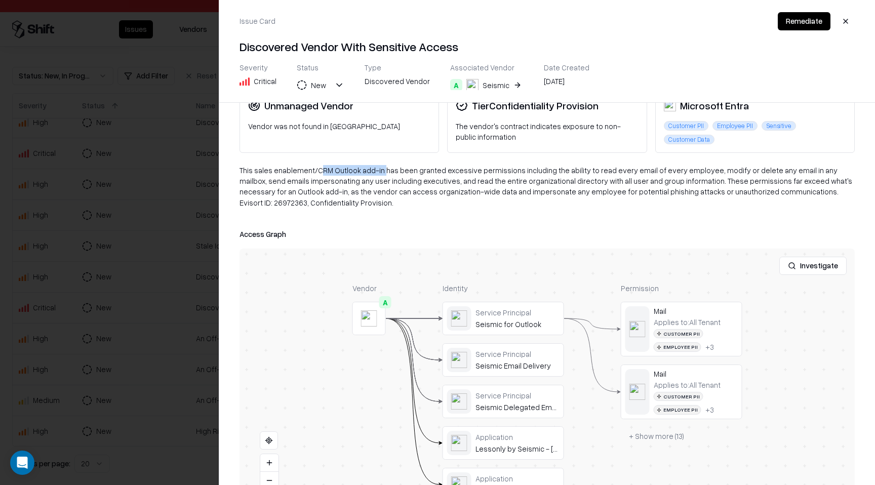
scroll to position [64, 0]
click at [852, 20] on button "button" at bounding box center [845, 21] width 18 height 18
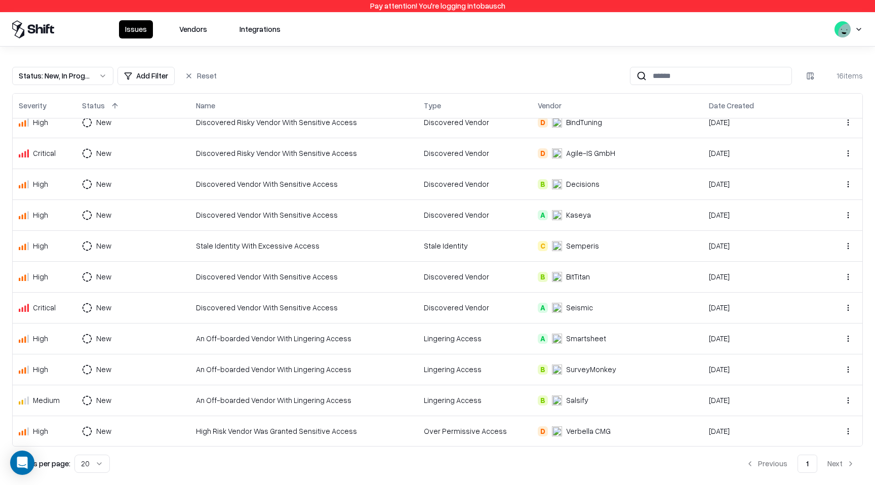
click at [185, 35] on button "Vendors" at bounding box center [193, 29] width 40 height 18
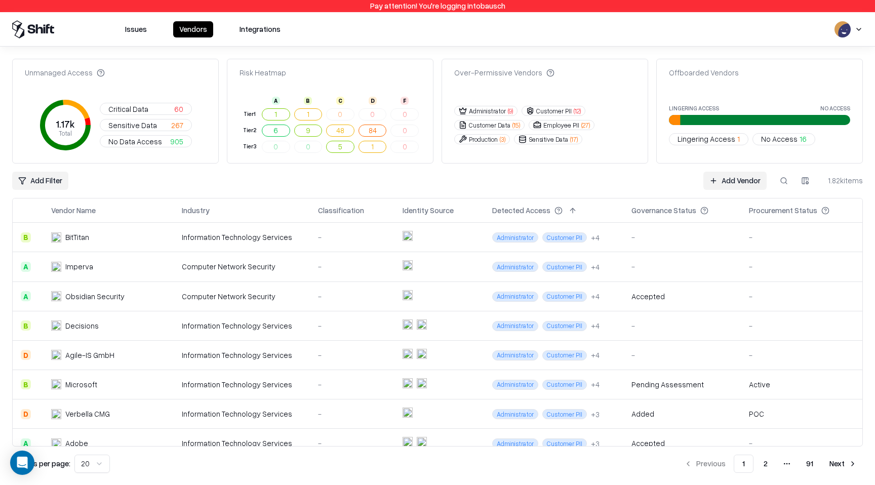
click at [777, 180] on button at bounding box center [783, 181] width 18 height 18
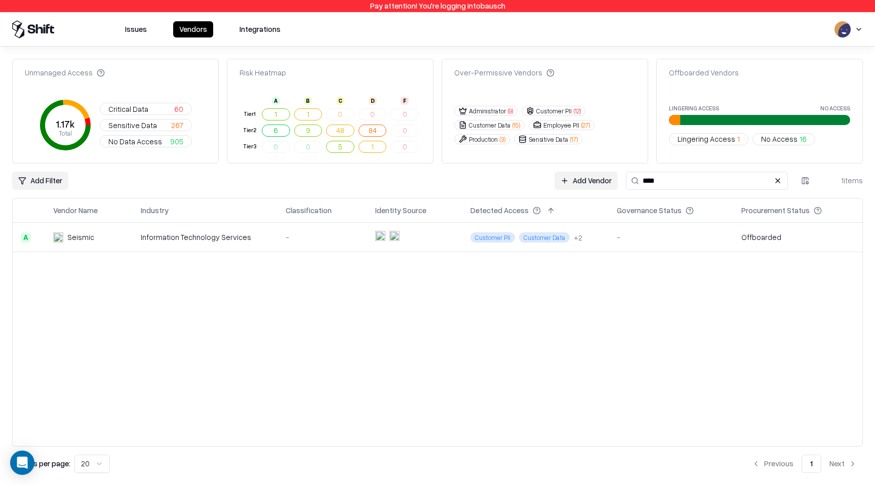
type input "****"
click at [147, 27] on button "Issues" at bounding box center [136, 29] width 34 height 16
